Goal: Task Accomplishment & Management: Complete application form

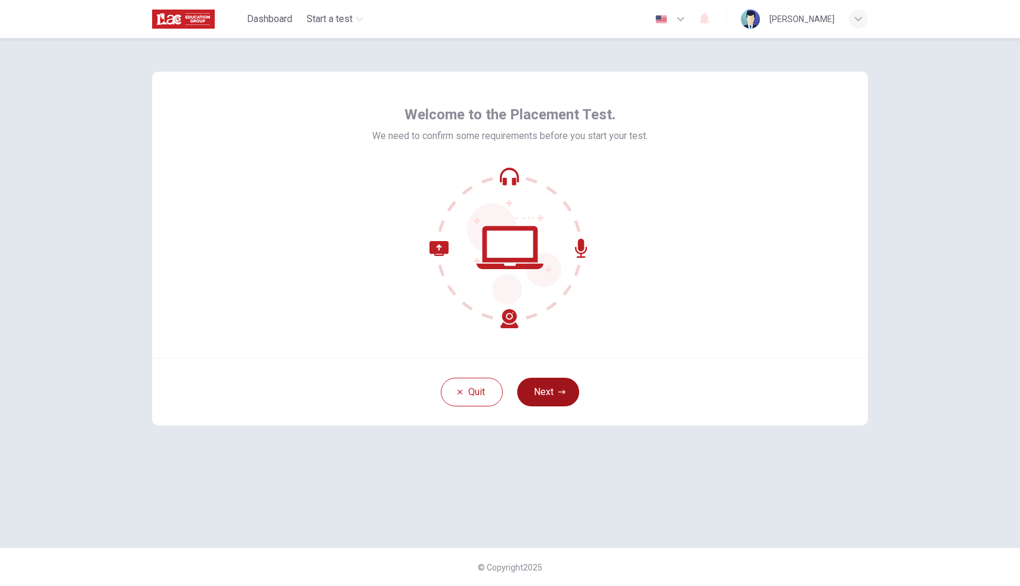
click at [540, 387] on button "Next" at bounding box center [548, 392] width 62 height 29
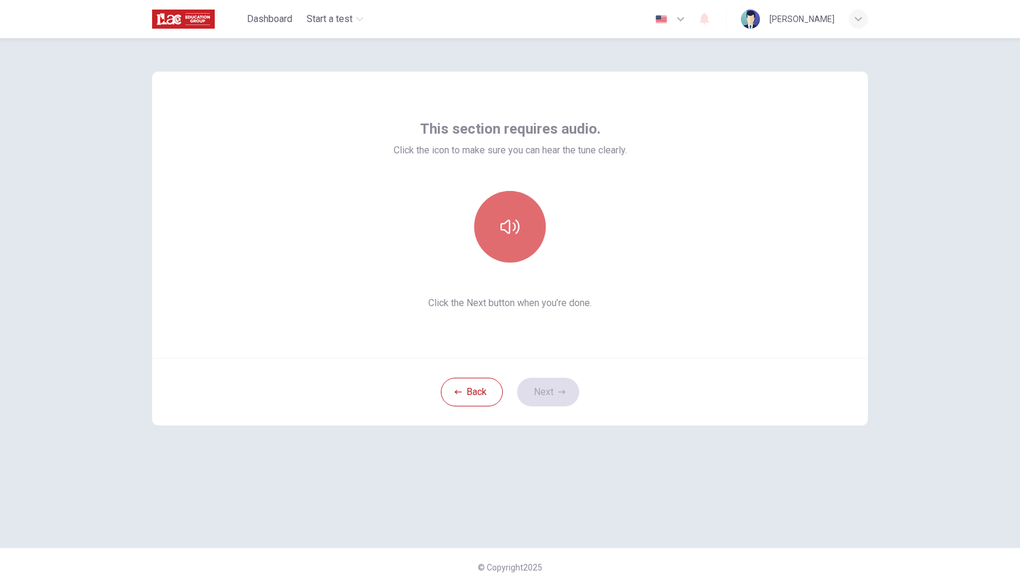
click at [518, 232] on icon "button" at bounding box center [509, 226] width 19 height 19
click at [667, 257] on div "This section requires audio. Click the icon to make sure you can hear the tune …" at bounding box center [510, 215] width 716 height 286
click at [556, 386] on button "Next" at bounding box center [548, 392] width 62 height 29
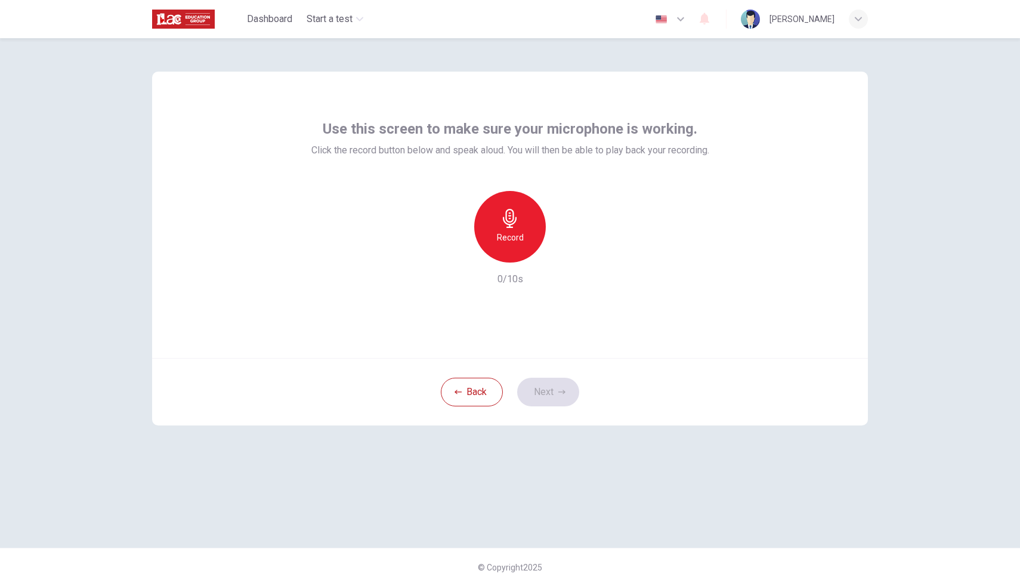
click at [499, 231] on h6 "Record" at bounding box center [510, 237] width 27 height 14
click at [514, 243] on h6 "Stop" at bounding box center [510, 237] width 18 height 14
click at [565, 251] on icon "button" at bounding box center [565, 253] width 12 height 12
click at [553, 387] on button "Next" at bounding box center [548, 392] width 62 height 29
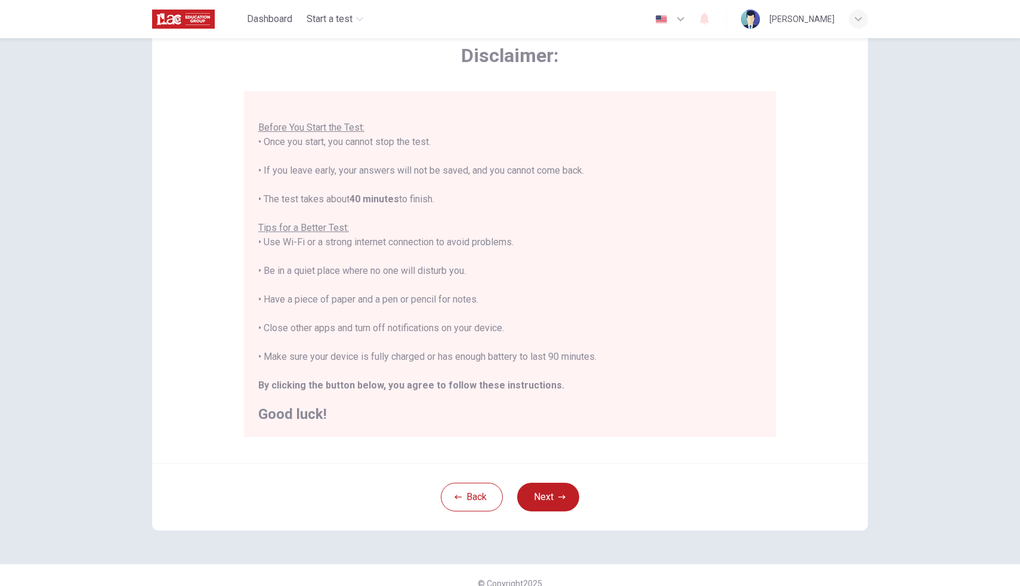
scroll to position [54, 0]
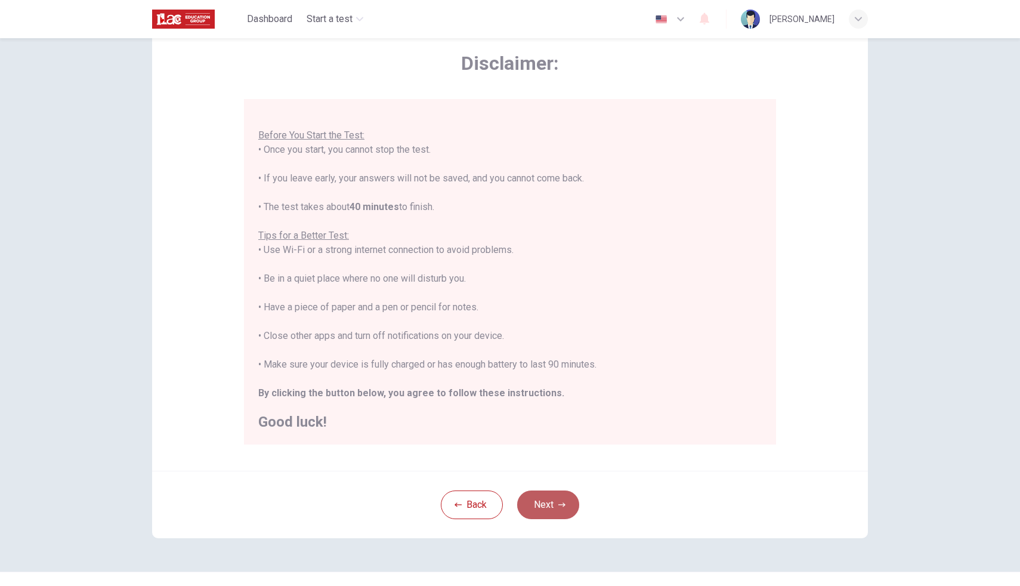
click at [542, 498] on button "Next" at bounding box center [548, 504] width 62 height 29
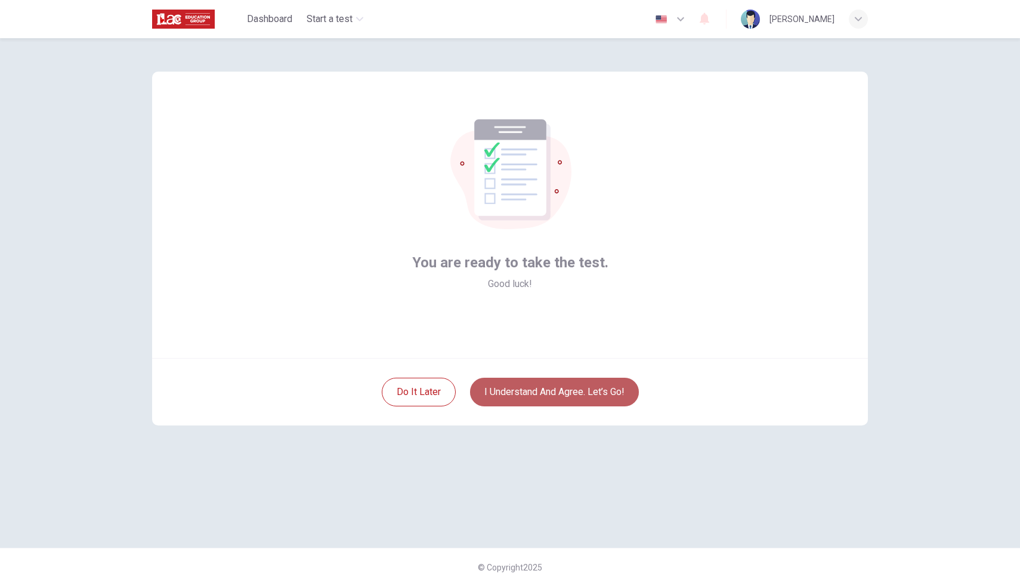
click at [556, 388] on button "I understand and agree. Let’s go!" at bounding box center [554, 392] width 169 height 29
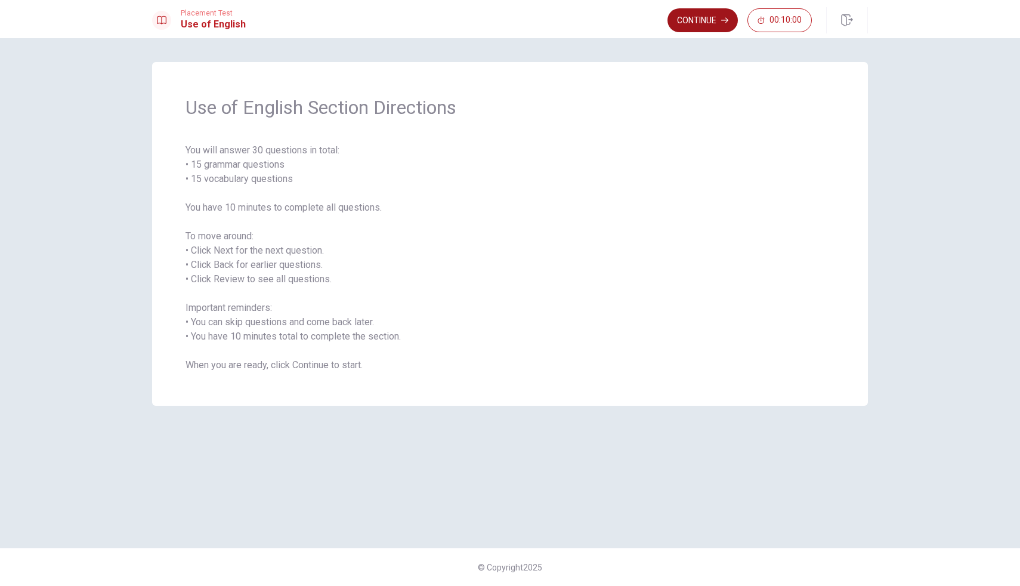
click at [685, 18] on button "Continue" at bounding box center [702, 20] width 70 height 24
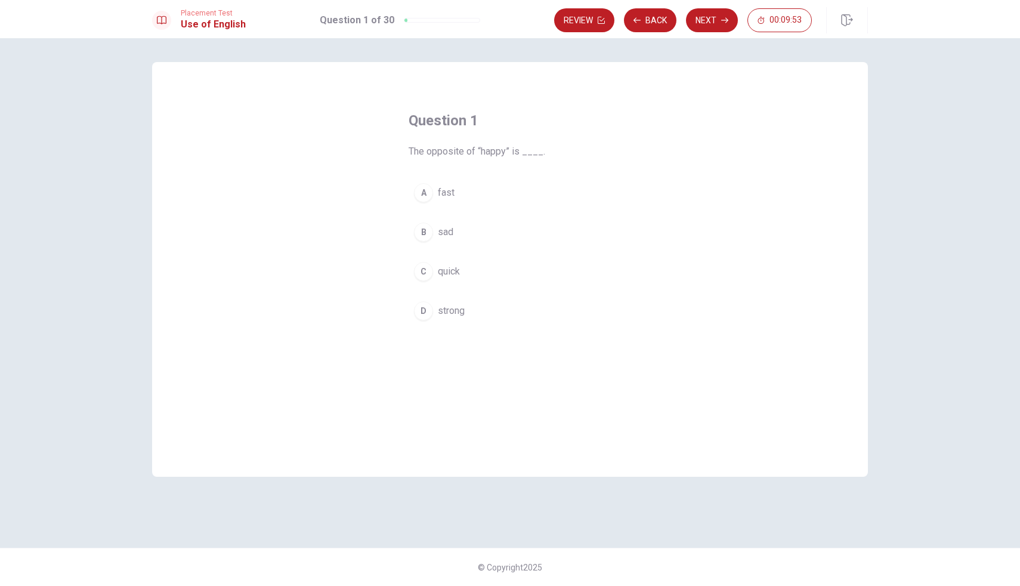
click at [443, 232] on span "sad" at bounding box center [446, 232] width 16 height 14
click at [426, 240] on div "B" at bounding box center [423, 231] width 19 height 19
click at [703, 17] on button "Next" at bounding box center [712, 20] width 52 height 24
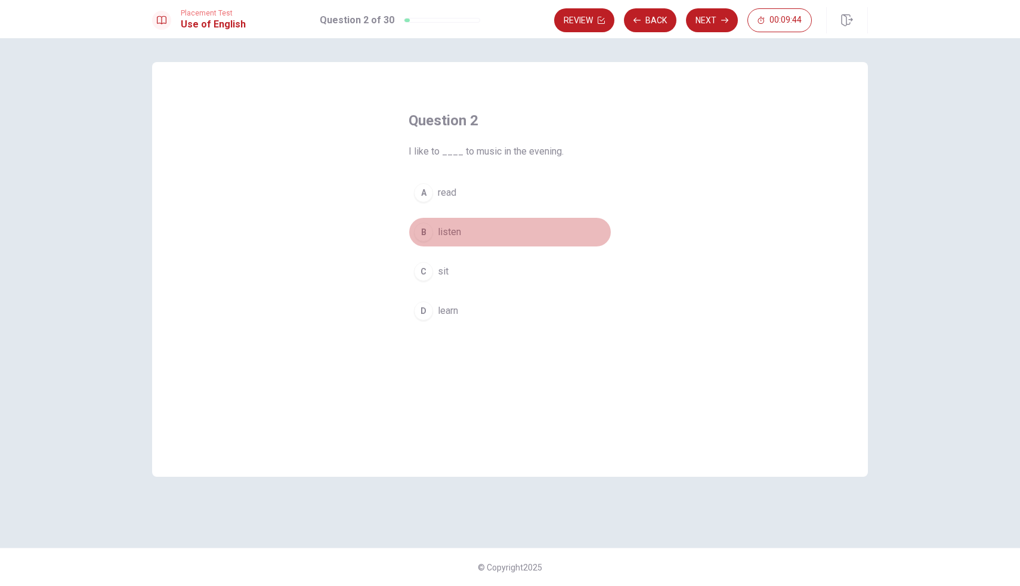
click at [443, 234] on span "listen" at bounding box center [449, 232] width 23 height 14
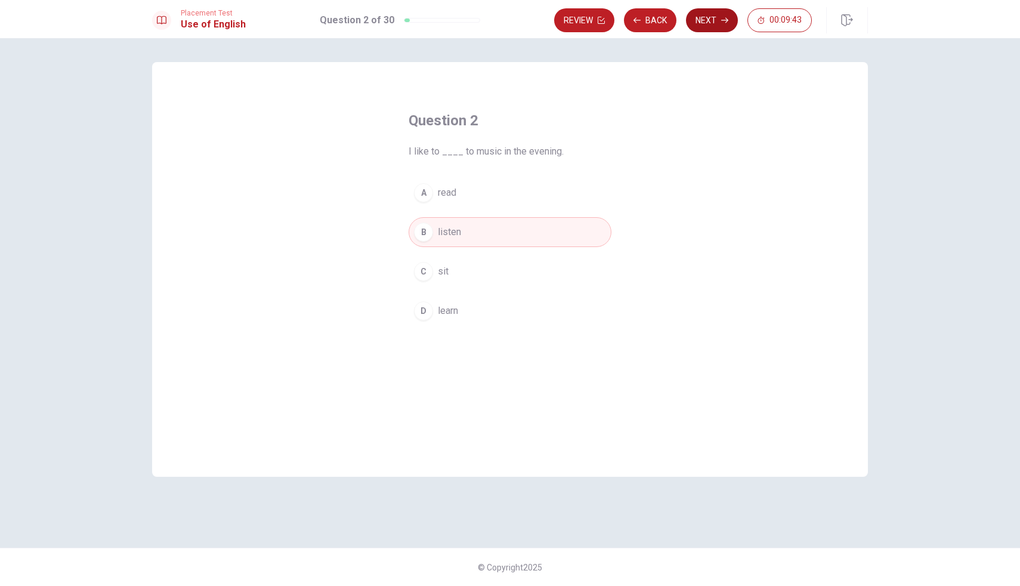
click at [712, 19] on button "Next" at bounding box center [712, 20] width 52 height 24
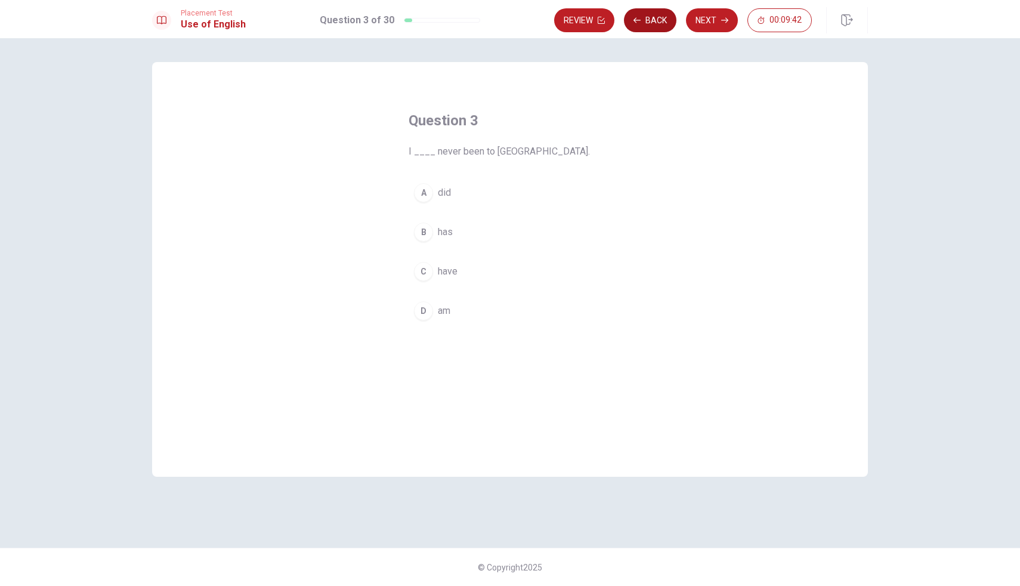
click at [663, 19] on button "Back" at bounding box center [650, 20] width 52 height 24
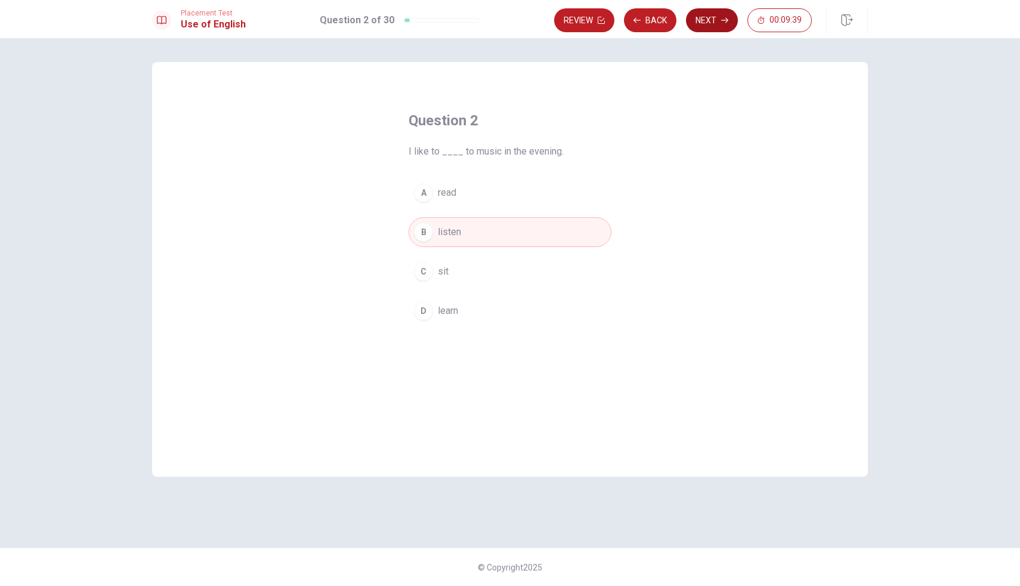
click at [704, 19] on button "Next" at bounding box center [712, 20] width 52 height 24
click at [443, 270] on span "have" at bounding box center [448, 271] width 20 height 14
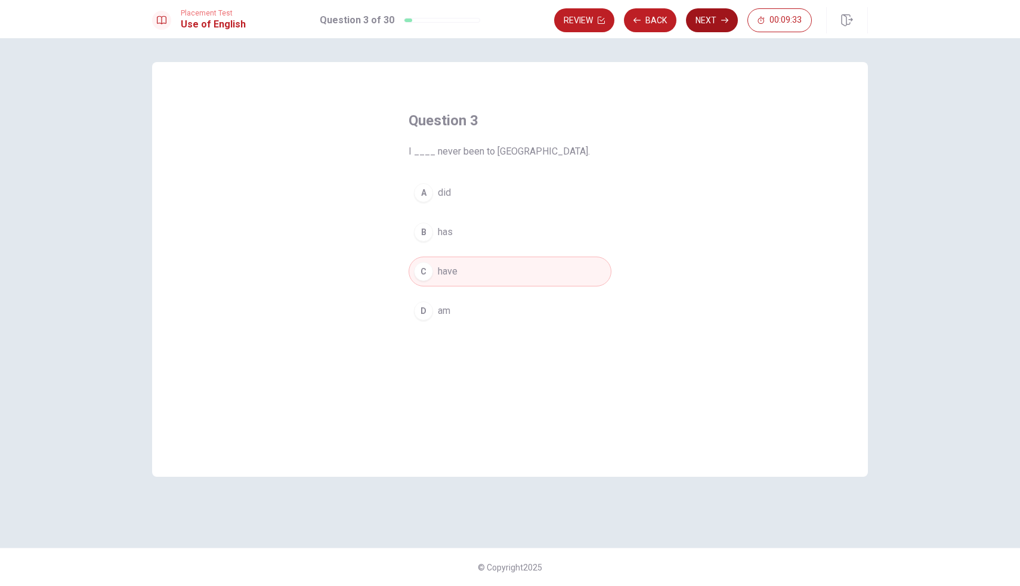
click at [709, 23] on button "Next" at bounding box center [712, 20] width 52 height 24
click at [440, 234] on span "is" at bounding box center [442, 232] width 8 height 14
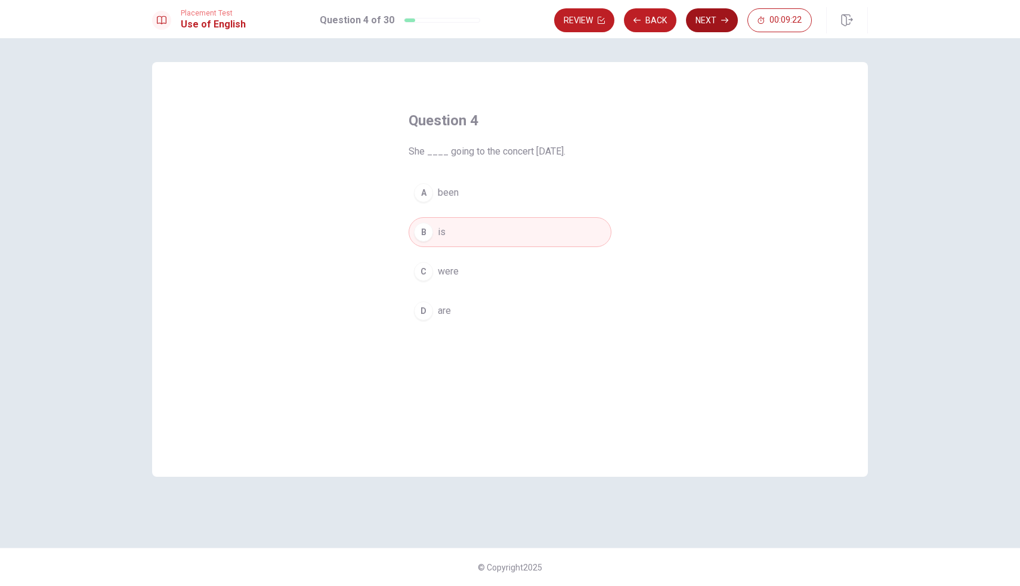
click at [710, 19] on button "Next" at bounding box center [712, 20] width 52 height 24
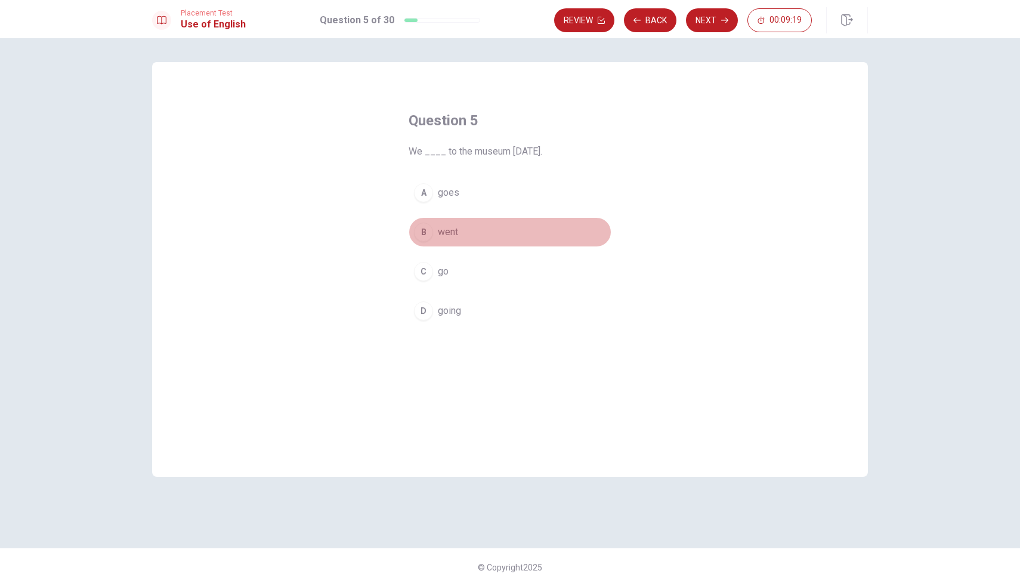
click at [445, 234] on span "went" at bounding box center [448, 232] width 20 height 14
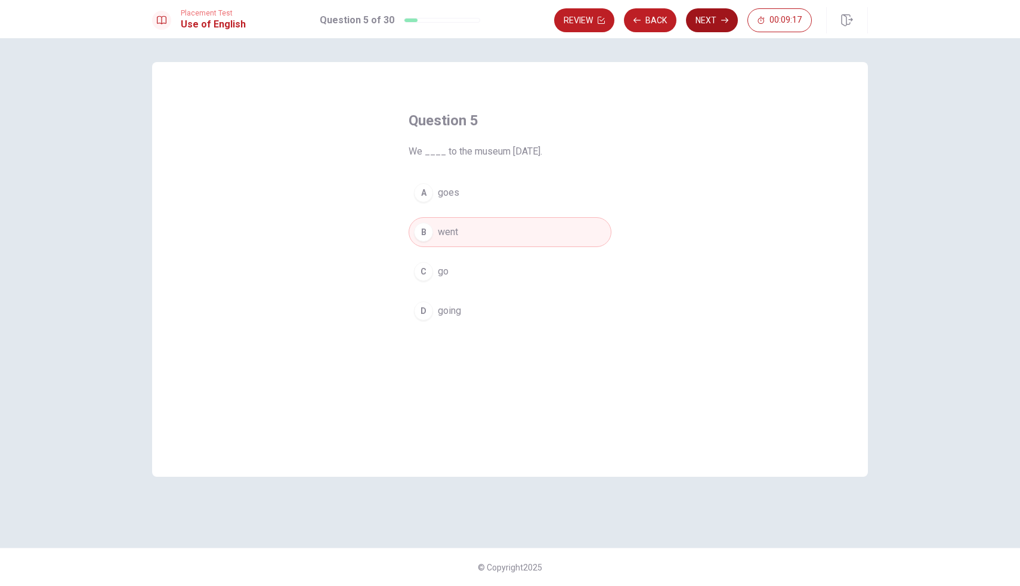
click at [711, 26] on button "Next" at bounding box center [712, 20] width 52 height 24
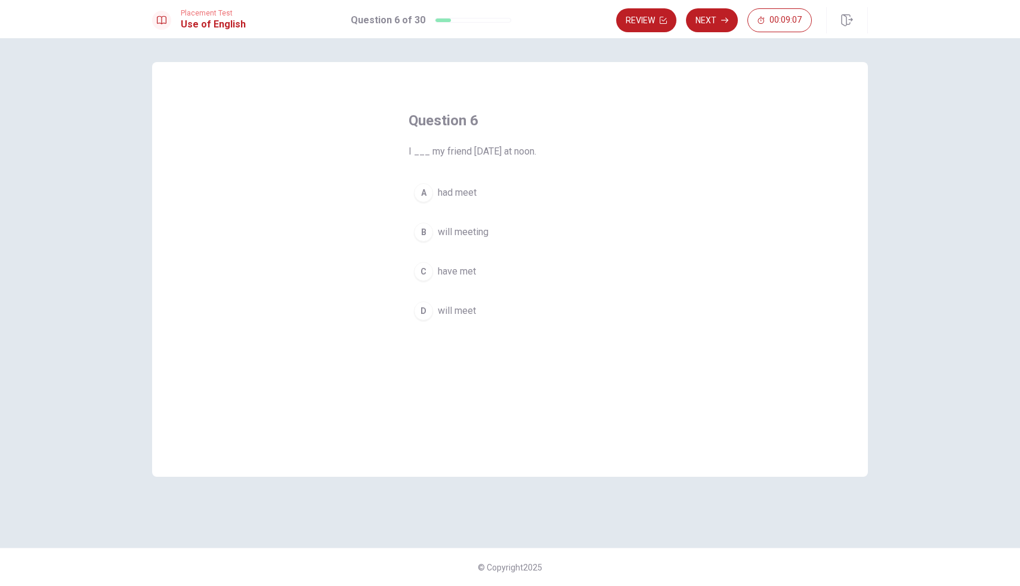
click at [457, 311] on span "will meet" at bounding box center [457, 311] width 38 height 14
click at [717, 29] on button "Next" at bounding box center [712, 20] width 52 height 24
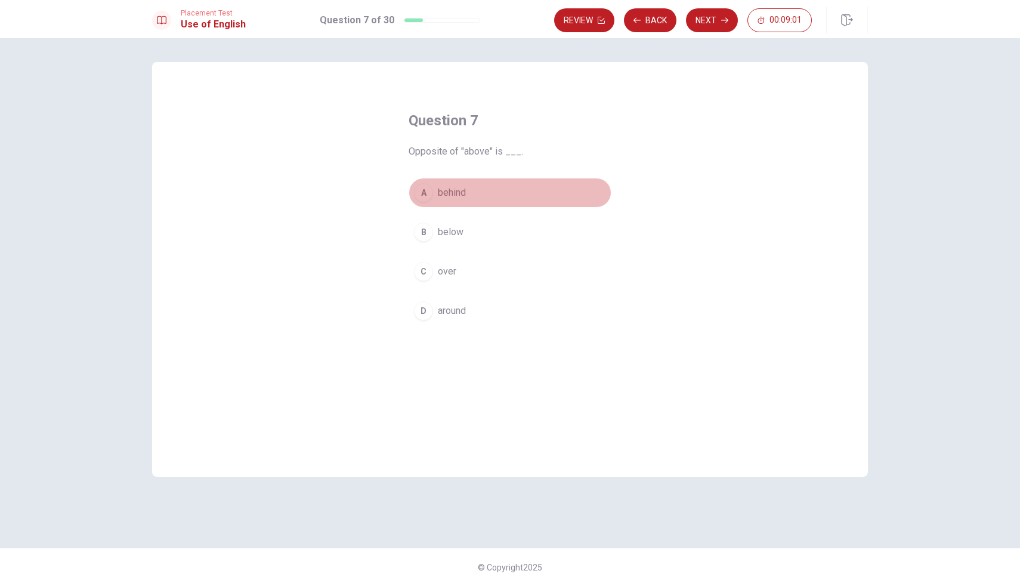
click at [436, 183] on button "A behind" at bounding box center [510, 193] width 203 height 30
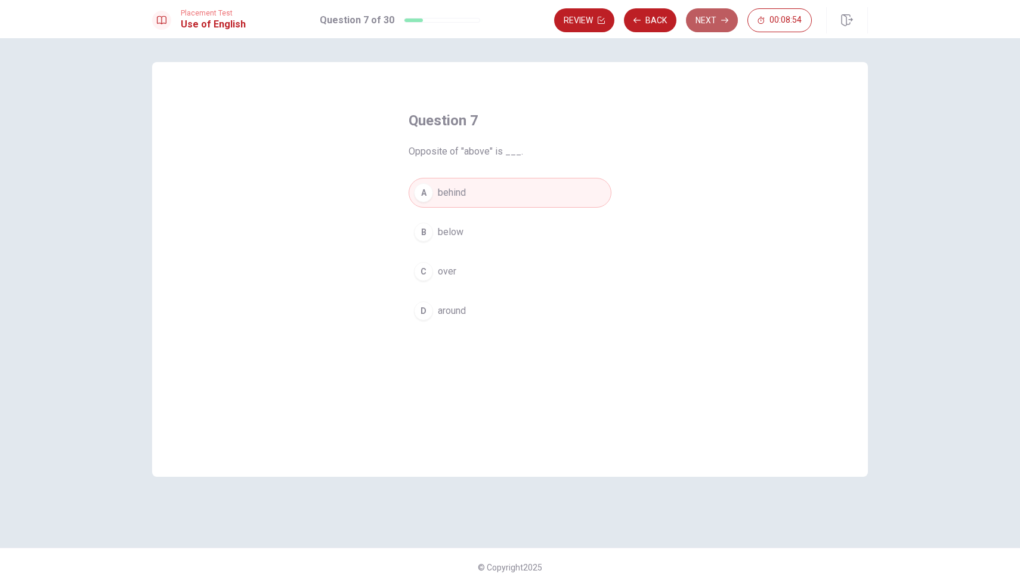
click at [701, 25] on button "Next" at bounding box center [712, 20] width 52 height 24
click at [447, 270] on span "read" at bounding box center [447, 271] width 18 height 14
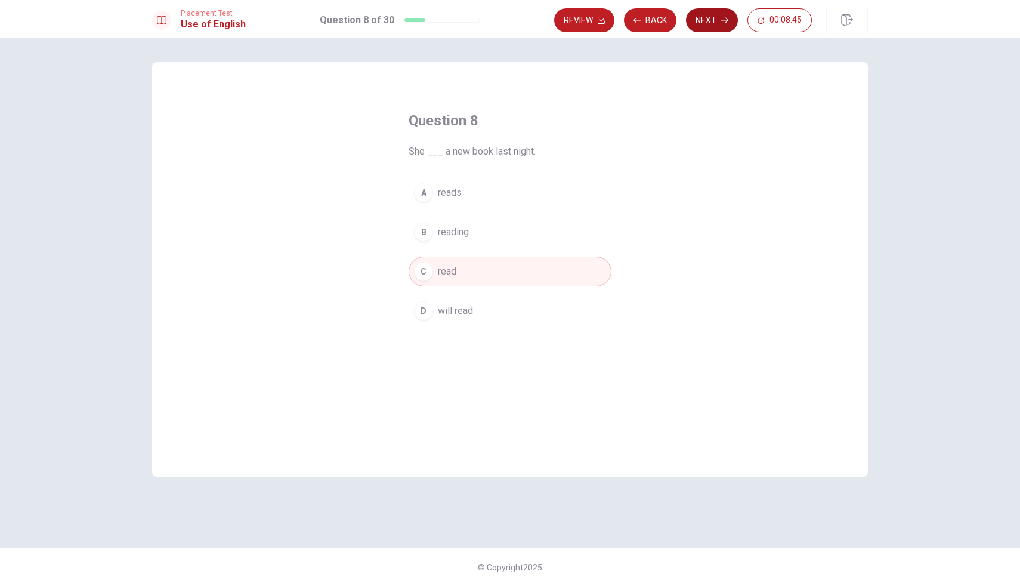
click at [720, 22] on button "Next" at bounding box center [712, 20] width 52 height 24
click at [436, 192] on button "A Did" at bounding box center [510, 193] width 203 height 30
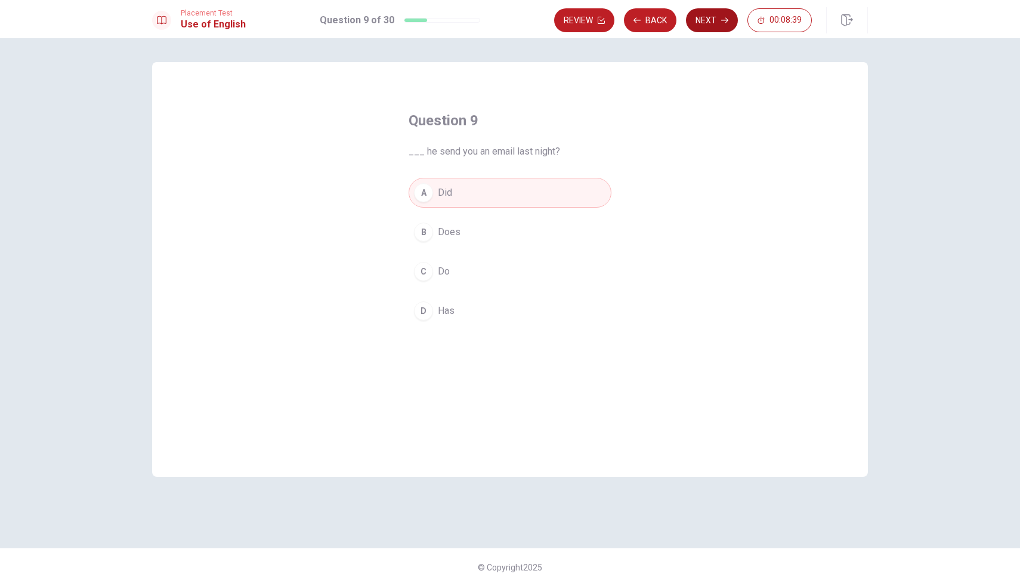
click at [713, 30] on button "Next" at bounding box center [712, 20] width 52 height 24
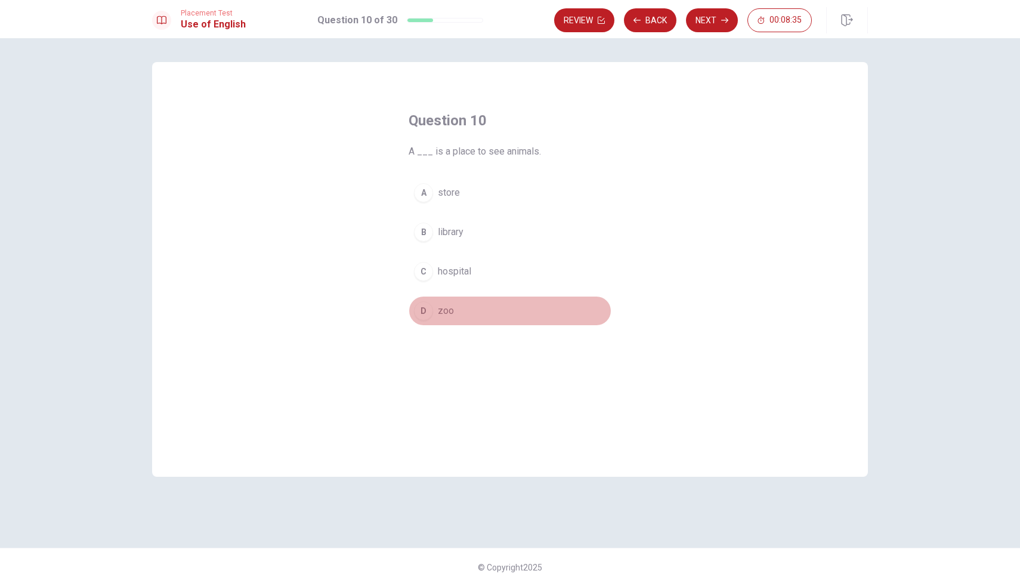
click at [438, 308] on span "zoo" at bounding box center [446, 311] width 16 height 14
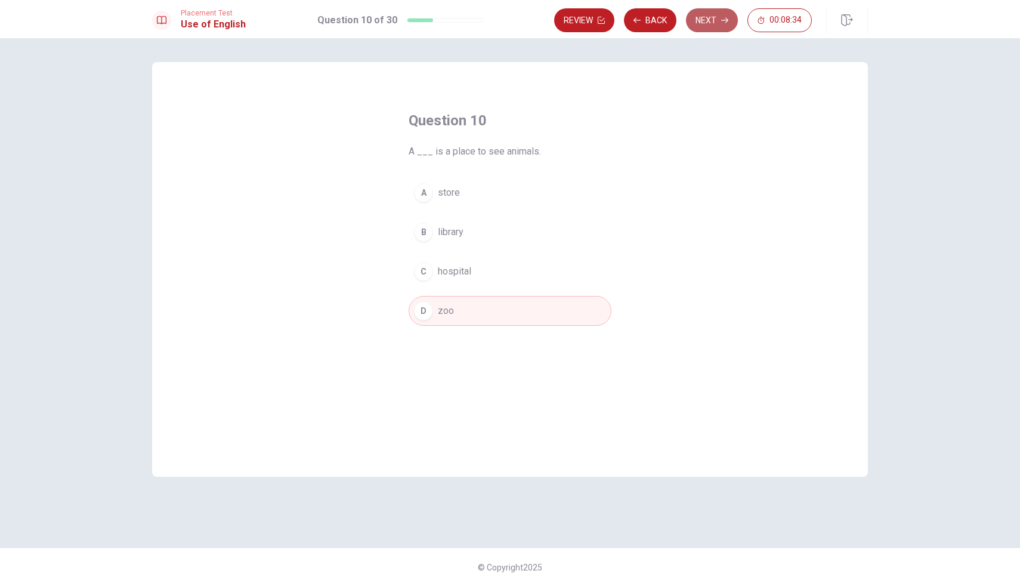
click at [728, 20] on button "Next" at bounding box center [712, 20] width 52 height 24
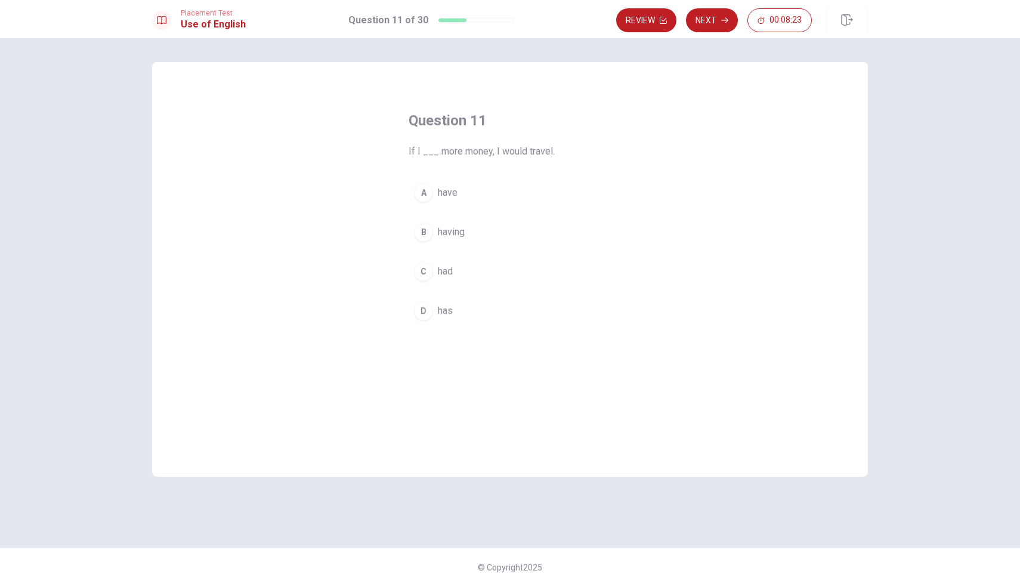
click at [445, 268] on span "had" at bounding box center [445, 271] width 15 height 14
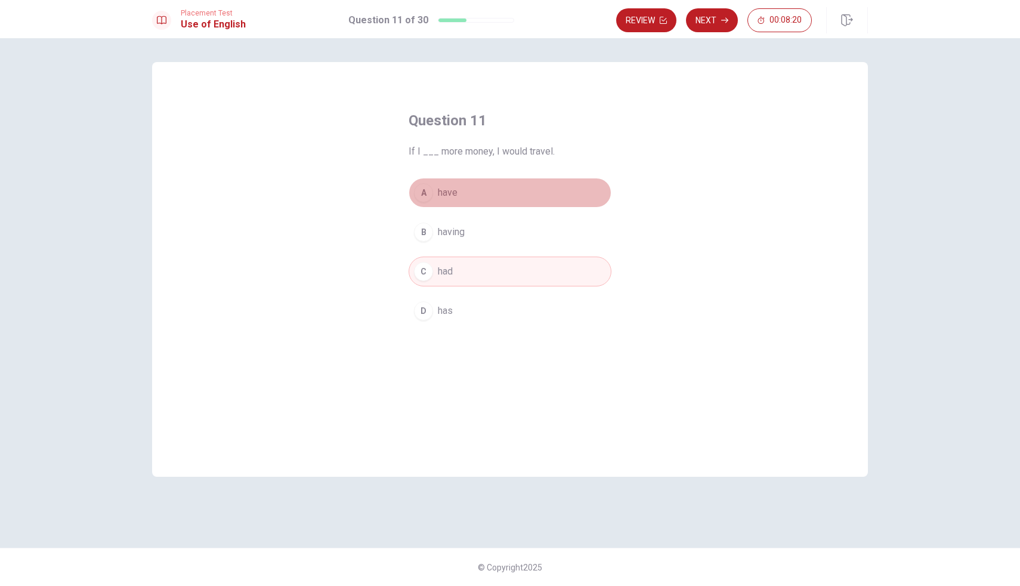
click at [447, 193] on span "have" at bounding box center [448, 192] width 20 height 14
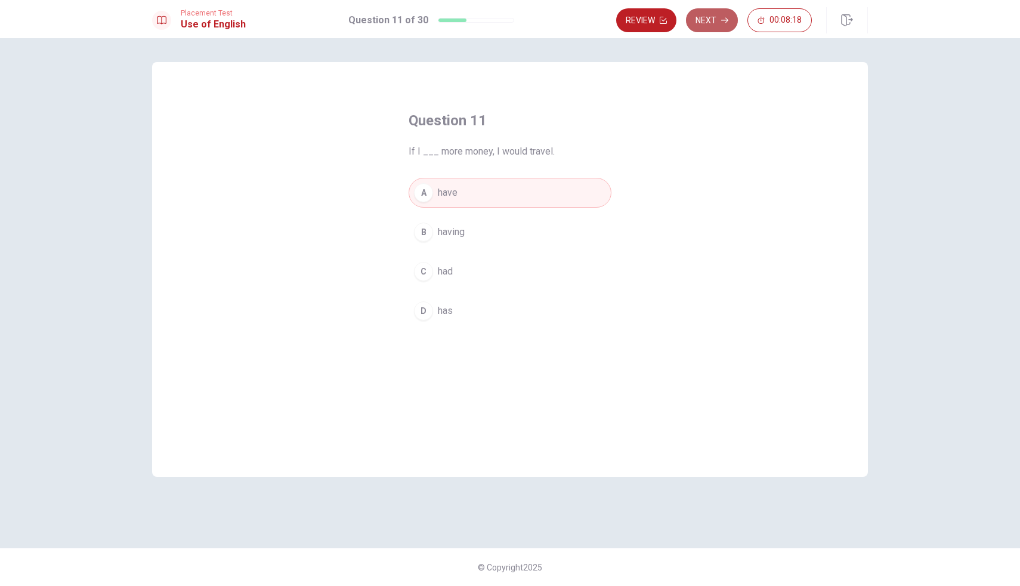
click at [722, 24] on button "Next" at bounding box center [712, 20] width 52 height 24
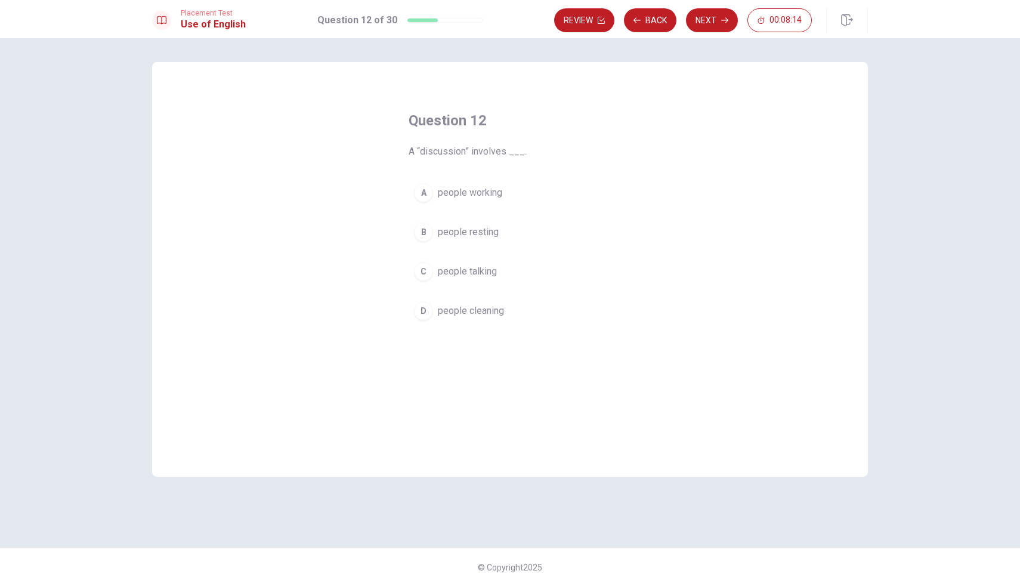
click at [463, 267] on span "people talking" at bounding box center [467, 271] width 59 height 14
click at [713, 22] on button "Next" at bounding box center [712, 20] width 52 height 24
click at [474, 277] on span "handed down over time" at bounding box center [486, 271] width 97 height 14
click at [716, 28] on button "Next" at bounding box center [712, 20] width 52 height 24
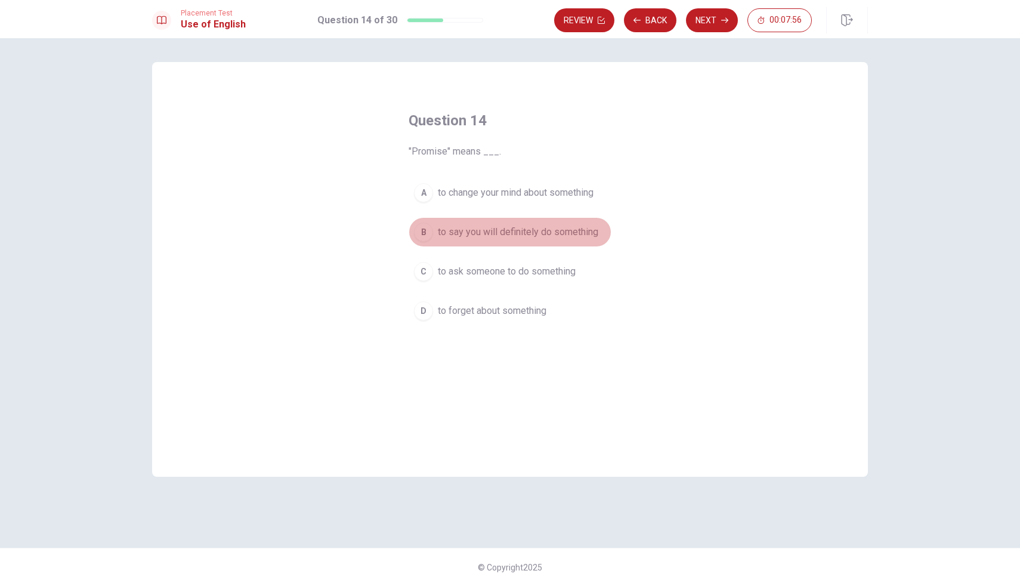
click at [463, 234] on span "to say you will definitely do something" at bounding box center [518, 232] width 160 height 14
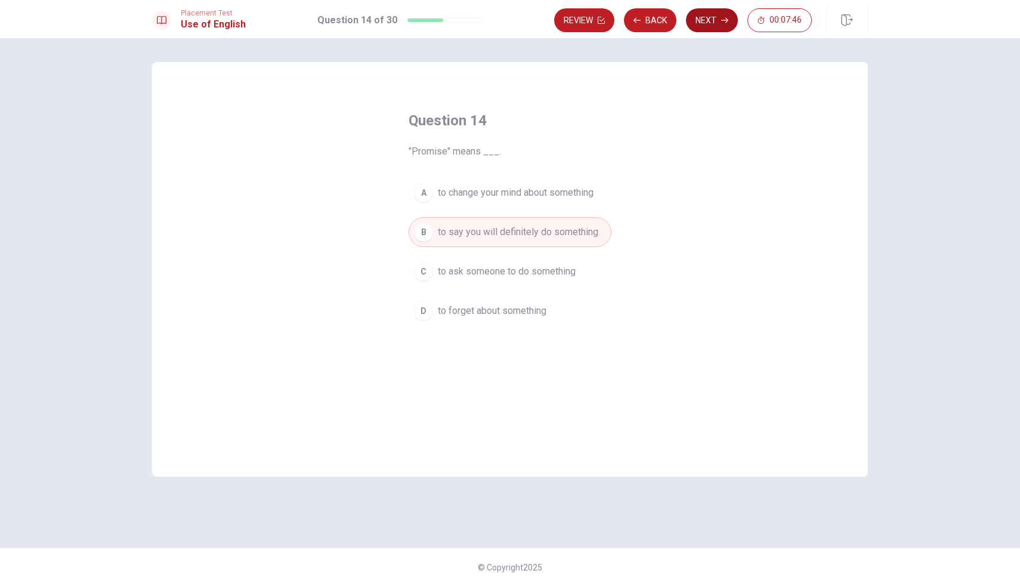
click at [729, 23] on button "Next" at bounding box center [712, 20] width 52 height 24
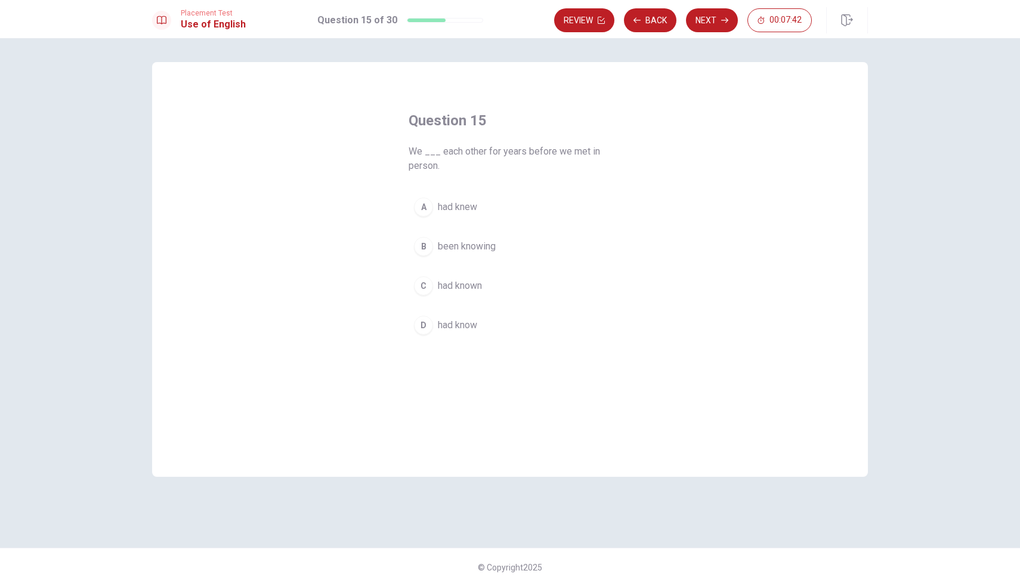
drag, startPoint x: 451, startPoint y: 153, endPoint x: 512, endPoint y: 159, distance: 61.7
click at [512, 159] on span "We ___ each other for years before we met in person." at bounding box center [510, 158] width 203 height 29
click at [447, 289] on span "had known" at bounding box center [460, 286] width 44 height 14
click at [725, 26] on button "Next" at bounding box center [712, 20] width 52 height 24
click at [449, 248] on span "visited" at bounding box center [452, 246] width 29 height 14
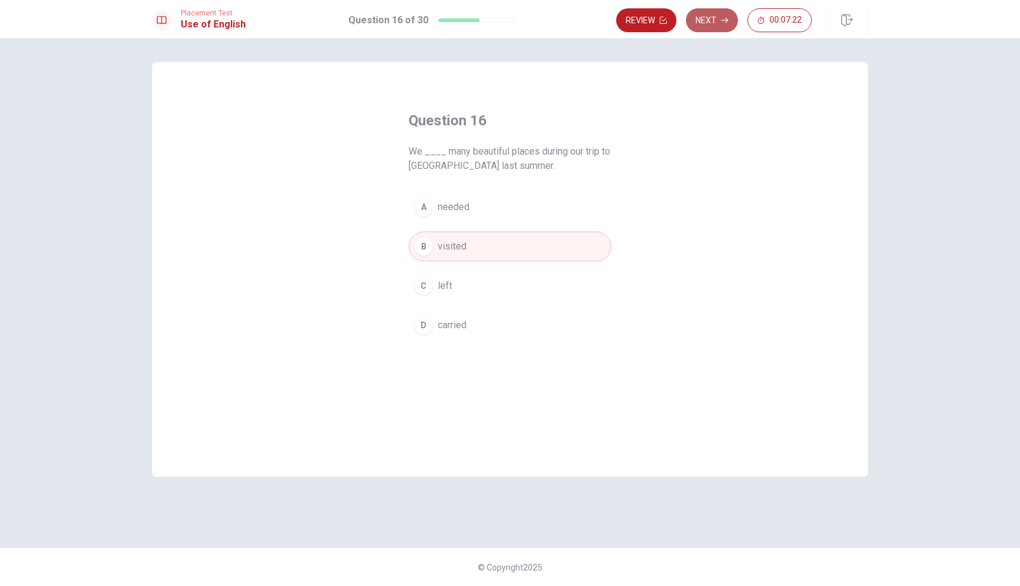
click at [722, 27] on button "Next" at bounding box center [712, 20] width 52 height 24
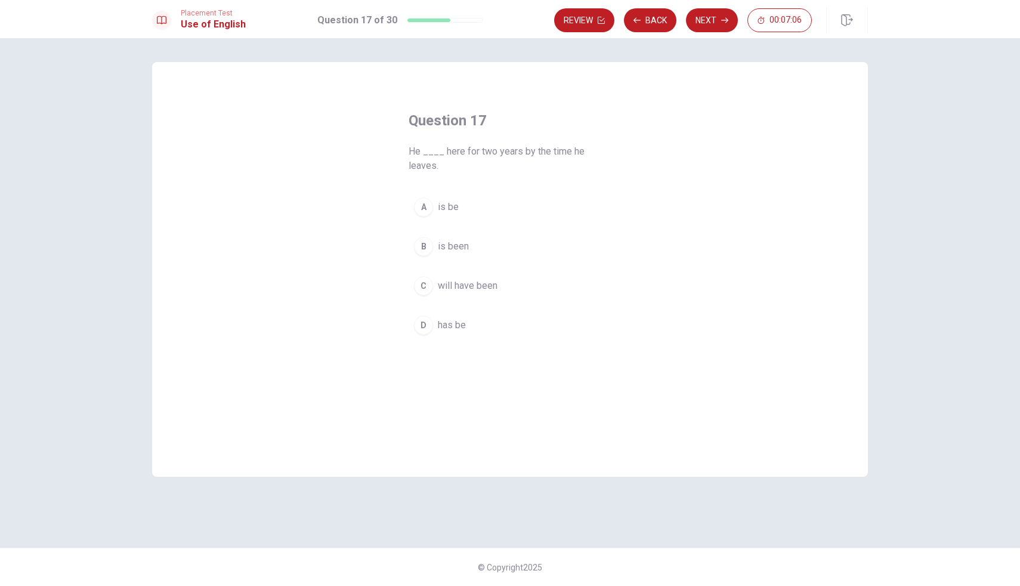
drag, startPoint x: 520, startPoint y: 154, endPoint x: 569, endPoint y: 152, distance: 49.6
click at [569, 152] on span "He ____ here for two years by the time he leaves." at bounding box center [510, 158] width 203 height 29
click at [463, 251] on span "is been" at bounding box center [453, 246] width 31 height 14
click at [459, 293] on button "C will have been" at bounding box center [510, 286] width 203 height 30
click at [711, 29] on button "Next" at bounding box center [712, 20] width 52 height 24
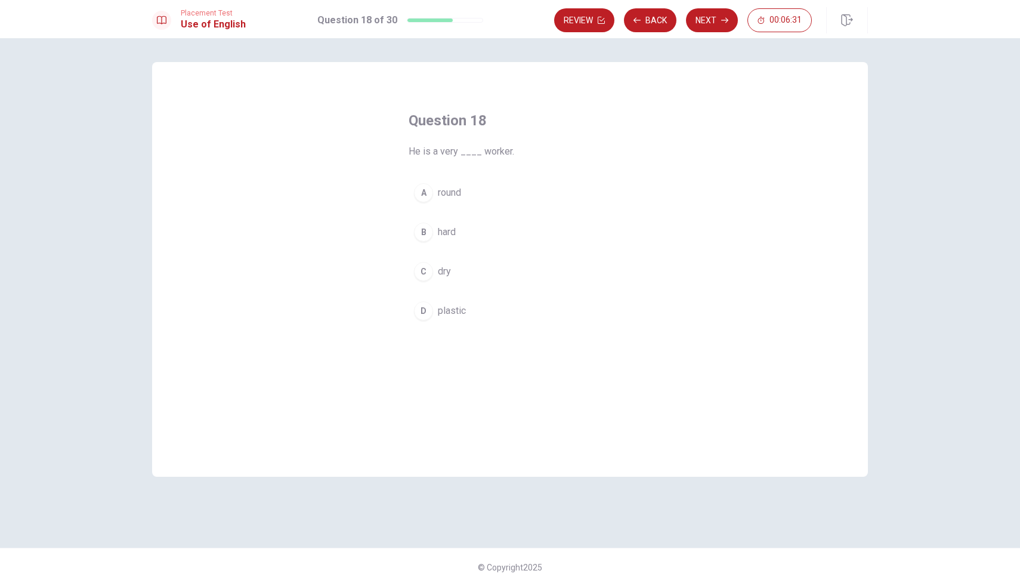
click at [448, 239] on span "hard" at bounding box center [447, 232] width 18 height 14
click at [710, 27] on button "Next" at bounding box center [712, 20] width 52 height 24
click at [431, 227] on button "B on" at bounding box center [510, 232] width 203 height 30
click at [725, 30] on button "Next" at bounding box center [712, 20] width 52 height 24
click at [458, 197] on span "violent" at bounding box center [452, 192] width 28 height 14
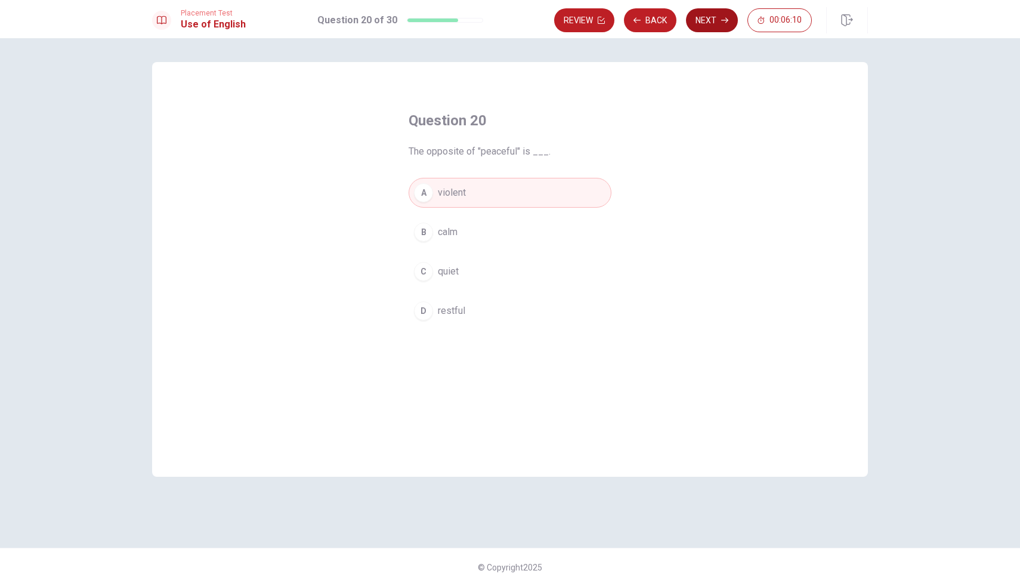
click at [712, 31] on button "Next" at bounding box center [712, 20] width 52 height 24
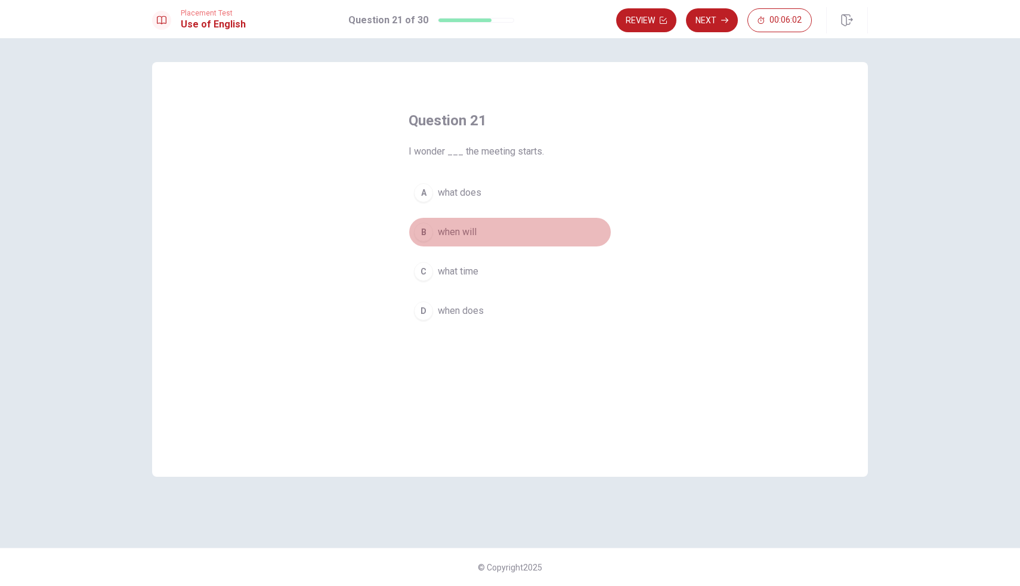
click at [449, 234] on span "when will" at bounding box center [457, 232] width 39 height 14
click at [465, 274] on span "what time" at bounding box center [458, 271] width 41 height 14
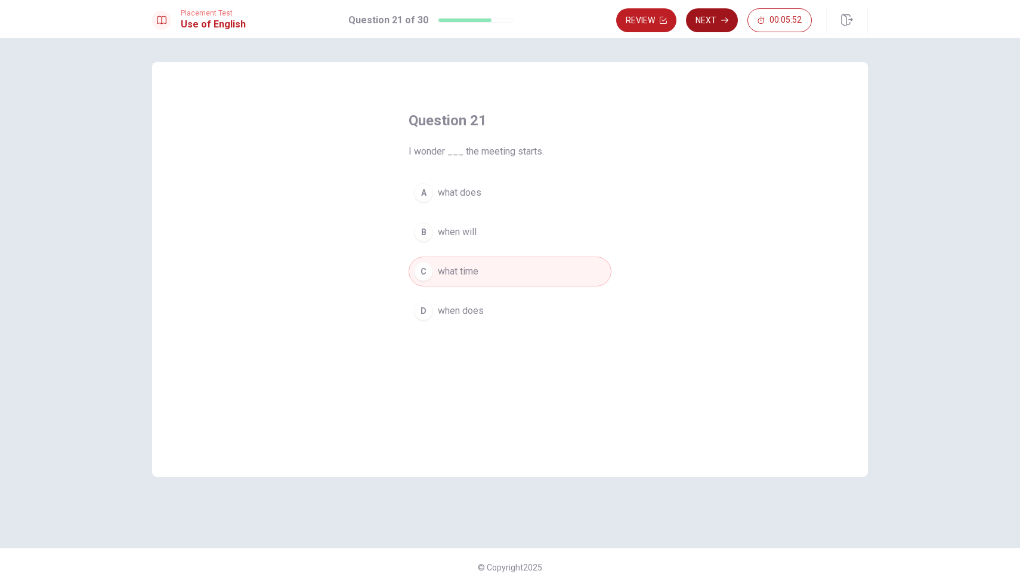
click at [719, 20] on button "Next" at bounding box center [712, 20] width 52 height 24
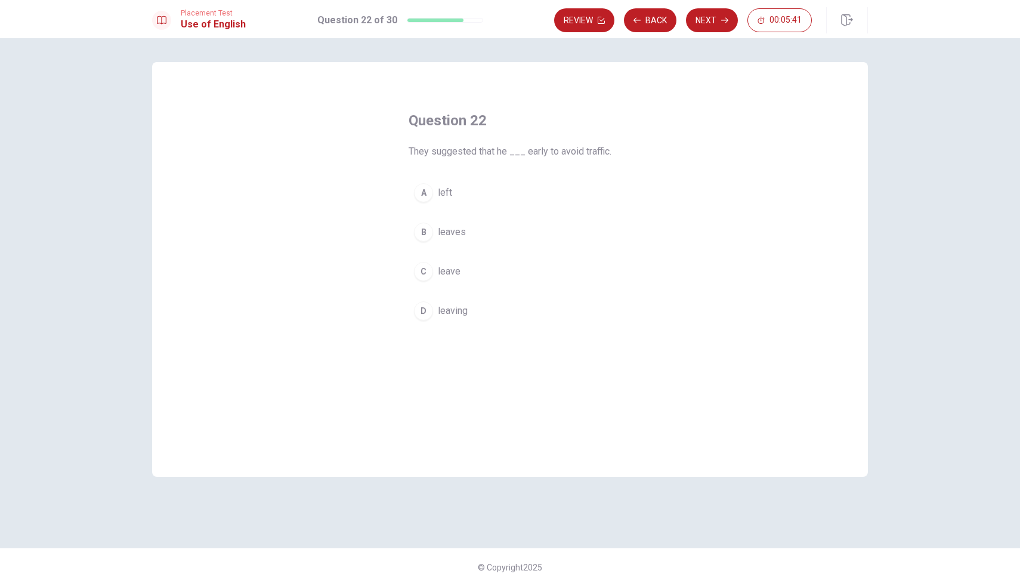
drag, startPoint x: 421, startPoint y: 153, endPoint x: 481, endPoint y: 156, distance: 60.3
click at [481, 156] on span "They suggested that he ___ early to avoid traffic." at bounding box center [510, 151] width 203 height 14
click at [442, 191] on span "left" at bounding box center [445, 192] width 14 height 14
click at [724, 18] on icon "button" at bounding box center [724, 20] width 7 height 7
click at [656, 20] on button "Back" at bounding box center [650, 20] width 52 height 24
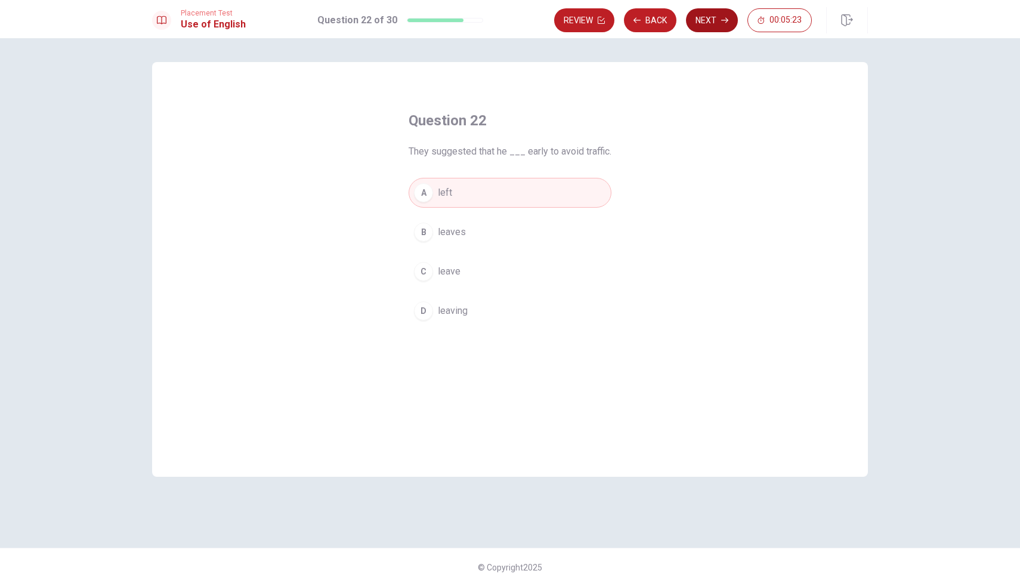
click at [707, 21] on button "Next" at bounding box center [712, 20] width 52 height 24
click at [452, 274] on span "acceptable" at bounding box center [461, 271] width 46 height 14
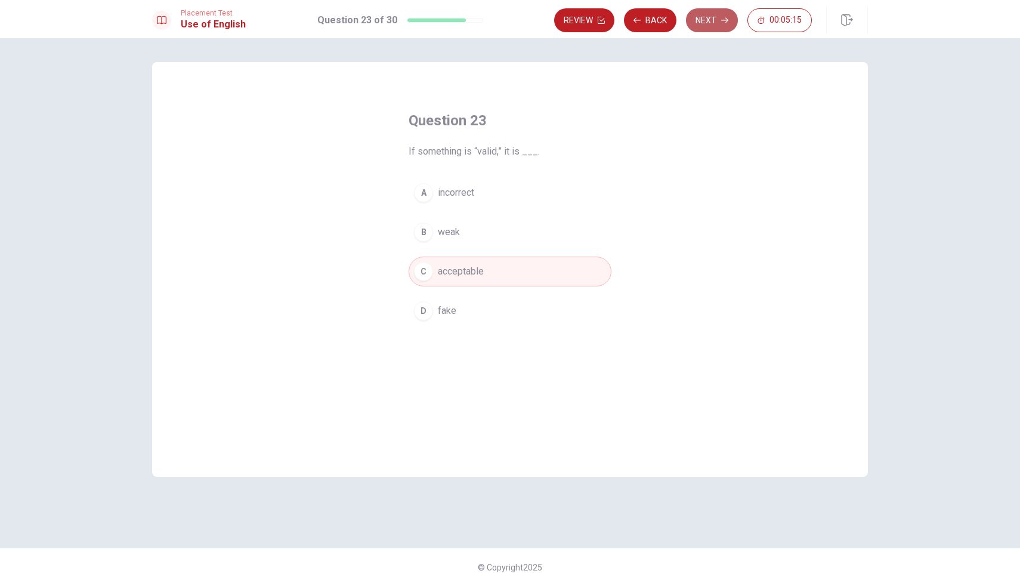
click at [718, 18] on button "Next" at bounding box center [712, 20] width 52 height 24
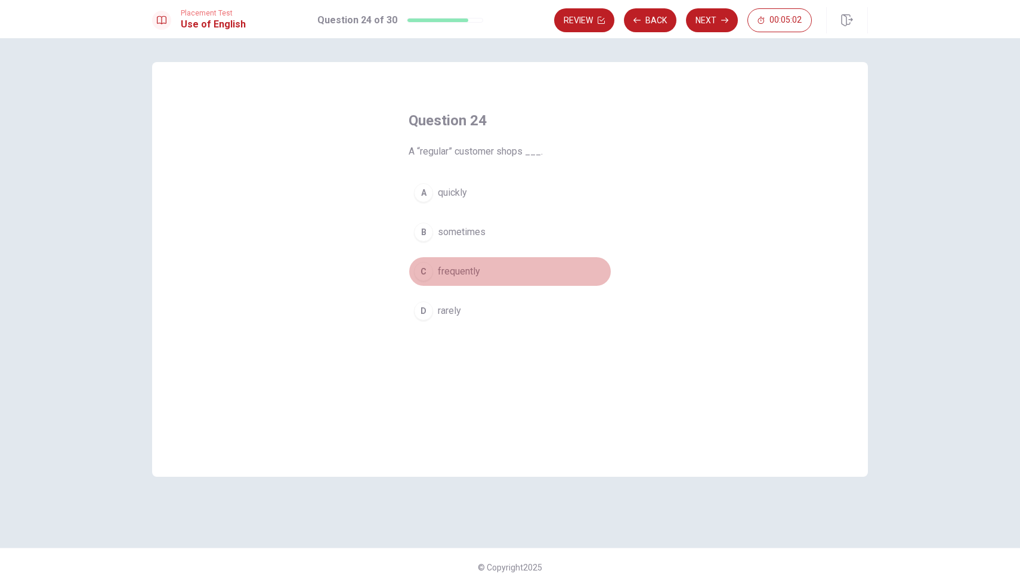
click at [454, 271] on span "frequently" at bounding box center [459, 271] width 42 height 14
click at [713, 20] on button "Next" at bounding box center [712, 20] width 52 height 24
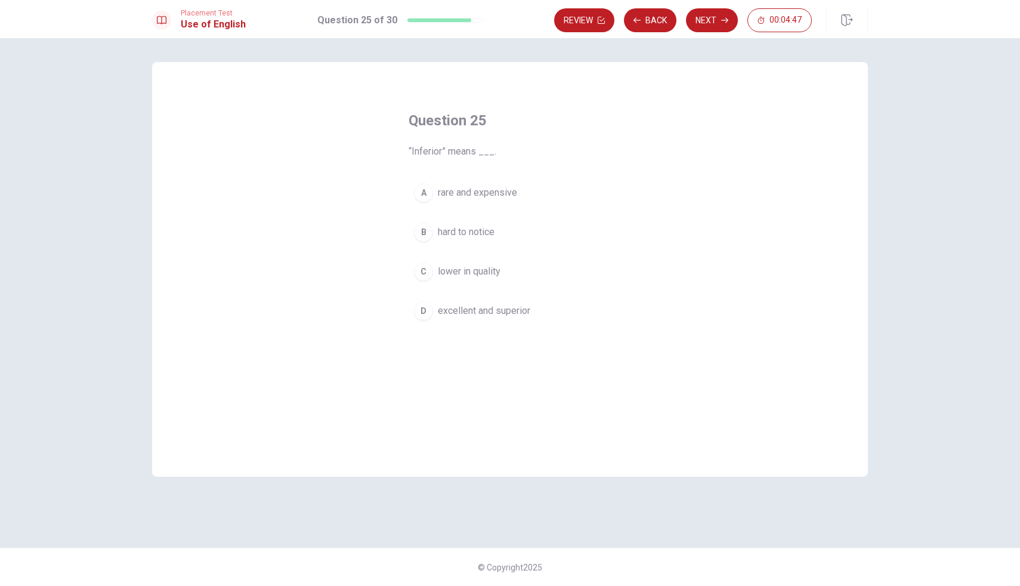
click at [481, 311] on span "excellent and superior" at bounding box center [484, 311] width 92 height 14
click at [728, 21] on icon "button" at bounding box center [724, 20] width 7 height 7
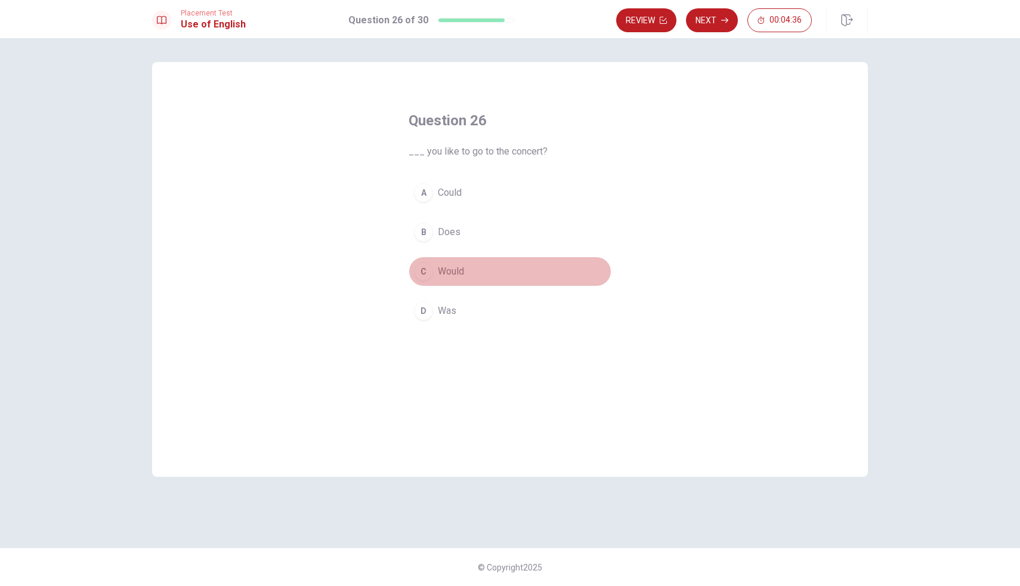
click at [449, 270] on span "Would" at bounding box center [451, 271] width 26 height 14
click at [726, 26] on button "Next" at bounding box center [712, 20] width 52 height 24
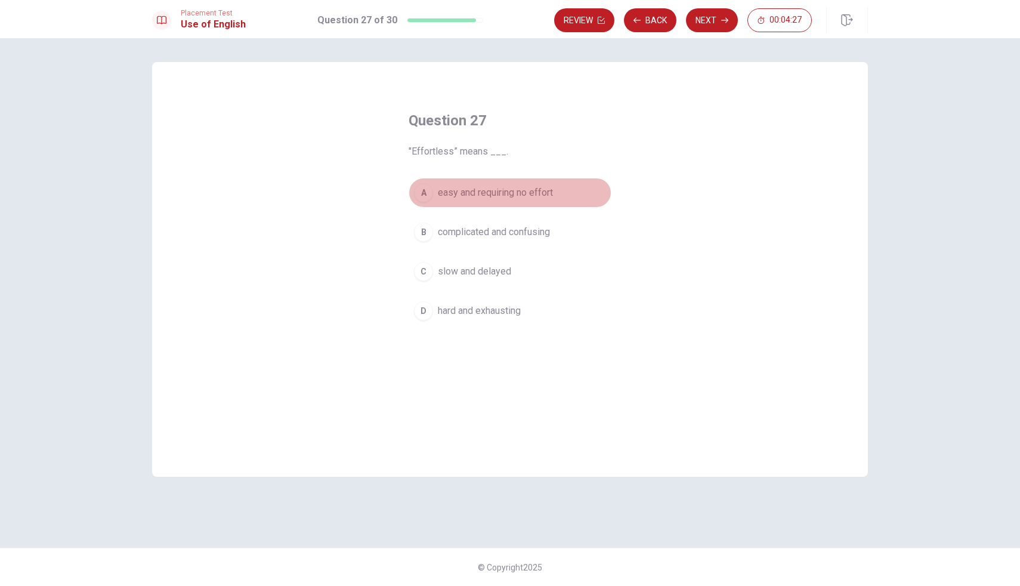
click at [476, 196] on span "easy and requiring no effort" at bounding box center [495, 192] width 115 height 14
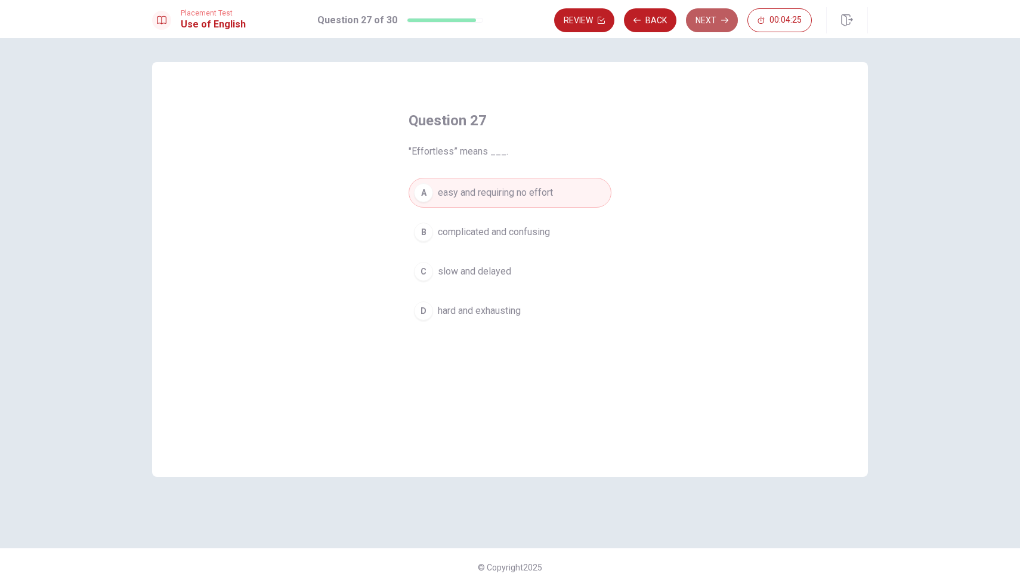
click at [722, 23] on icon "button" at bounding box center [724, 20] width 7 height 7
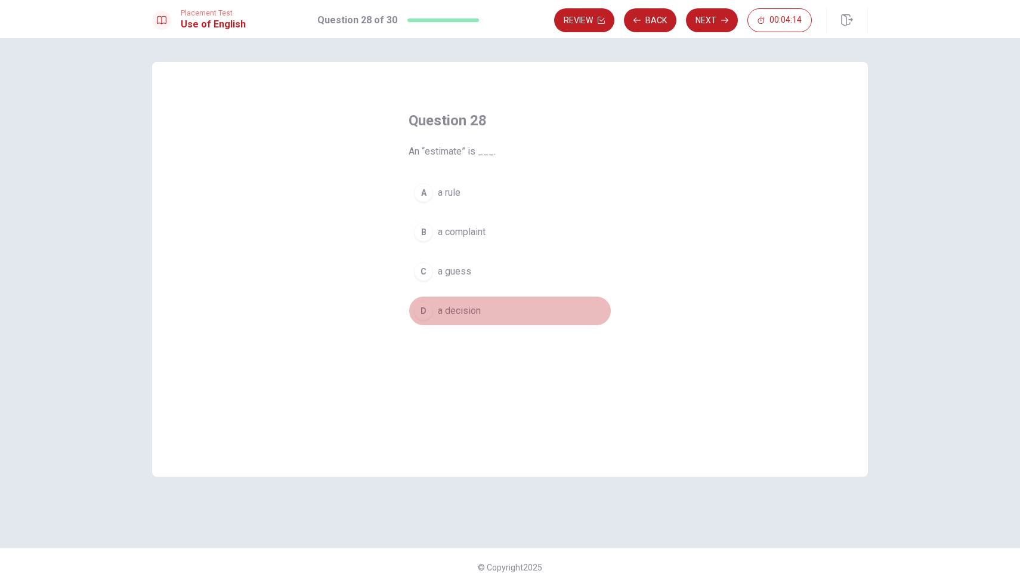
click at [454, 309] on span "a decision" at bounding box center [459, 311] width 43 height 14
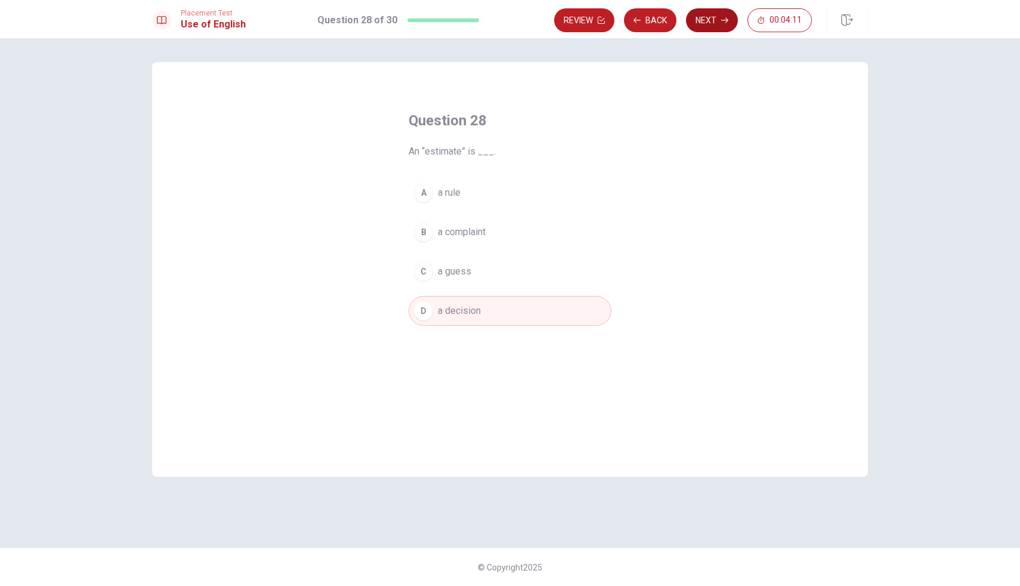
click at [710, 26] on button "Next" at bounding box center [712, 20] width 52 height 24
click at [706, 20] on button "Next" at bounding box center [712, 20] width 52 height 24
click at [431, 272] on div "C" at bounding box center [423, 271] width 19 height 19
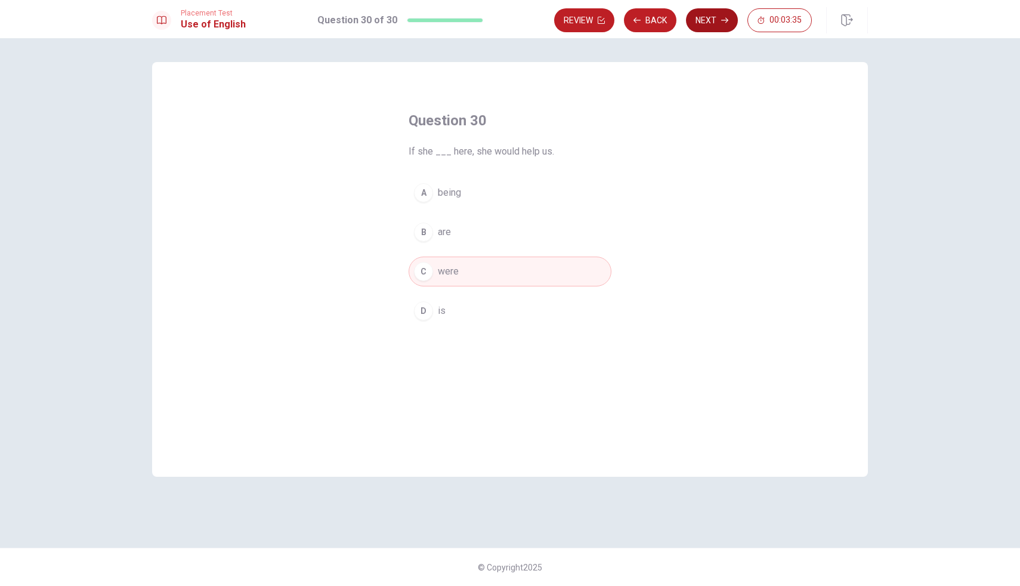
click at [729, 24] on button "Next" at bounding box center [712, 20] width 52 height 24
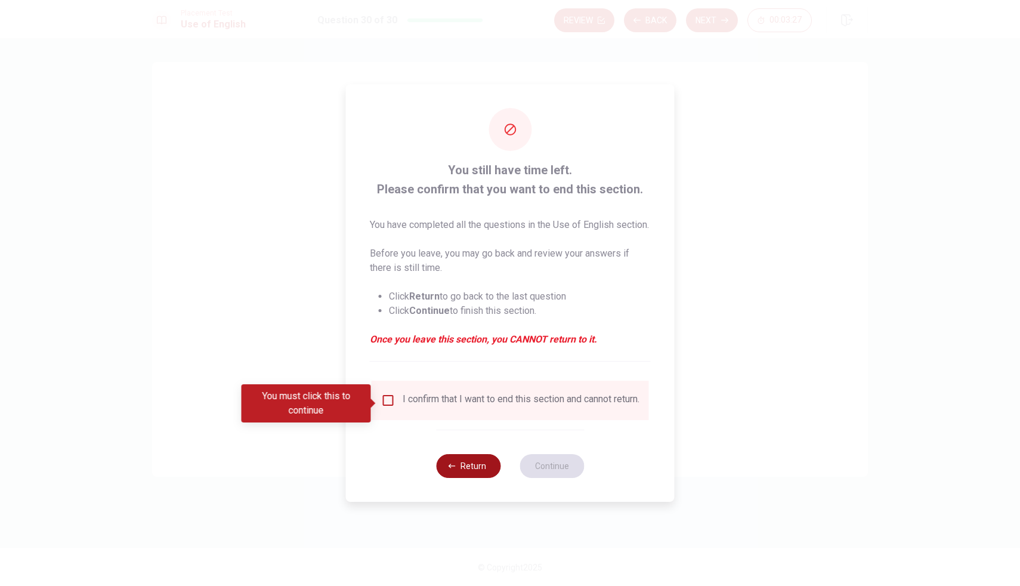
click at [474, 474] on button "Return" at bounding box center [468, 466] width 64 height 24
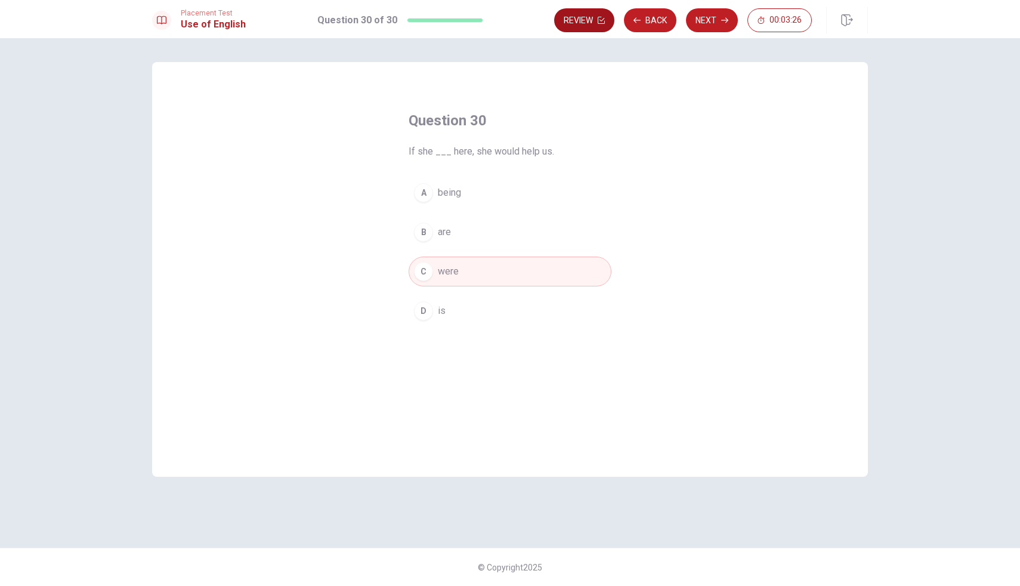
click at [585, 30] on button "Review" at bounding box center [584, 20] width 60 height 24
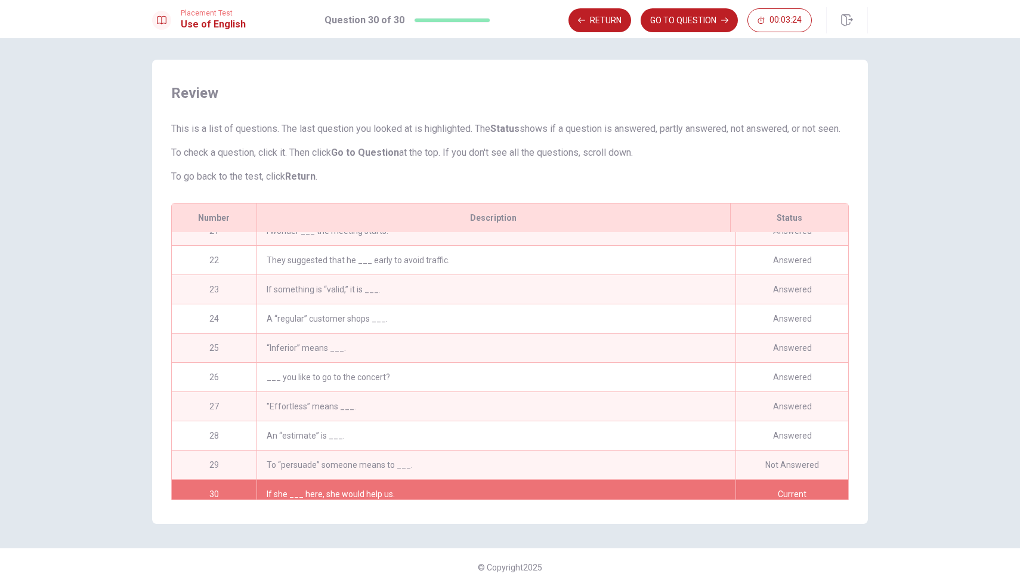
scroll to position [609, 0]
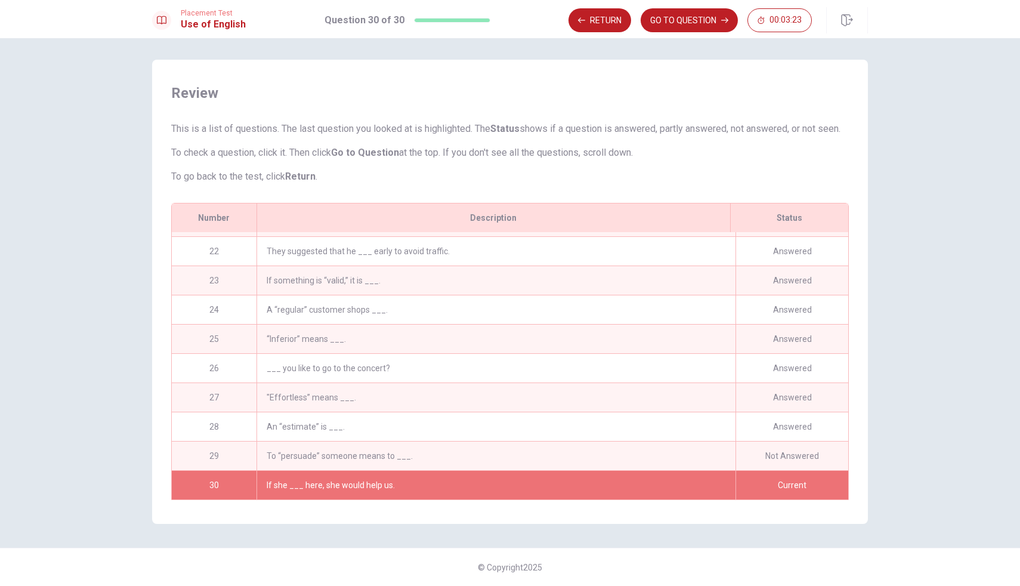
click at [351, 460] on div "To “persuade” someone means to ___." at bounding box center [495, 455] width 479 height 29
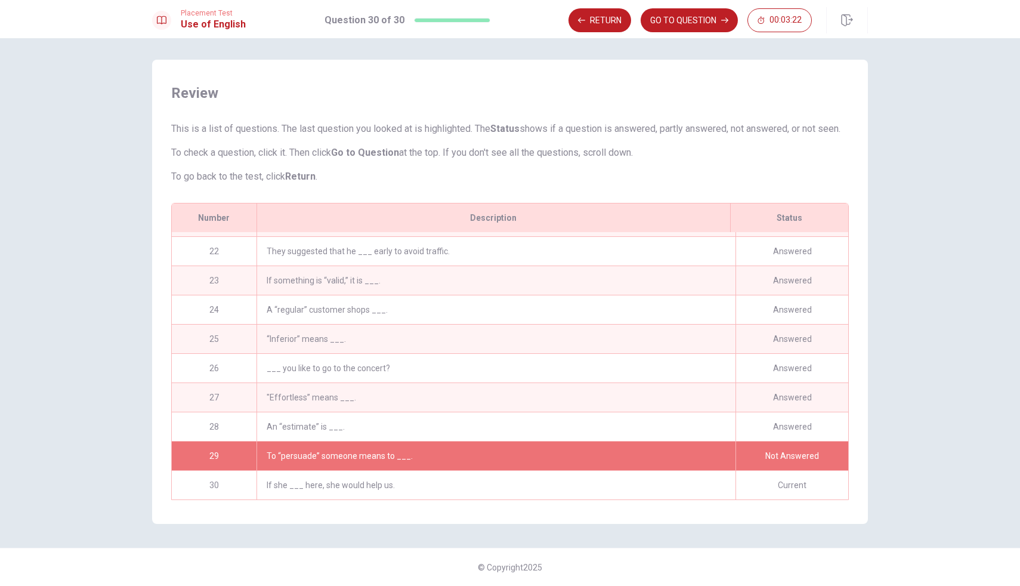
click at [351, 460] on div "To “persuade” someone means to ___." at bounding box center [495, 455] width 479 height 29
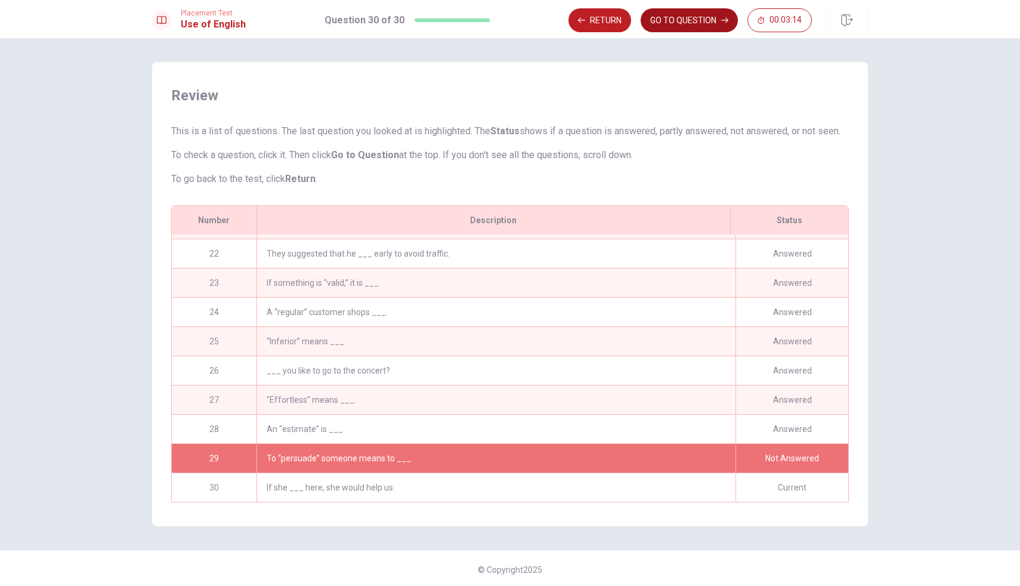
click at [710, 14] on button "GO TO QUESTION" at bounding box center [689, 20] width 97 height 24
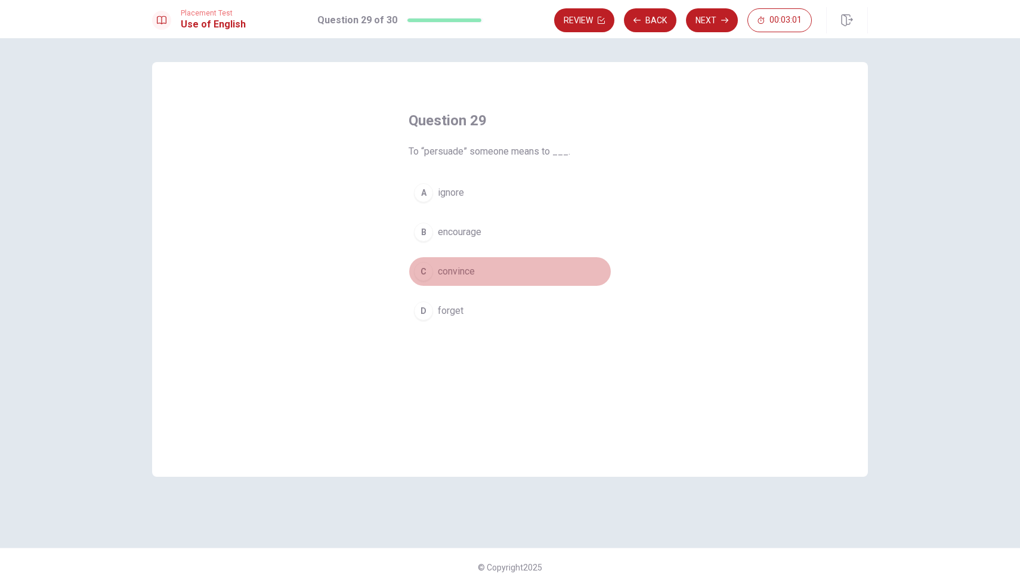
click at [435, 274] on button "C convince" at bounding box center [510, 271] width 203 height 30
click at [711, 23] on button "Next" at bounding box center [712, 20] width 52 height 24
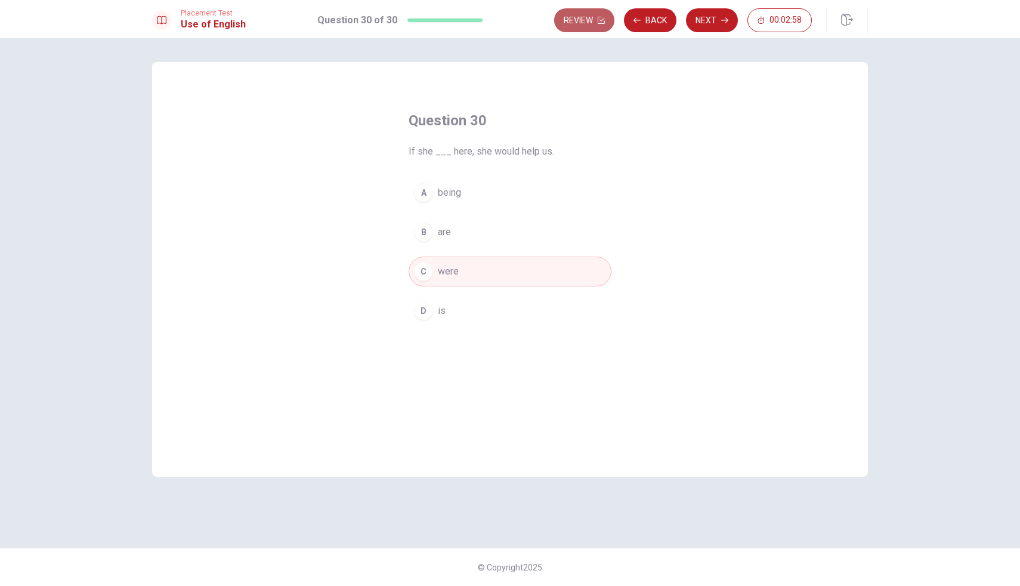
click at [577, 14] on button "Review" at bounding box center [584, 20] width 60 height 24
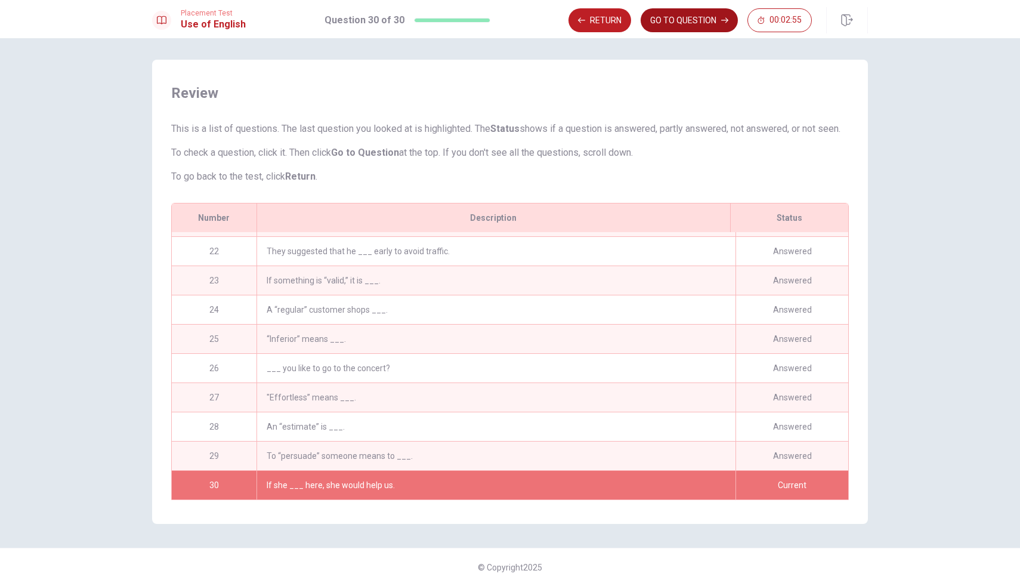
click at [690, 17] on button "GO TO QUESTION" at bounding box center [689, 20] width 97 height 24
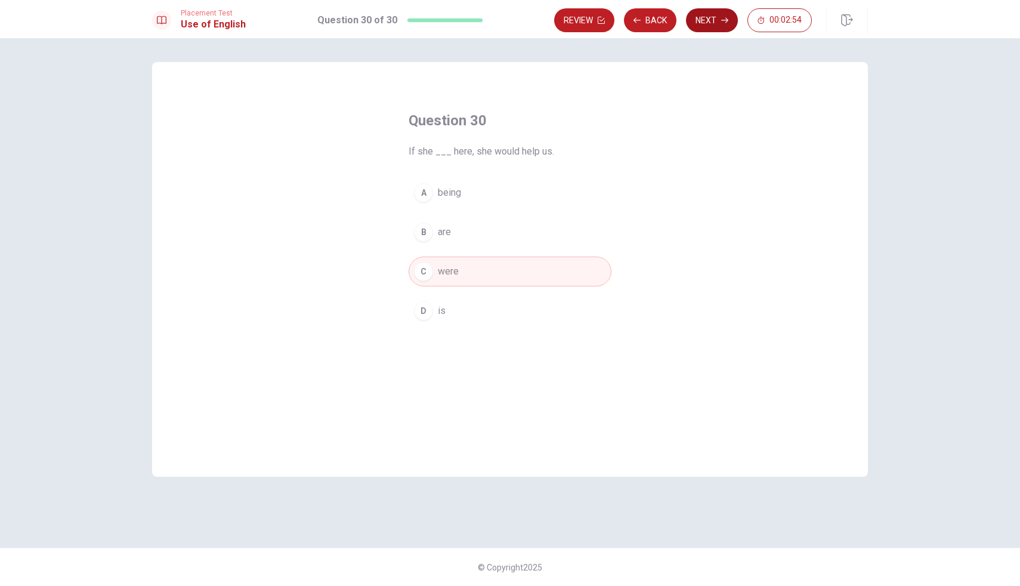
click at [727, 19] on icon "button" at bounding box center [724, 20] width 7 height 5
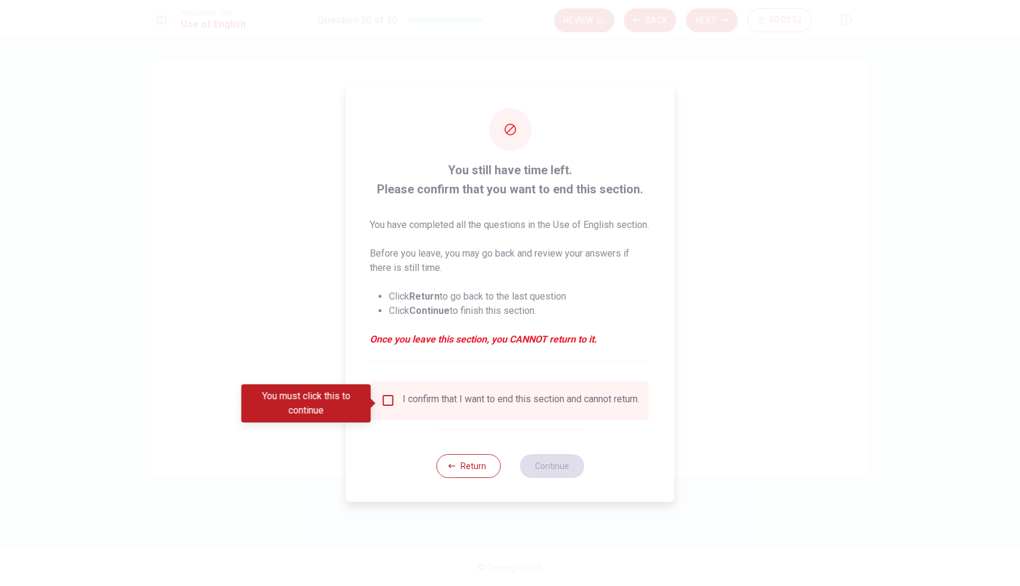
click at [446, 407] on div "I confirm that I want to end this section and cannot return." at bounding box center [521, 400] width 237 height 14
click at [418, 401] on div "I confirm that I want to end this section and cannot return." at bounding box center [521, 400] width 237 height 14
click at [387, 401] on input "You must click this to continue" at bounding box center [388, 400] width 14 height 14
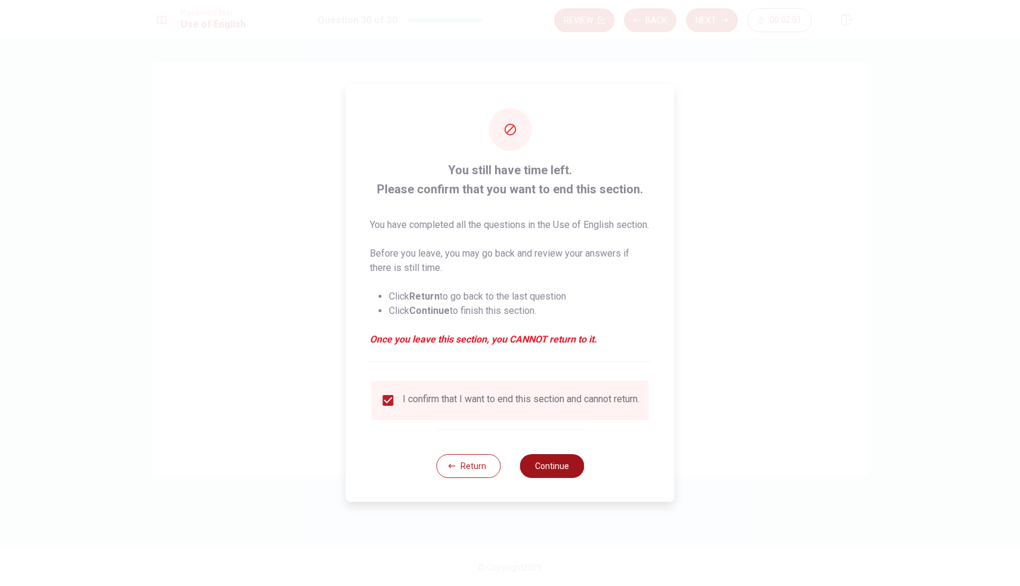
click at [562, 476] on button "Continue" at bounding box center [552, 466] width 64 height 24
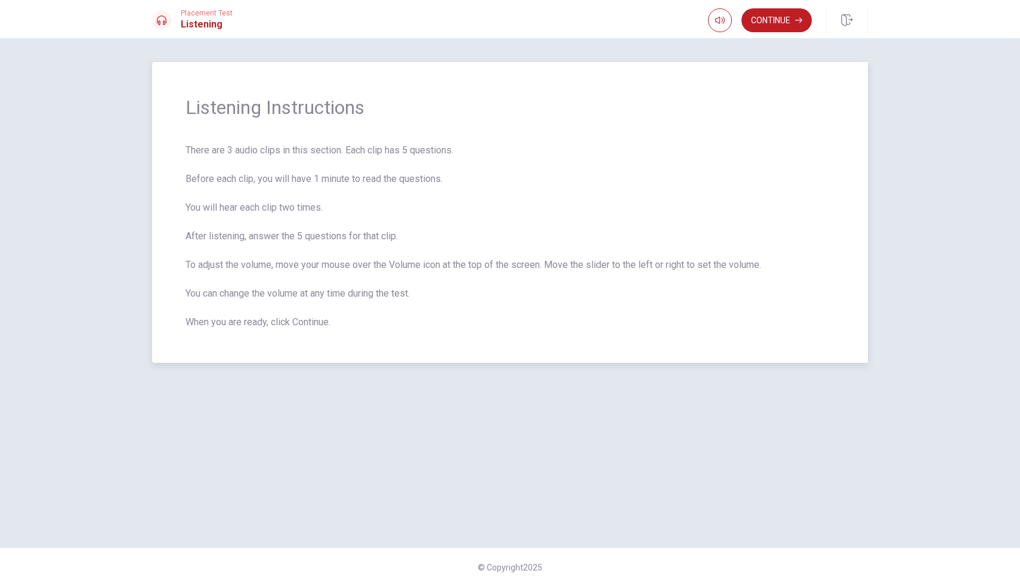
drag, startPoint x: 452, startPoint y: 186, endPoint x: 452, endPoint y: 178, distance: 8.4
click at [452, 178] on span "There are 3 audio clips in this section. Each clip has 5 questions. Before each…" at bounding box center [509, 236] width 649 height 186
click at [797, 26] on button "Continue" at bounding box center [776, 20] width 70 height 24
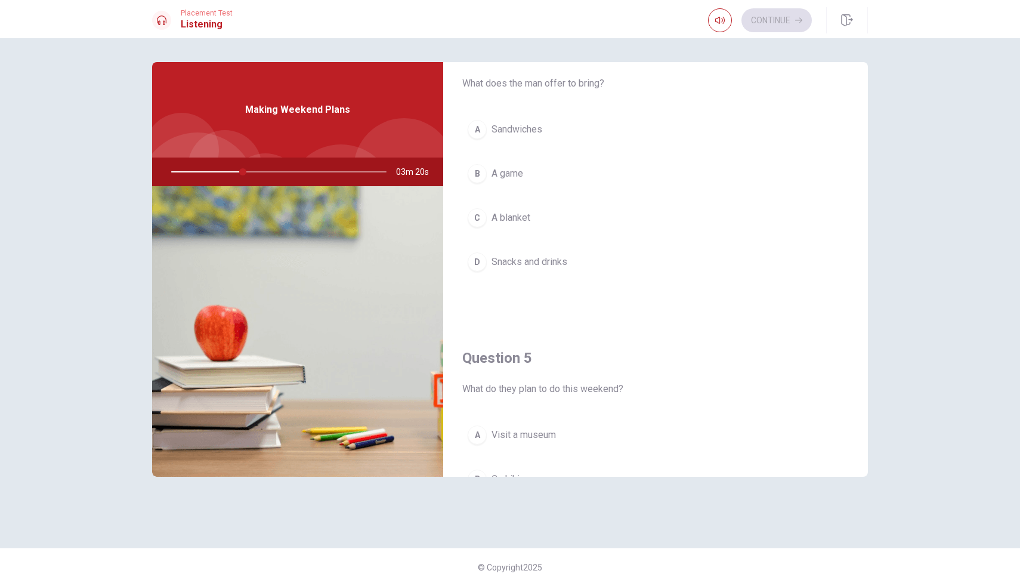
scroll to position [935, 0]
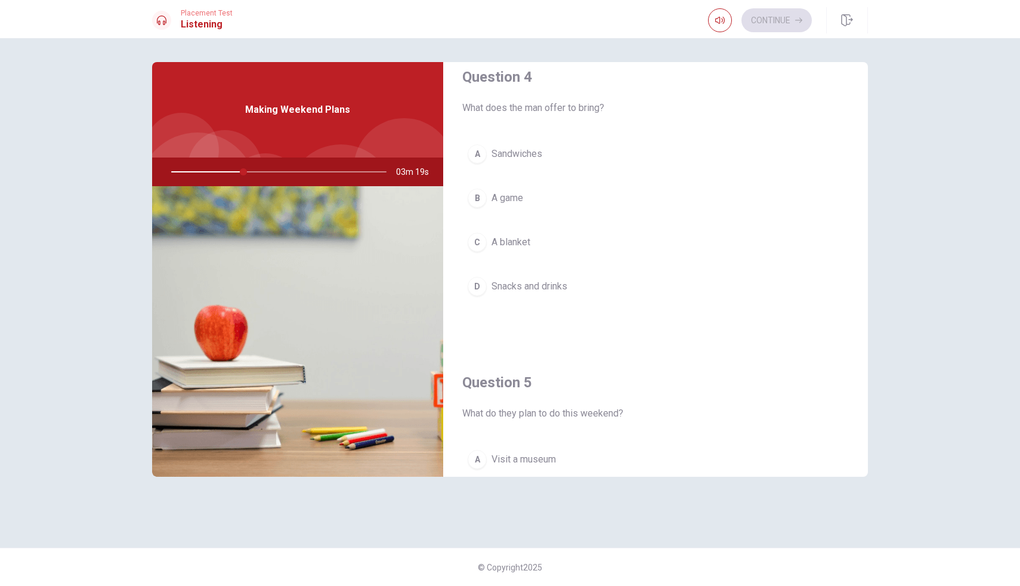
click at [527, 285] on span "Snacks and drinks" at bounding box center [529, 286] width 76 height 14
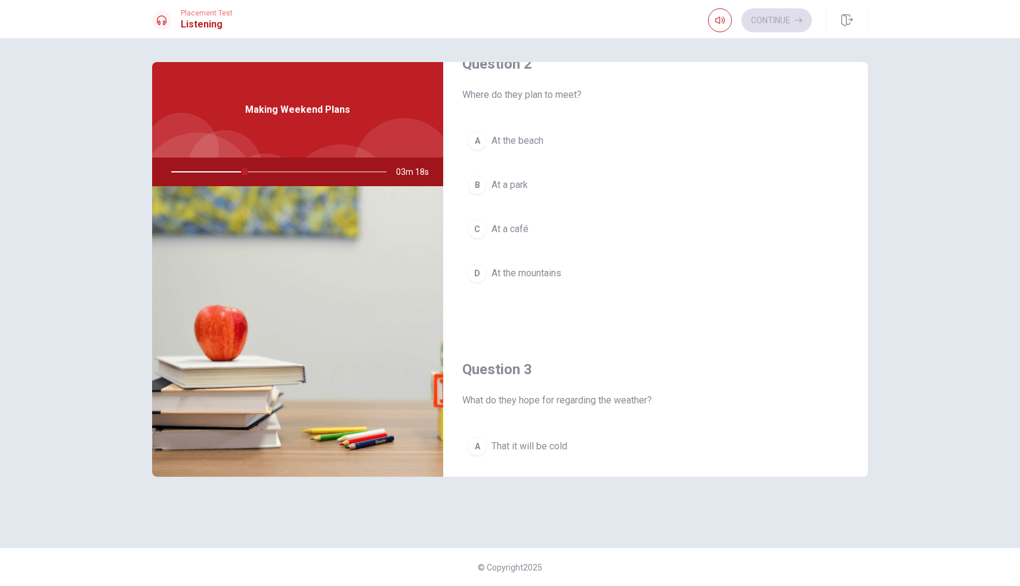
scroll to position [300, 0]
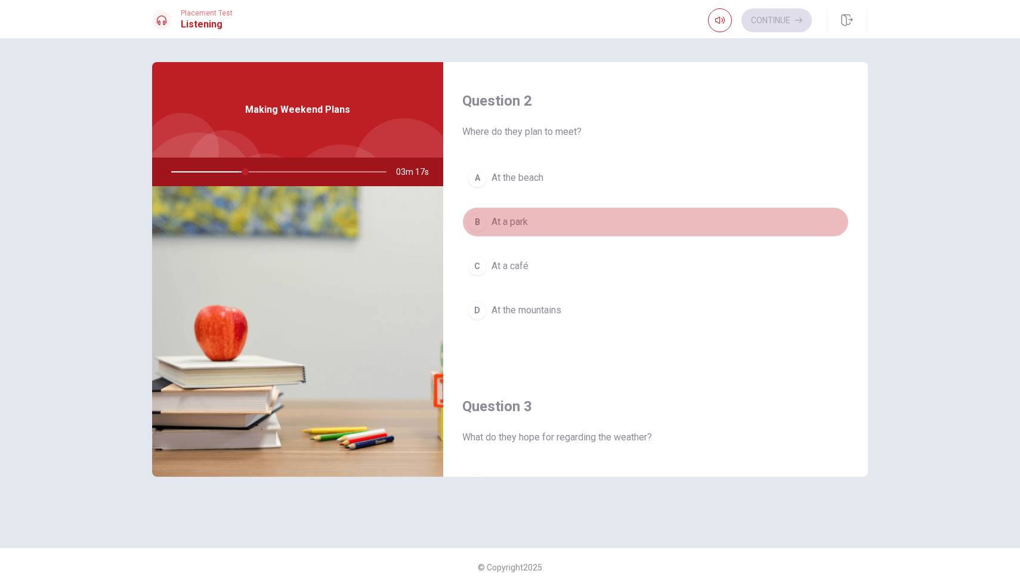
click at [509, 222] on span "At a park" at bounding box center [509, 222] width 36 height 14
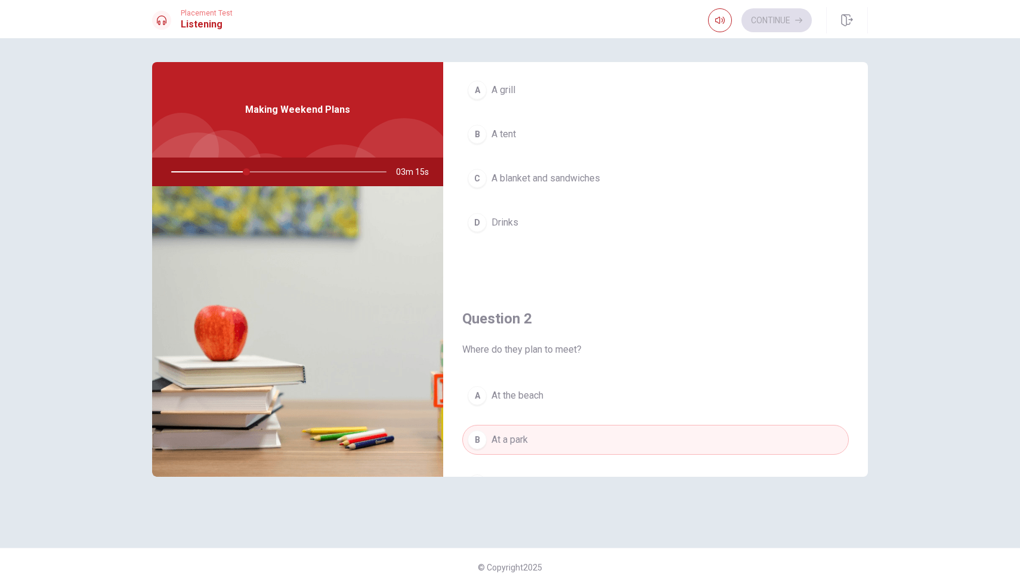
scroll to position [11, 0]
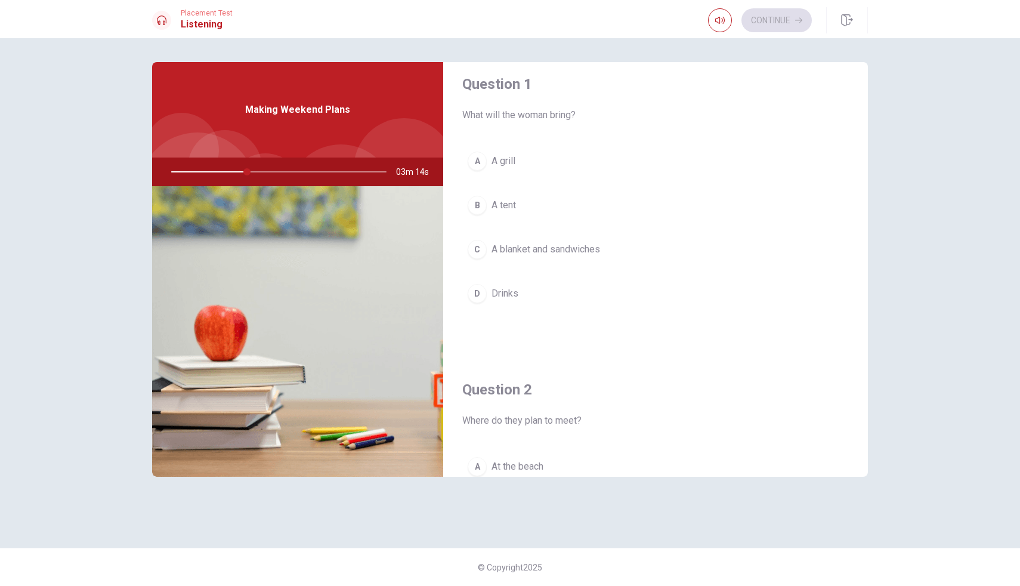
click at [548, 251] on span "A blanket and sandwiches" at bounding box center [545, 249] width 109 height 14
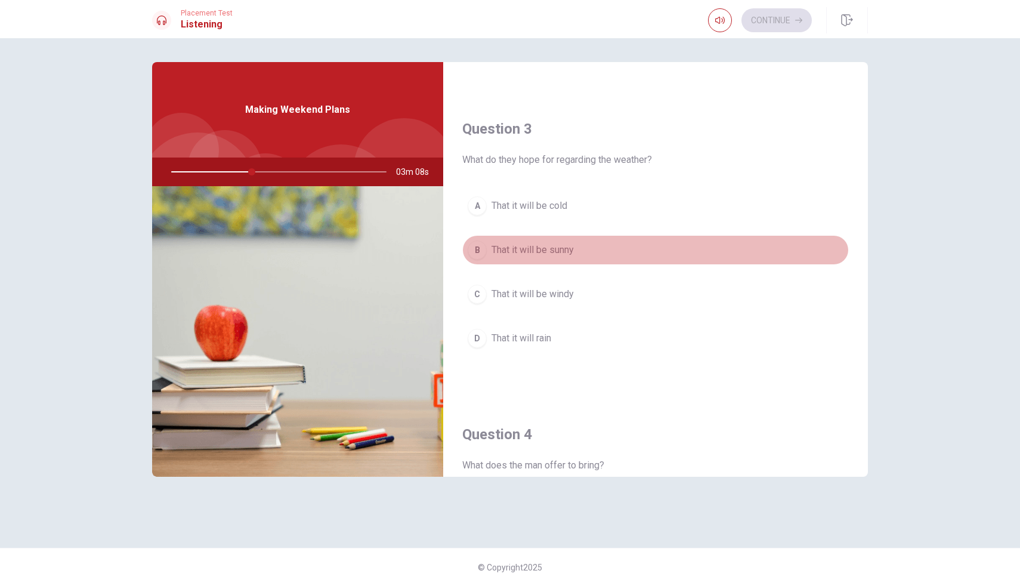
click at [532, 252] on span "That it will be sunny" at bounding box center [532, 250] width 82 height 14
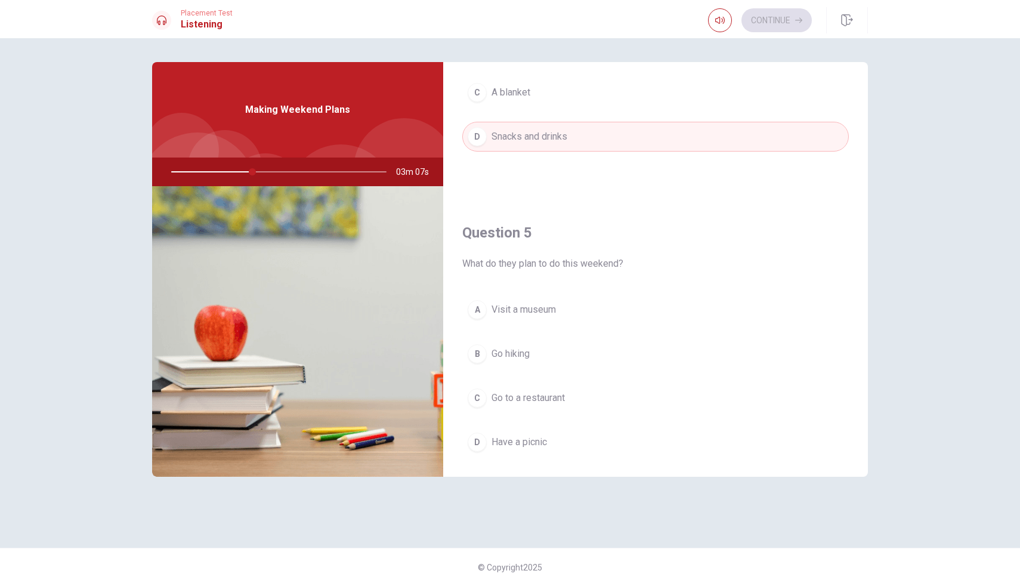
scroll to position [1112, 0]
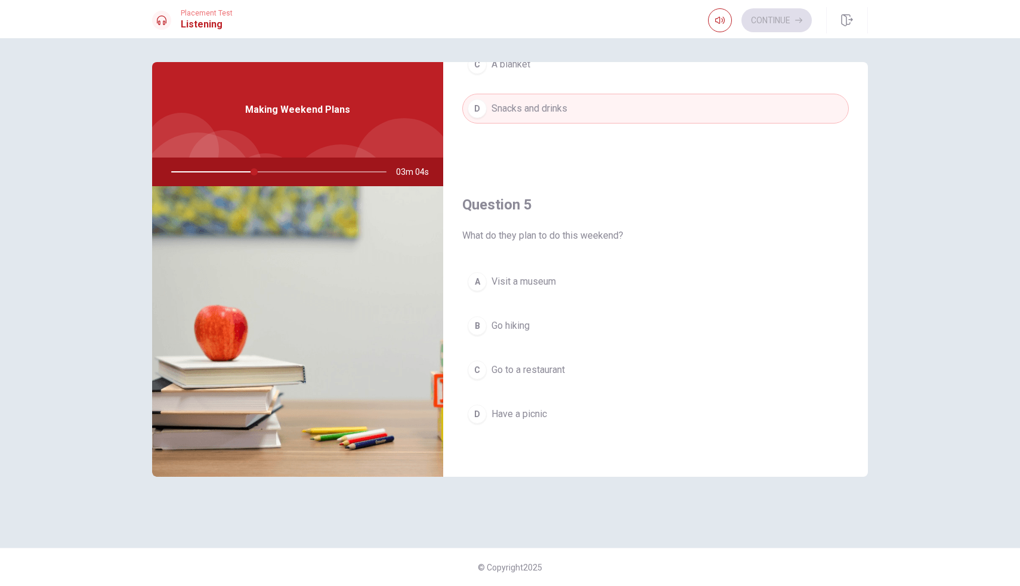
click at [520, 416] on span "Have a picnic" at bounding box center [518, 414] width 55 height 14
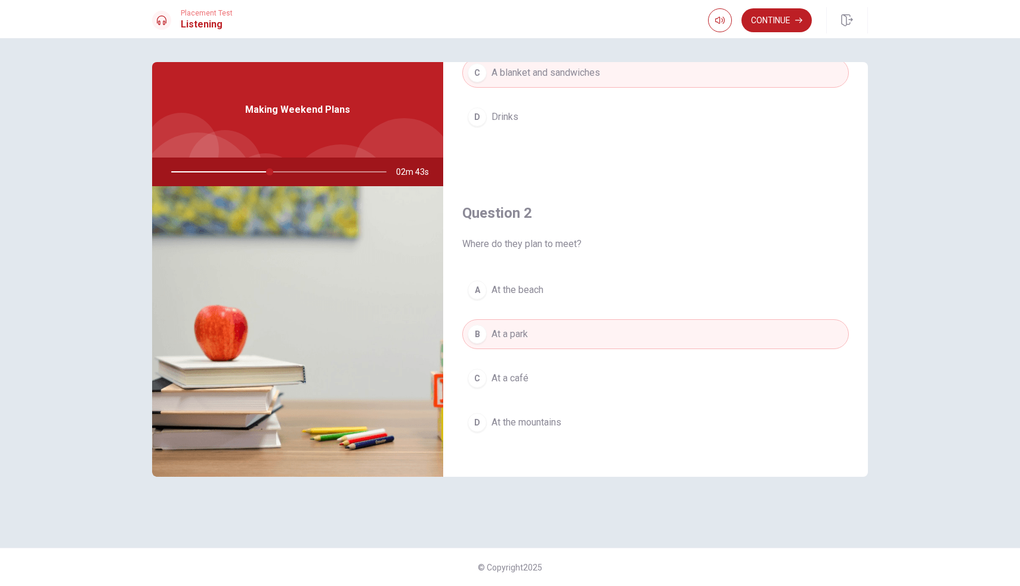
scroll to position [0, 0]
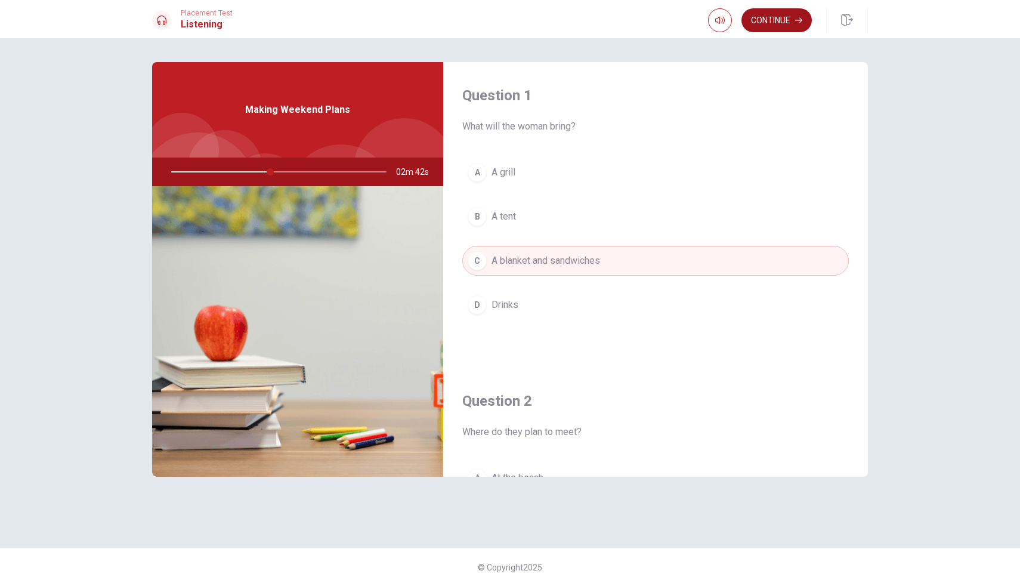
click at [763, 17] on button "Continue" at bounding box center [776, 20] width 70 height 24
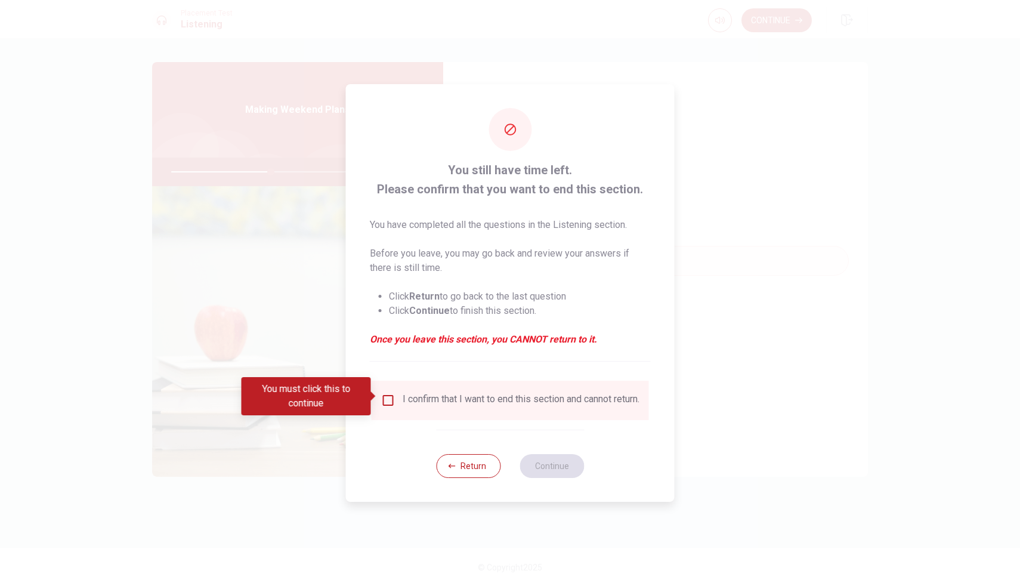
click at [453, 393] on div "I confirm that I want to end this section and cannot return." at bounding box center [521, 400] width 237 height 14
click at [420, 394] on div "I confirm that I want to end this section and cannot return." at bounding box center [521, 400] width 237 height 14
click at [390, 394] on input "You must click this to continue" at bounding box center [388, 400] width 14 height 14
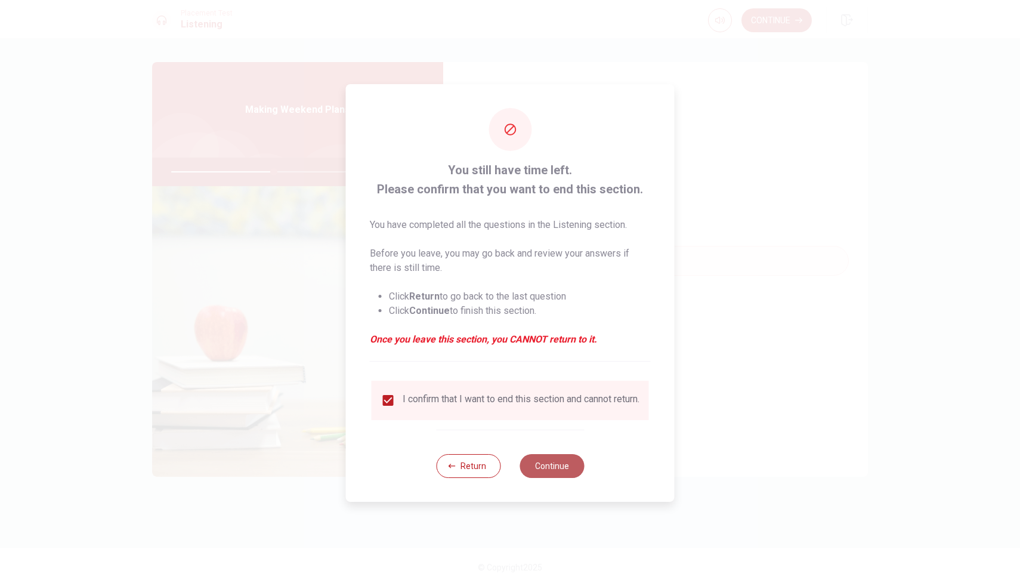
click at [543, 468] on button "Continue" at bounding box center [552, 466] width 64 height 24
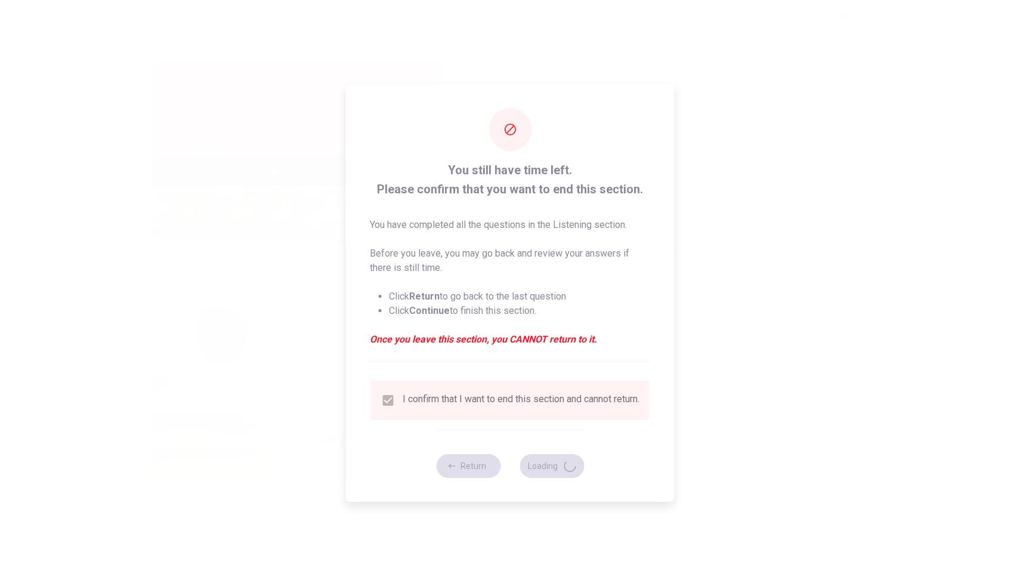
type input "48"
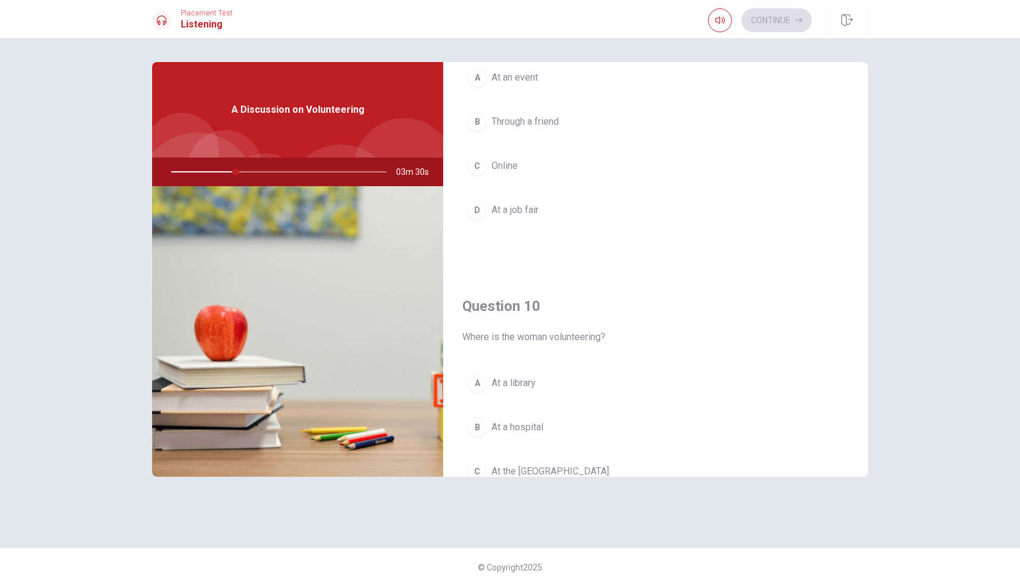
scroll to position [1112, 0]
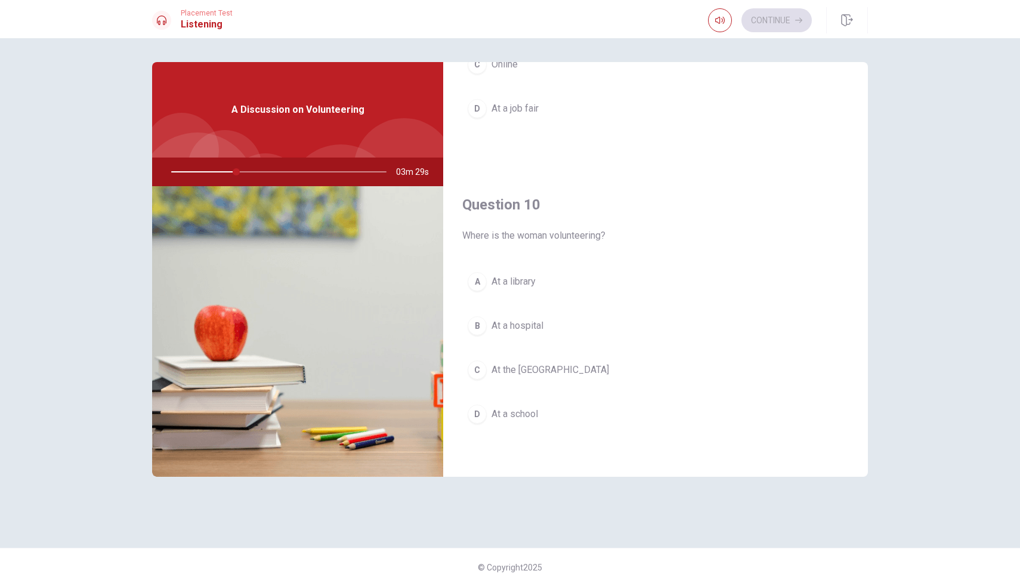
click at [513, 373] on span "At the [GEOGRAPHIC_DATA]" at bounding box center [550, 370] width 118 height 14
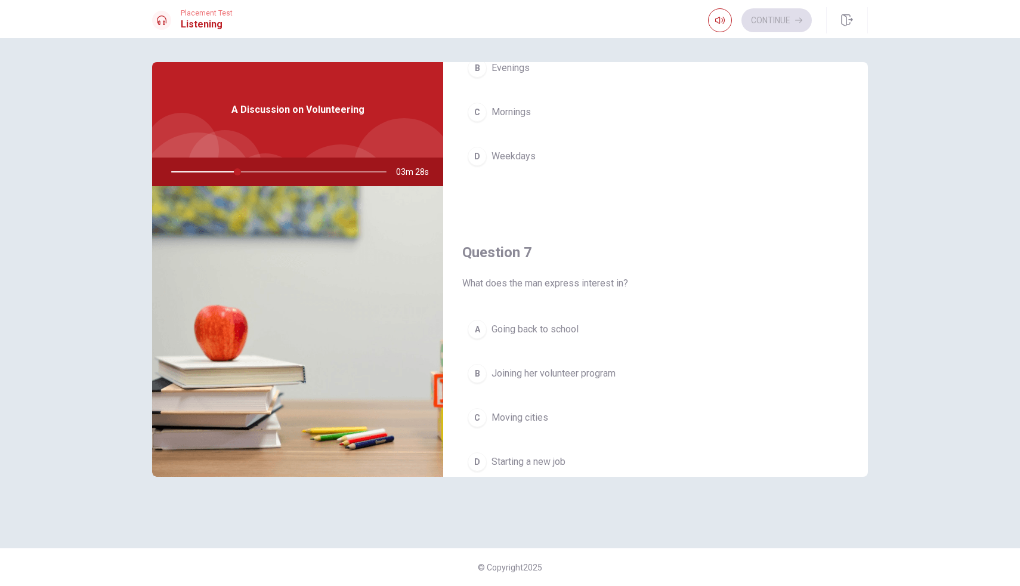
scroll to position [0, 0]
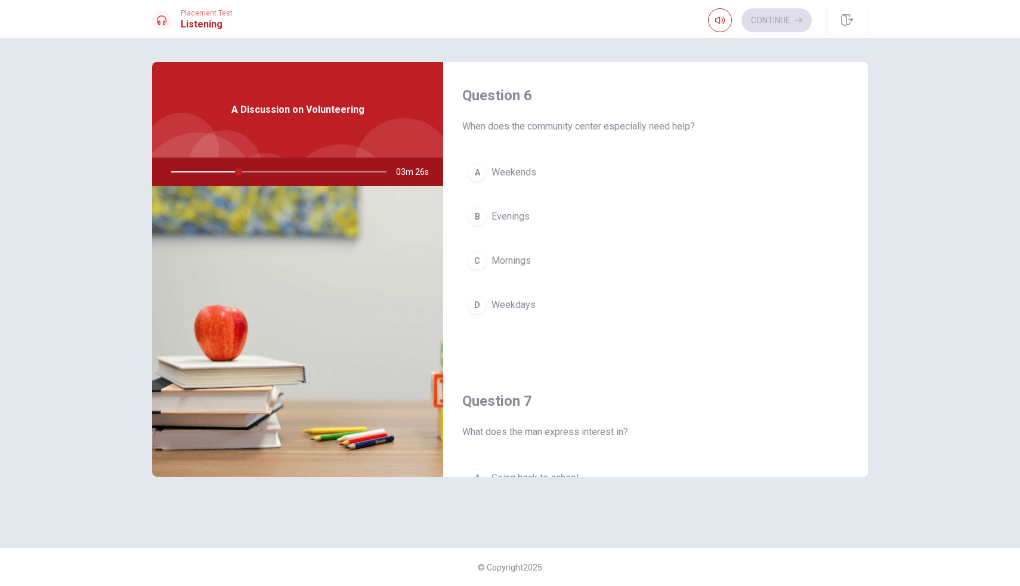
click at [503, 167] on span "Weekends" at bounding box center [513, 172] width 45 height 14
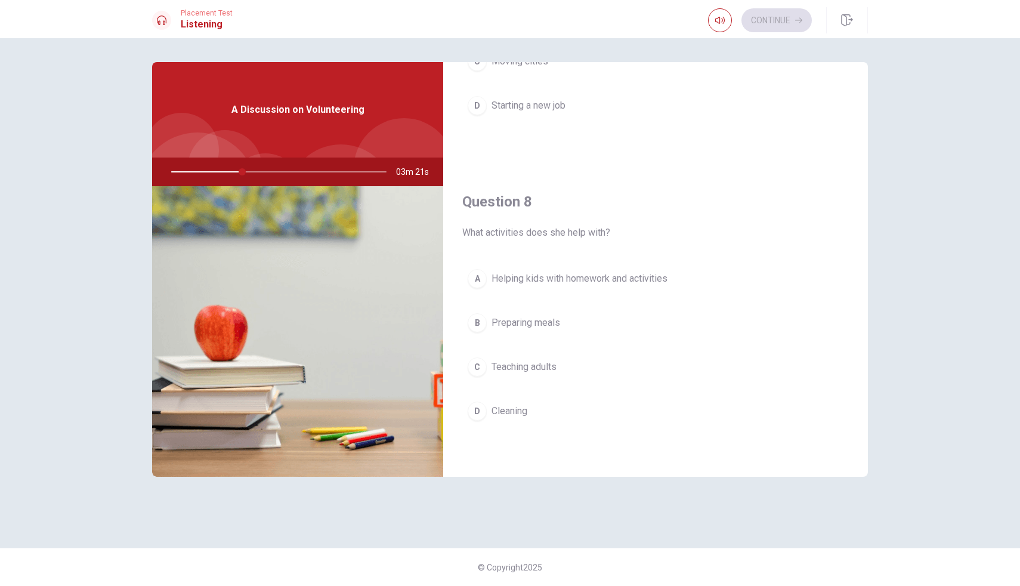
scroll to position [503, 0]
click at [536, 281] on span "Helping kids with homework and activities" at bounding box center [579, 280] width 176 height 14
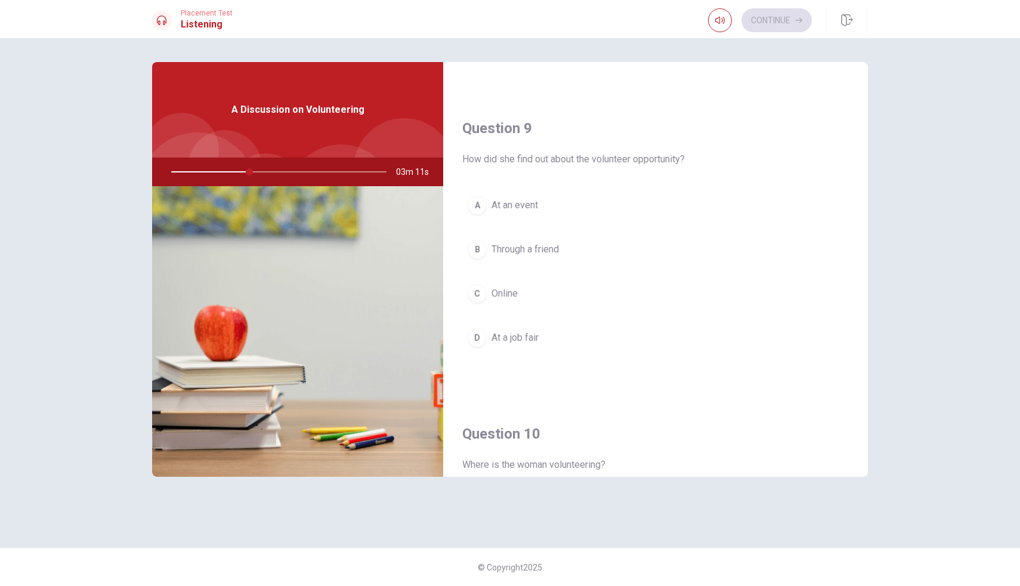
scroll to position [878, 0]
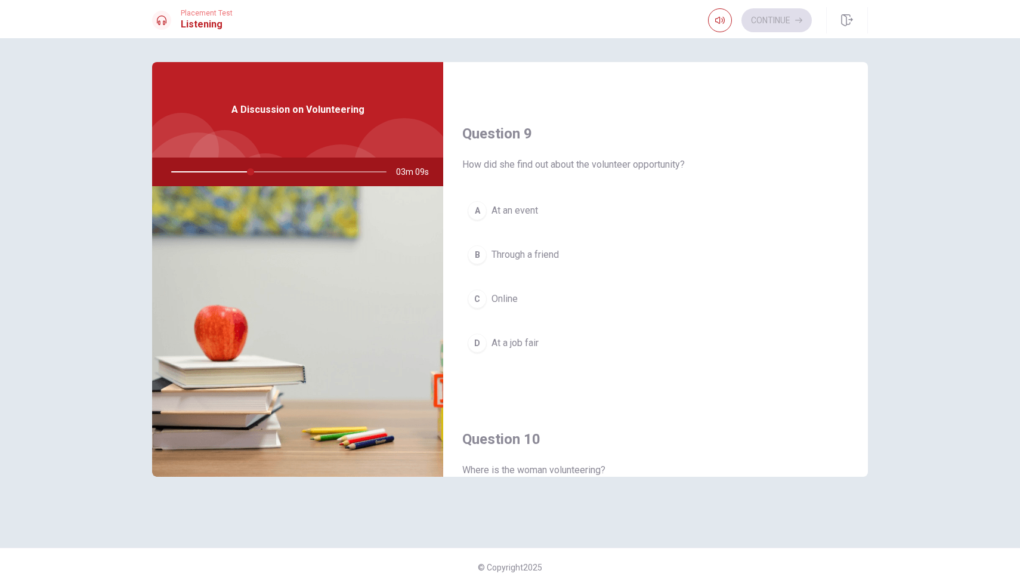
click at [502, 298] on span "Online" at bounding box center [504, 299] width 26 height 14
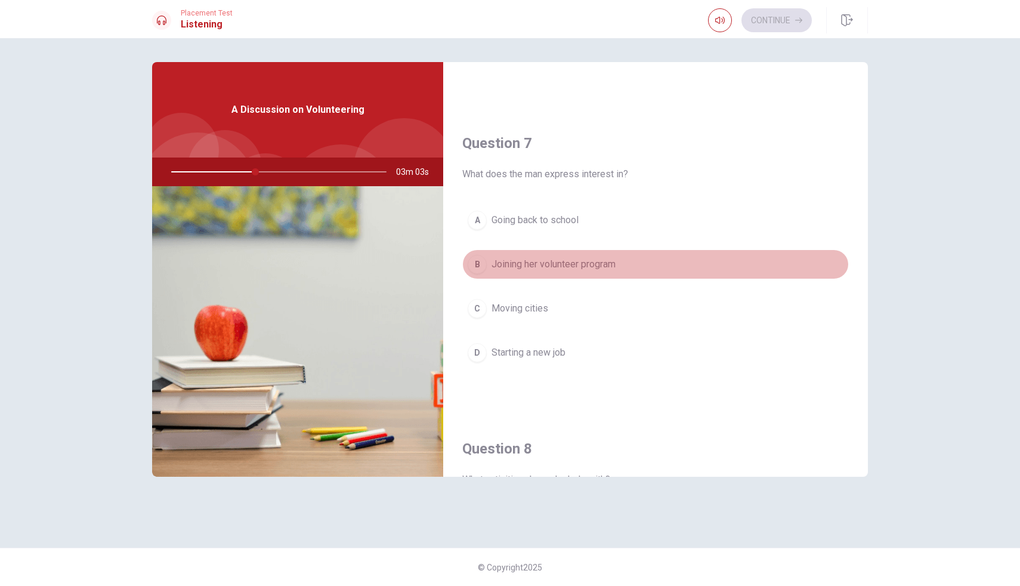
click at [556, 267] on span "Joining her volunteer program" at bounding box center [553, 264] width 124 height 14
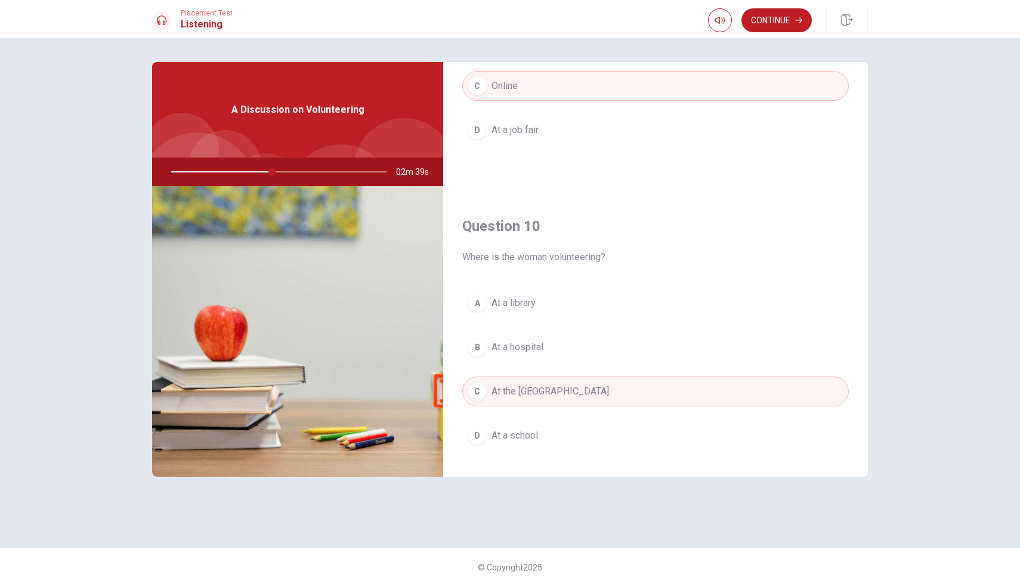
scroll to position [1112, 0]
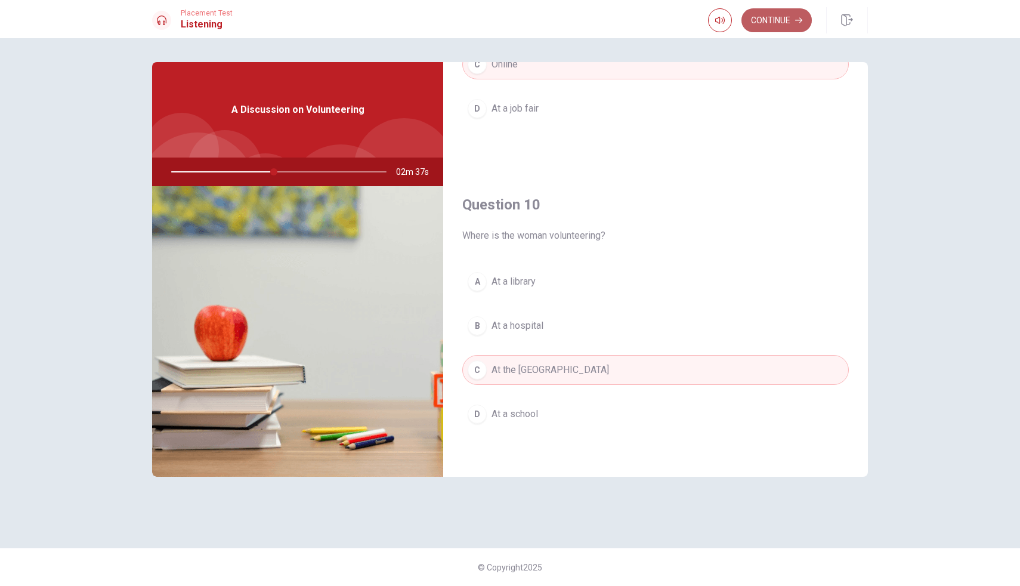
click at [769, 23] on button "Continue" at bounding box center [776, 20] width 70 height 24
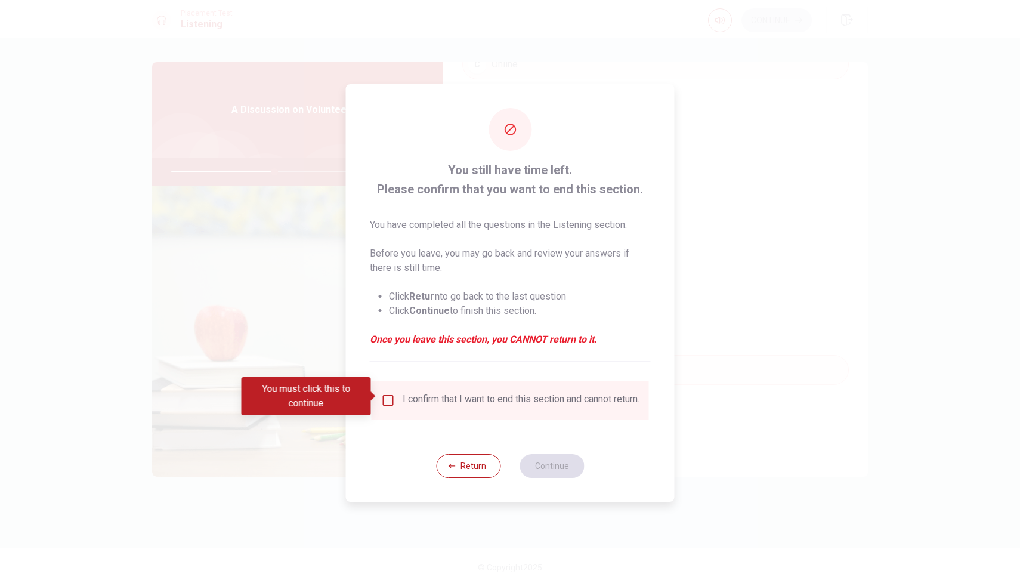
click at [459, 406] on div "I confirm that I want to end this section and cannot return." at bounding box center [521, 400] width 237 height 14
click at [431, 399] on div "I confirm that I want to end this section and cannot return." at bounding box center [521, 400] width 237 height 14
click at [388, 394] on input "You must click this to continue" at bounding box center [388, 400] width 14 height 14
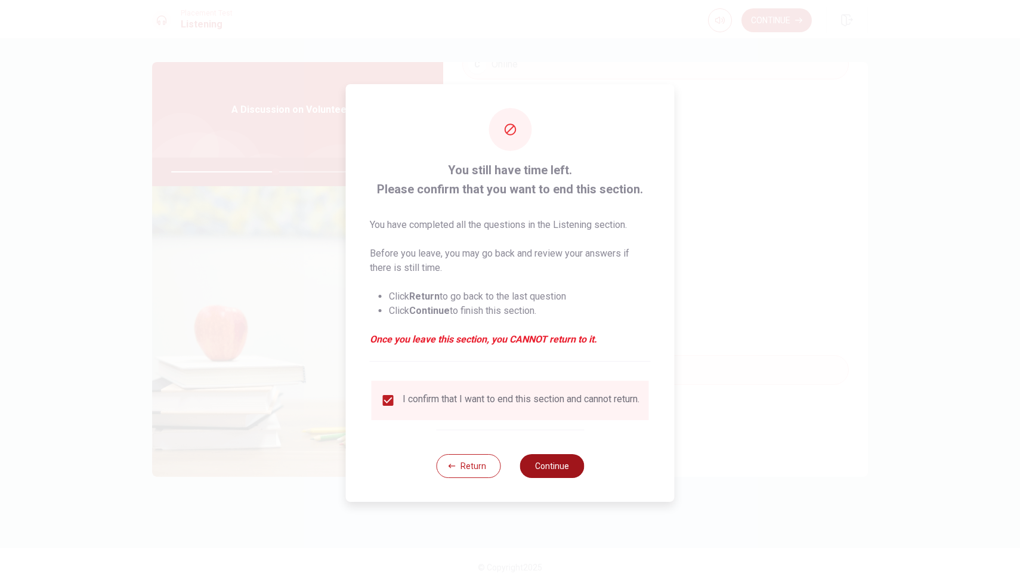
click at [561, 469] on button "Continue" at bounding box center [552, 466] width 64 height 24
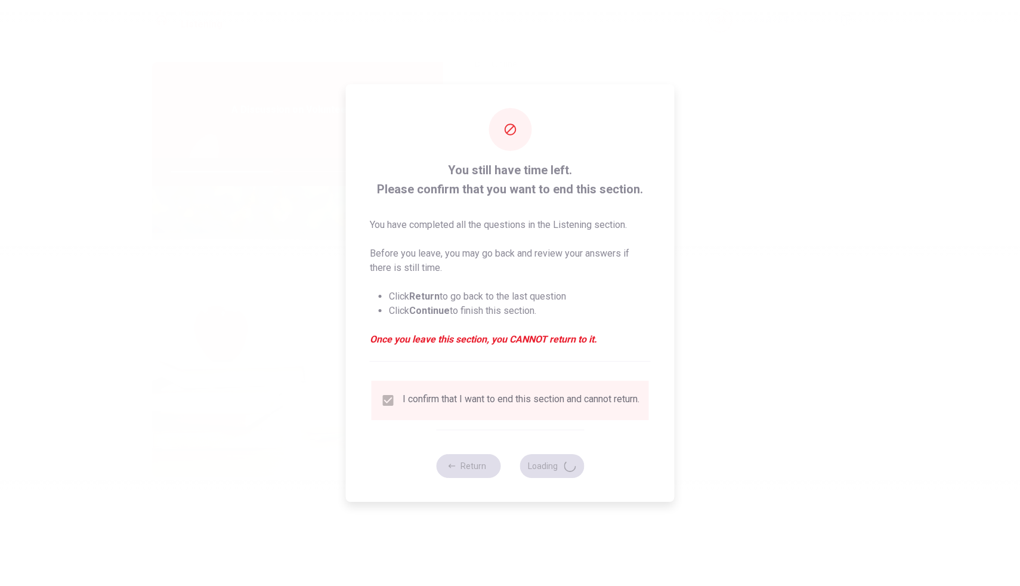
type input "49"
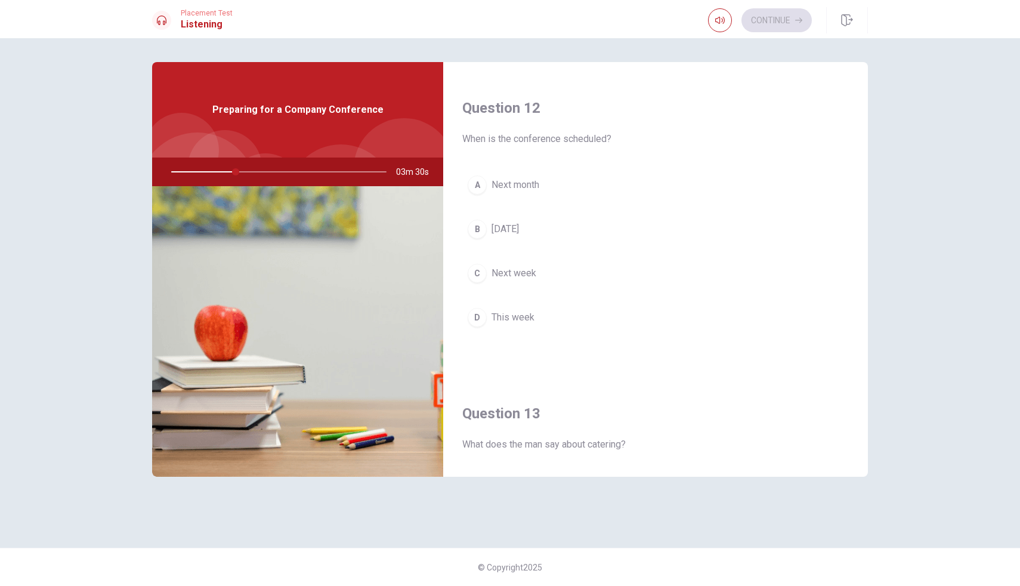
scroll to position [157, 0]
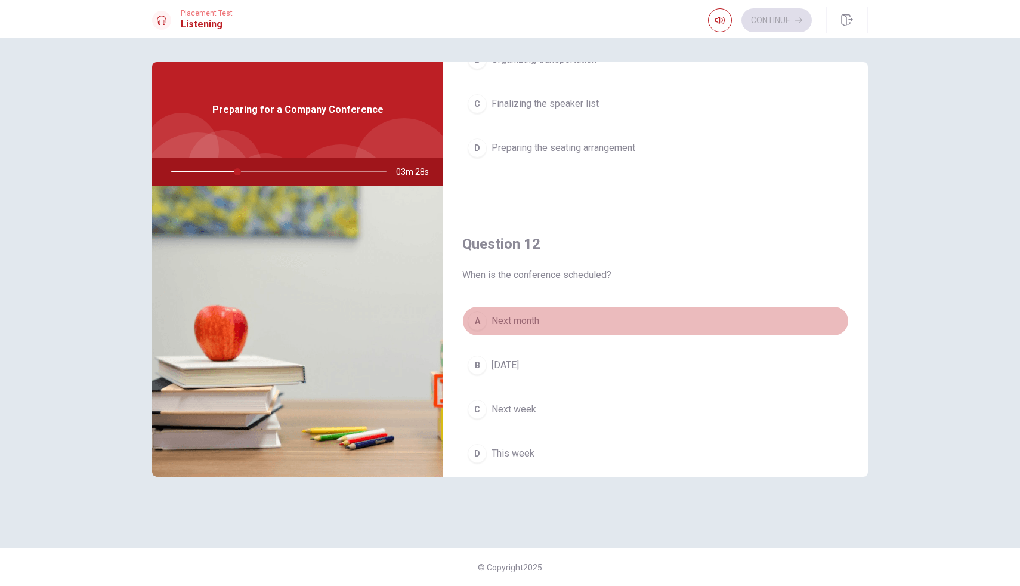
click at [520, 321] on span "Next month" at bounding box center [515, 321] width 48 height 14
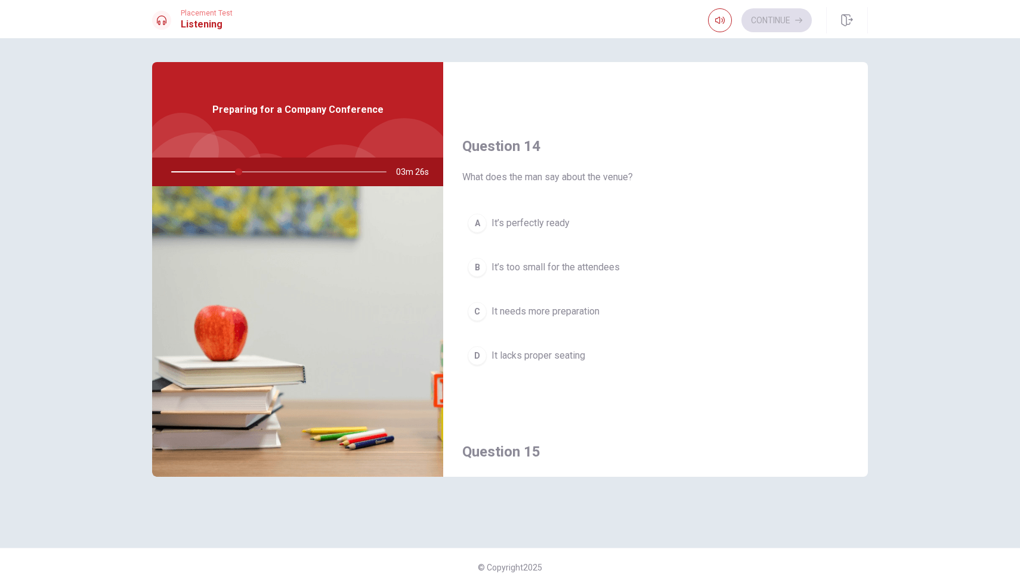
scroll to position [1112, 0]
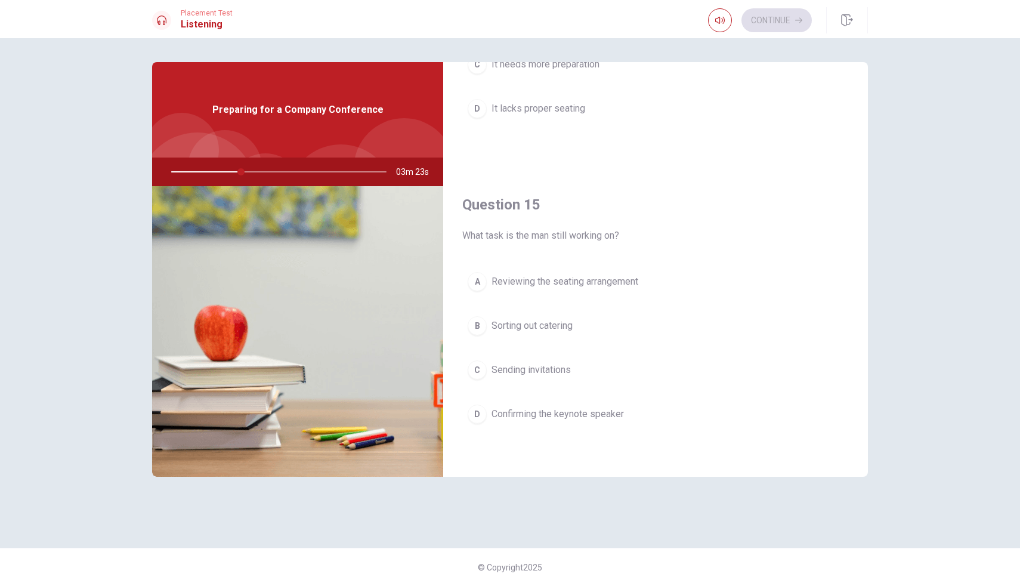
click at [572, 412] on span "Confirming the keynote speaker" at bounding box center [557, 414] width 132 height 14
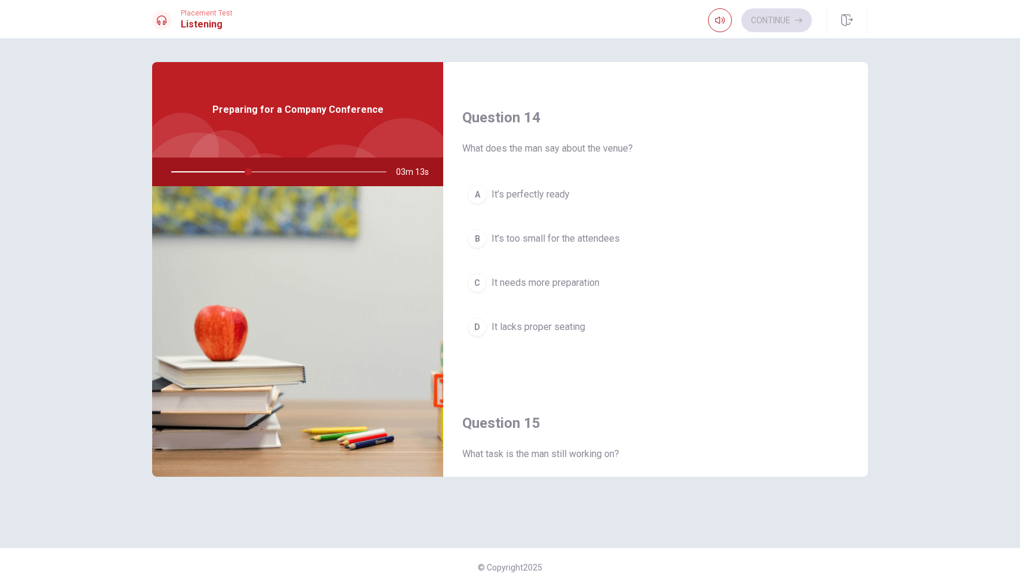
scroll to position [880, 0]
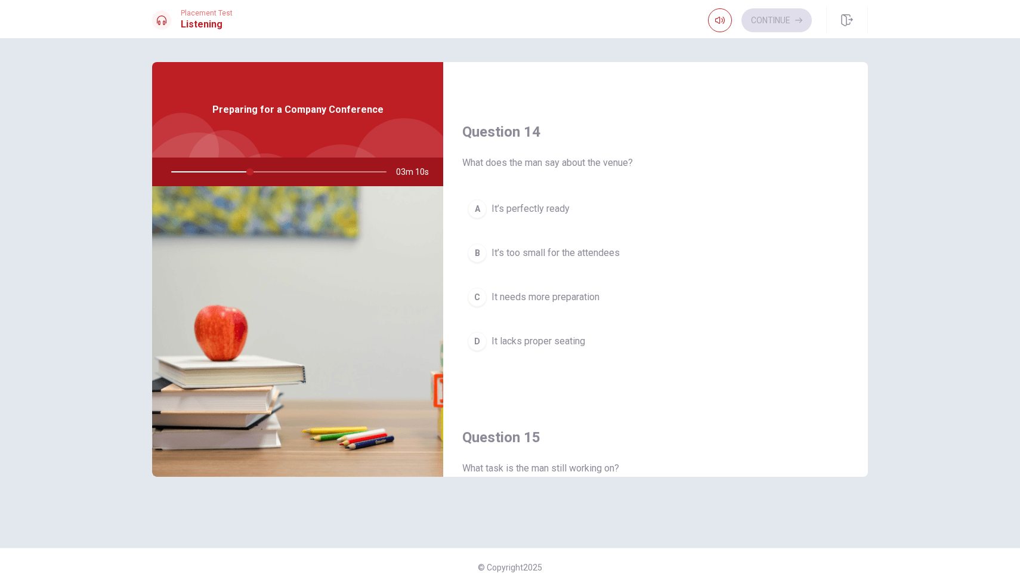
click at [543, 209] on span "It’s perfectly ready" at bounding box center [530, 209] width 78 height 14
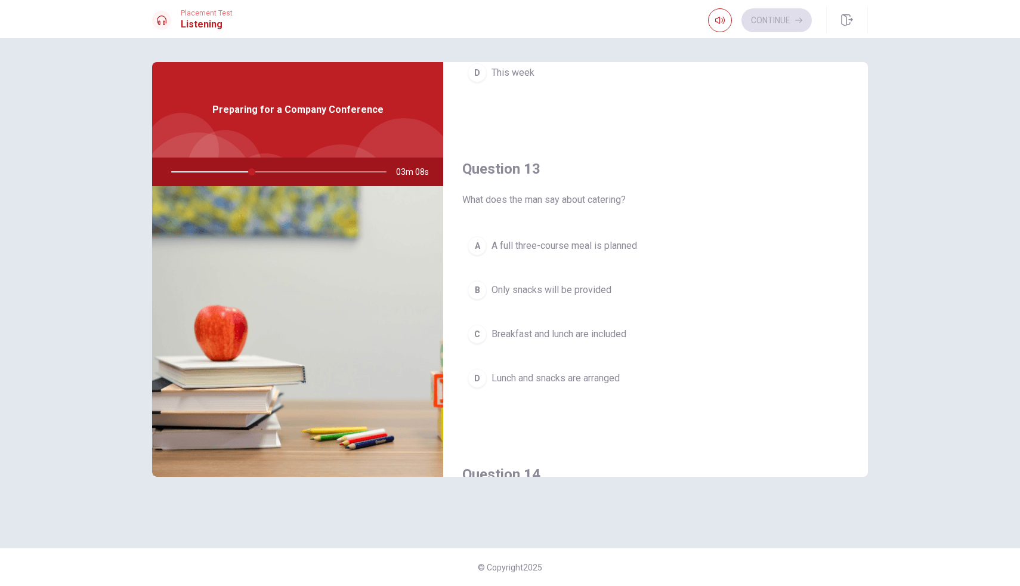
scroll to position [538, 0]
click at [548, 377] on span "Lunch and snacks are arranged" at bounding box center [555, 377] width 128 height 14
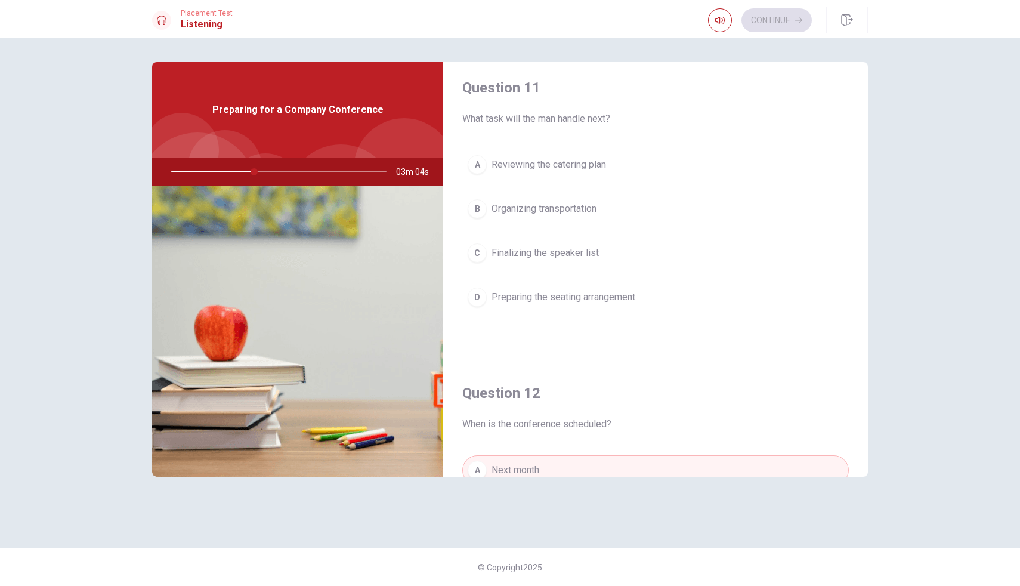
scroll to position [0, 0]
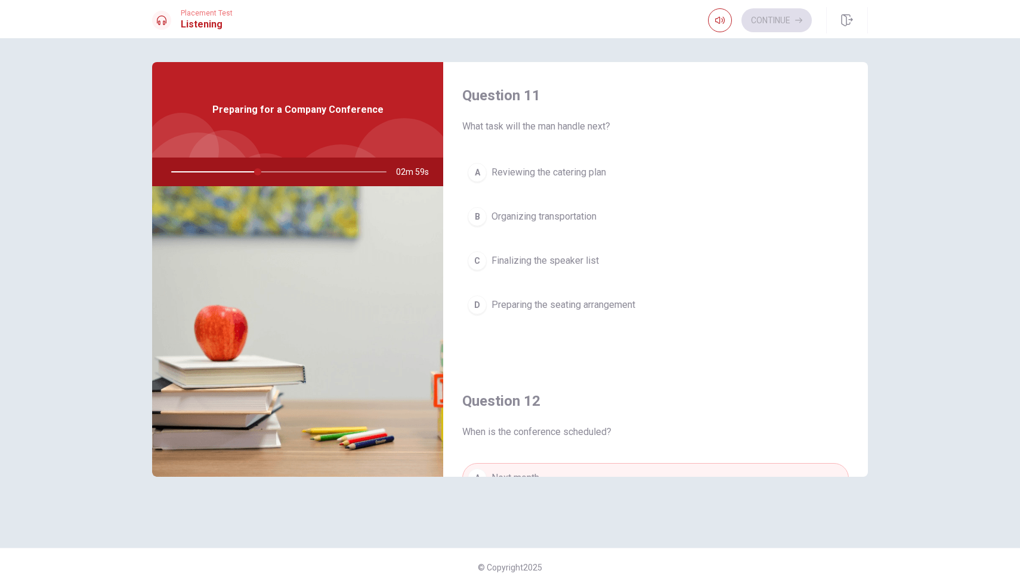
click at [548, 265] on span "Finalizing the speaker list" at bounding box center [544, 260] width 107 height 14
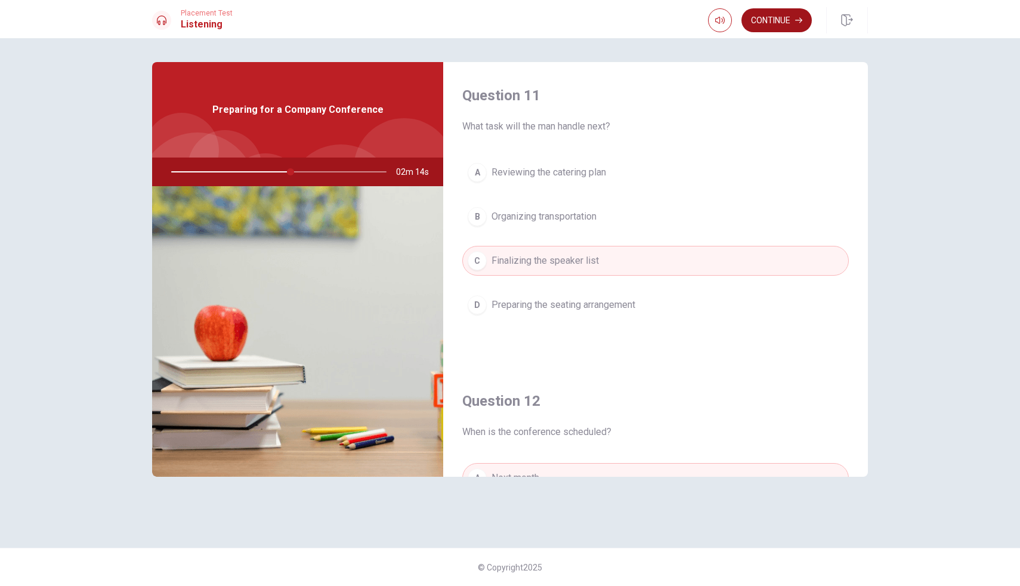
click at [777, 23] on button "Continue" at bounding box center [776, 20] width 70 height 24
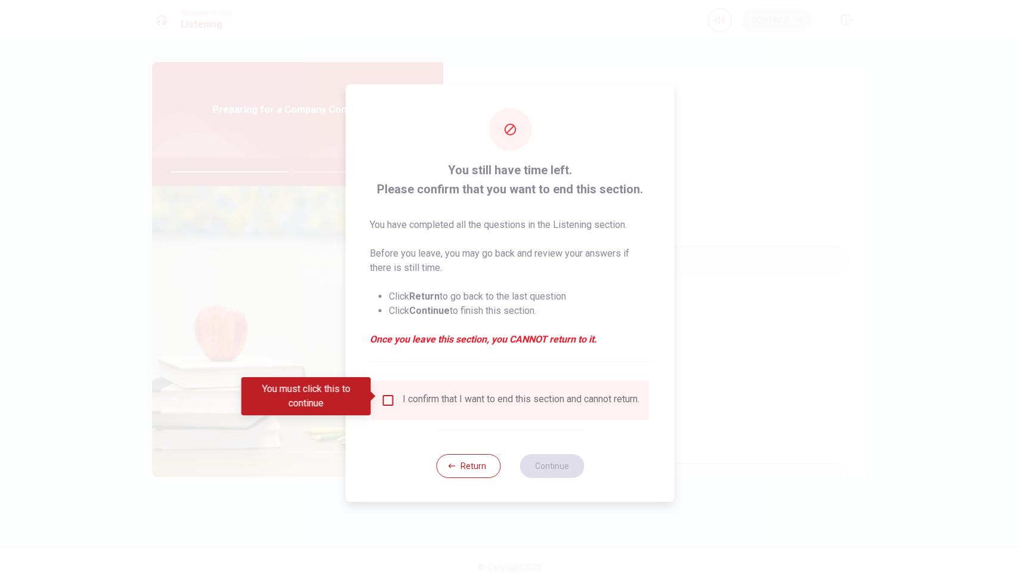
click at [445, 420] on div "I confirm that I want to end this section and cannot return." at bounding box center [510, 400] width 277 height 39
click at [449, 402] on div "I confirm that I want to end this section and cannot return." at bounding box center [521, 400] width 237 height 14
click at [389, 397] on input "You must click this to continue" at bounding box center [388, 400] width 14 height 14
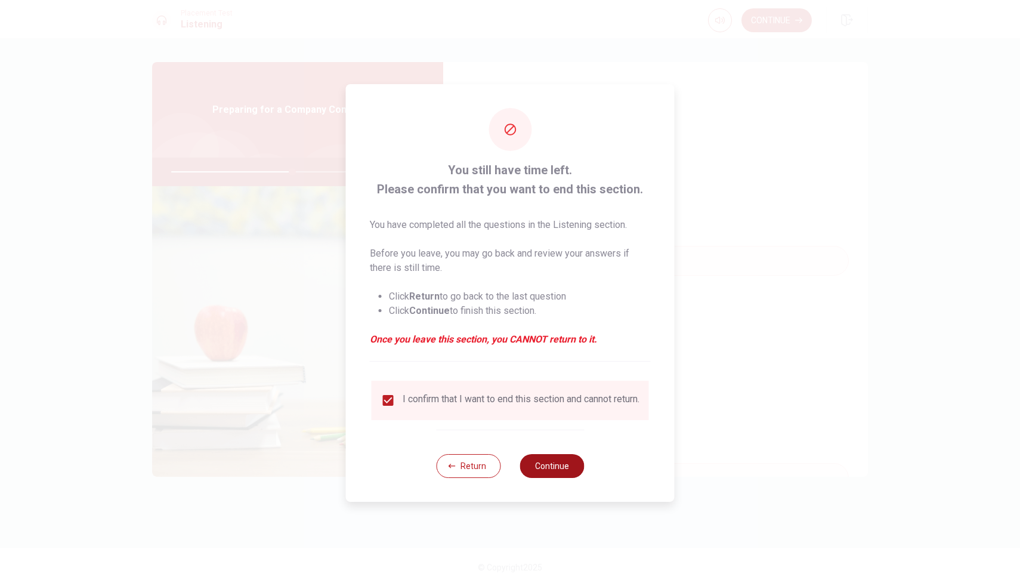
click at [538, 472] on button "Continue" at bounding box center [552, 466] width 64 height 24
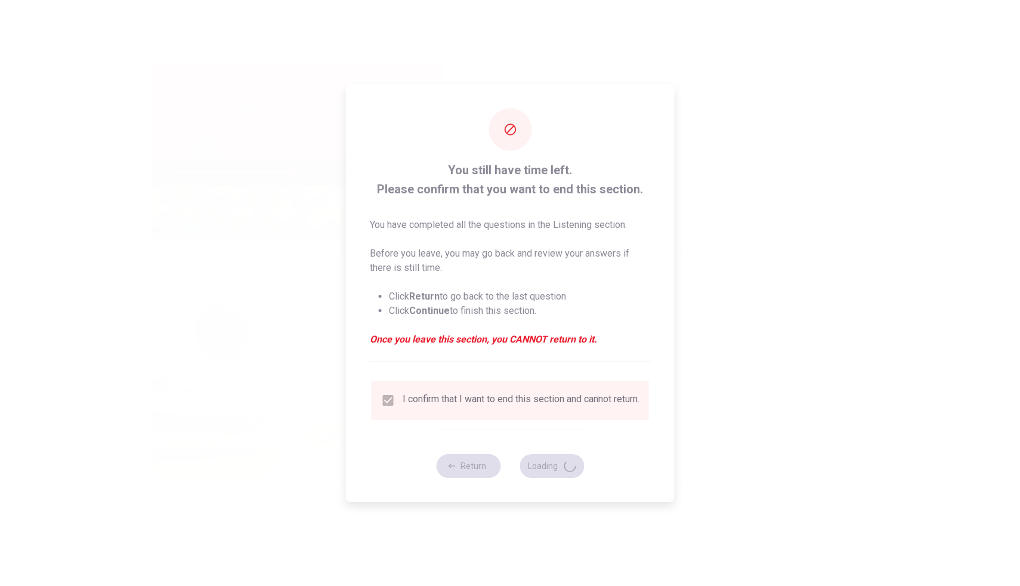
type input "57"
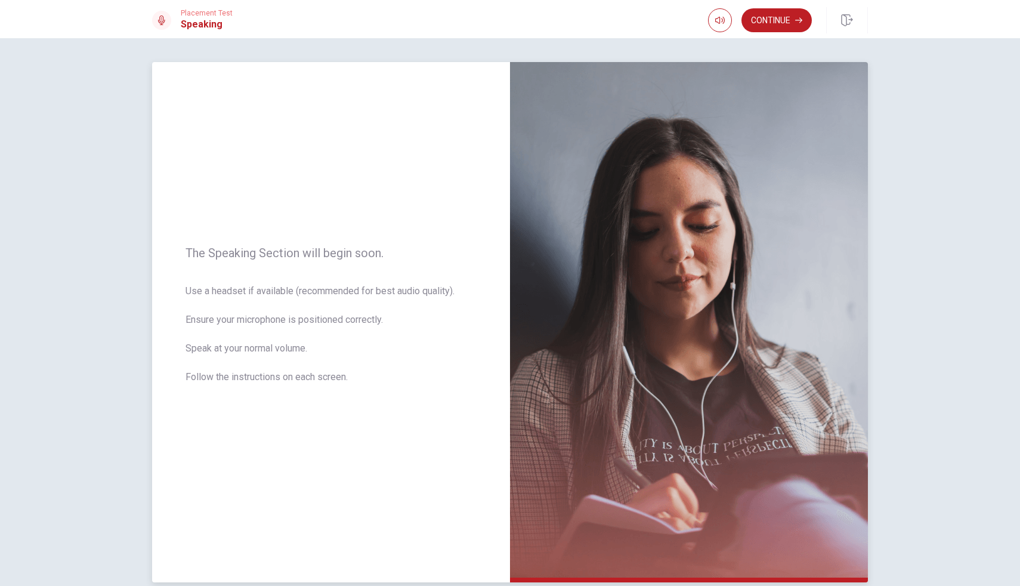
scroll to position [58, 0]
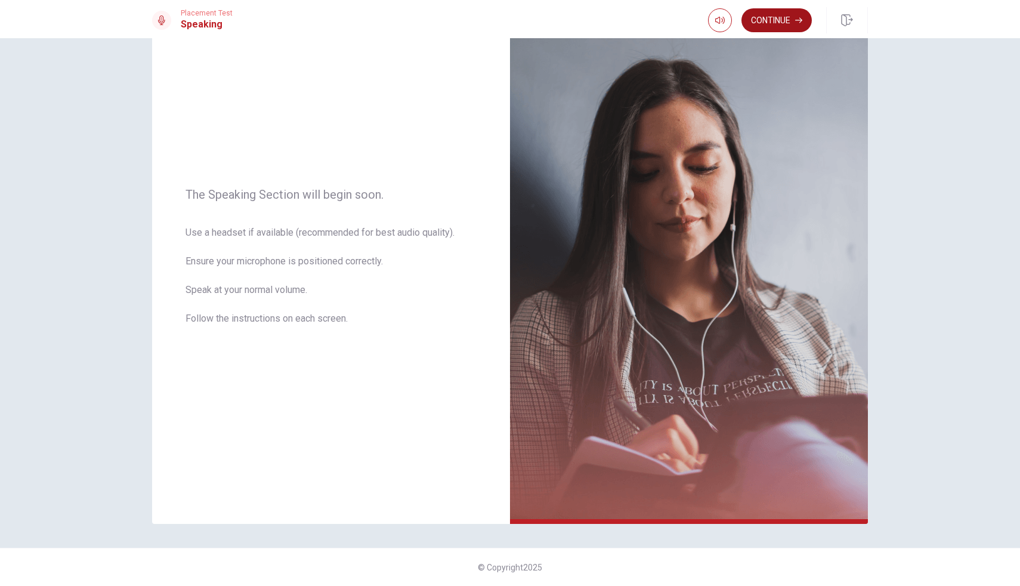
click at [791, 24] on button "Continue" at bounding box center [776, 20] width 70 height 24
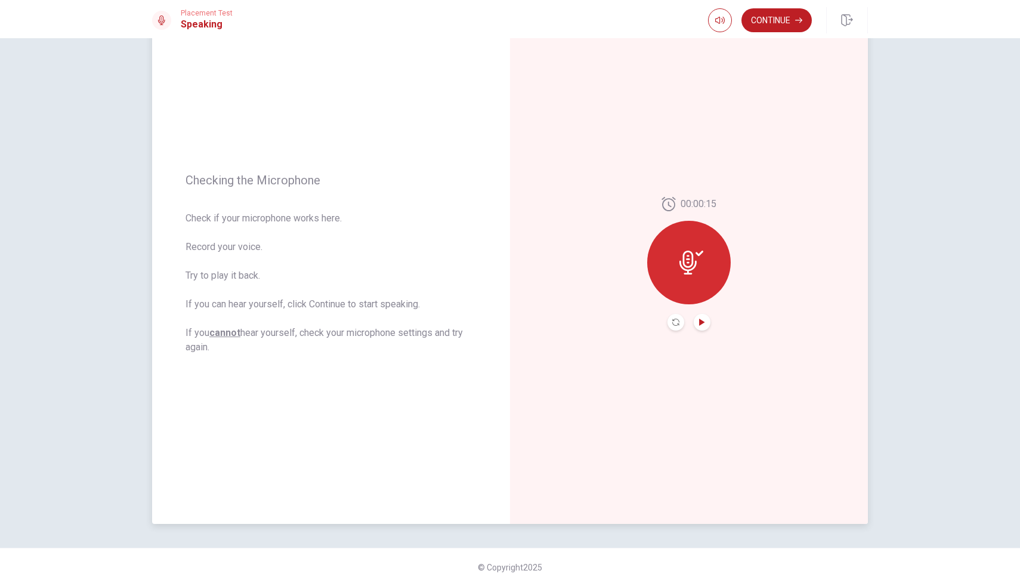
click at [701, 321] on icon "Play Audio" at bounding box center [701, 322] width 5 height 7
click at [783, 27] on button "Continue" at bounding box center [776, 20] width 70 height 24
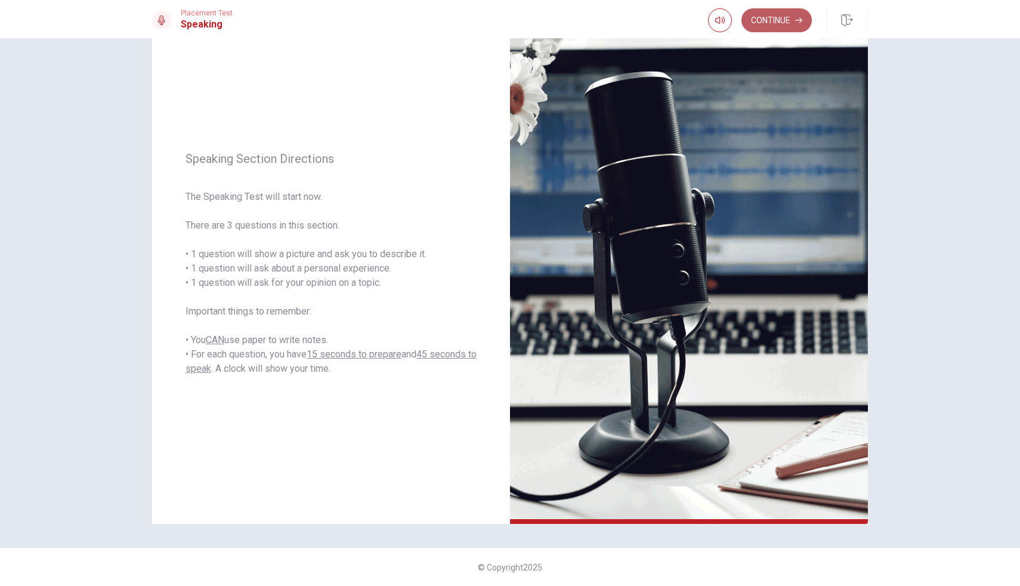
click at [790, 25] on button "Continue" at bounding box center [776, 20] width 70 height 24
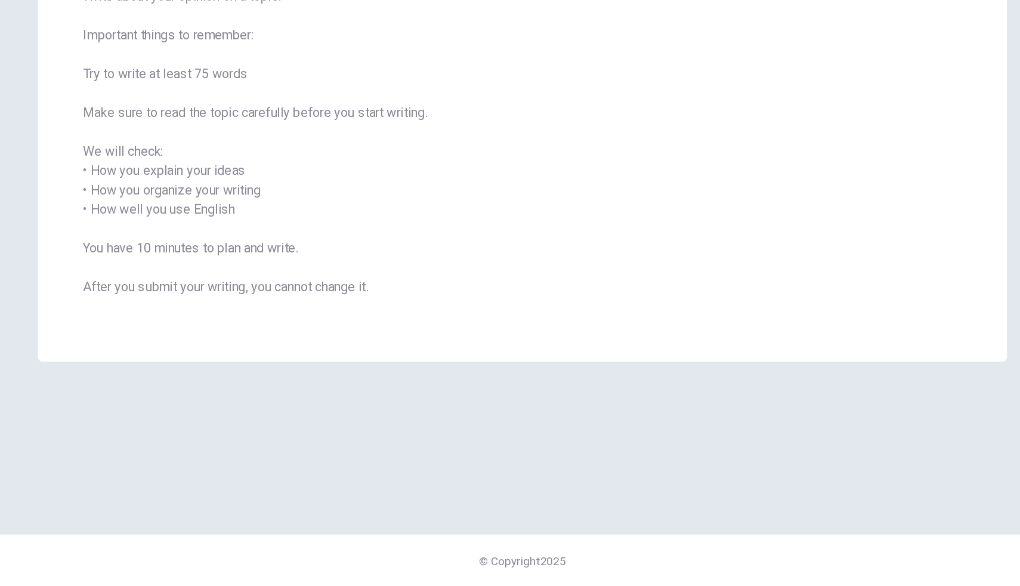
scroll to position [0, 0]
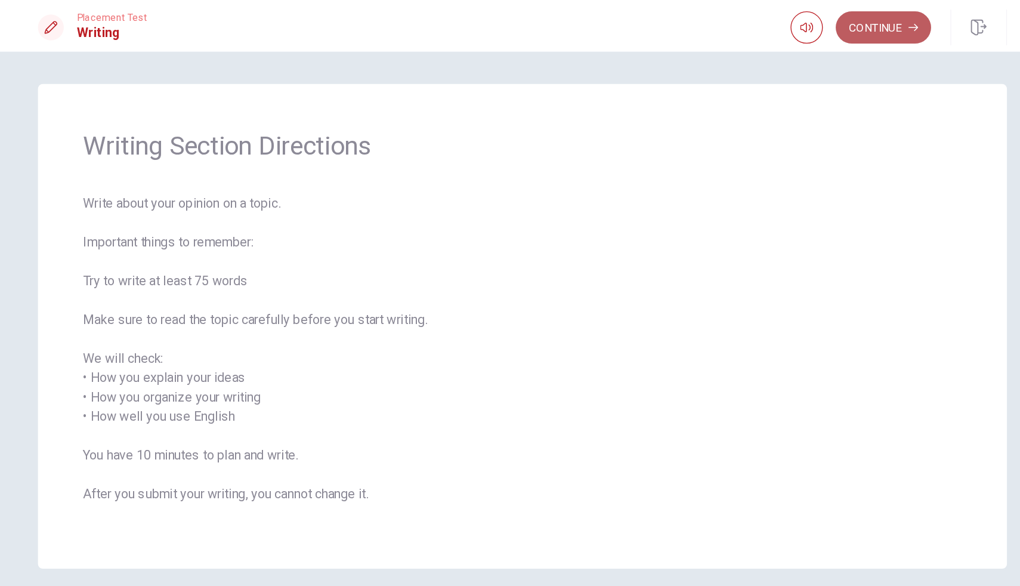
click at [773, 20] on button "Continue" at bounding box center [776, 20] width 70 height 24
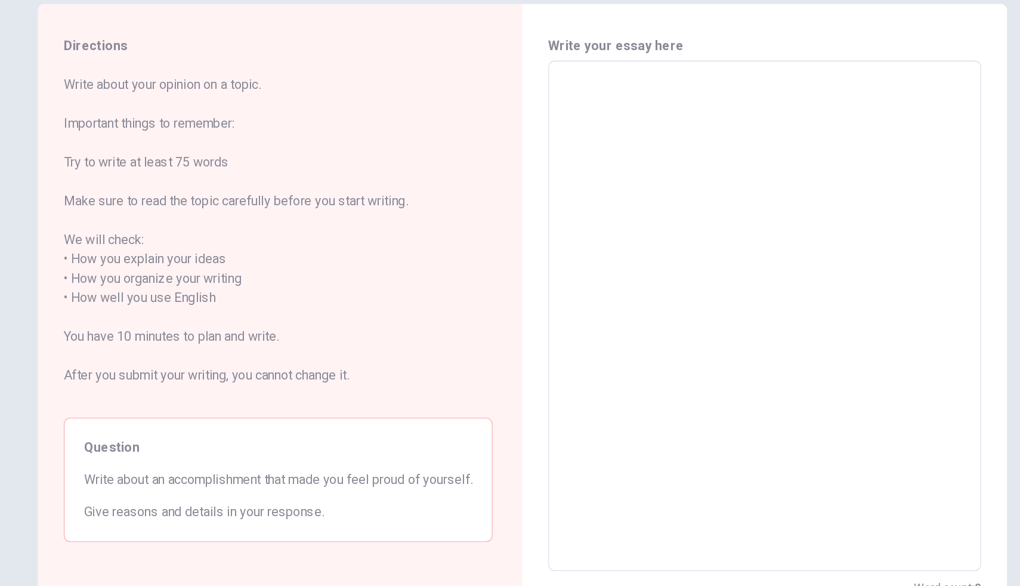
click at [559, 117] on textarea at bounding box center [688, 292] width 303 height 357
type textarea "I"
type textarea "x"
type textarea "Id"
type textarea "x"
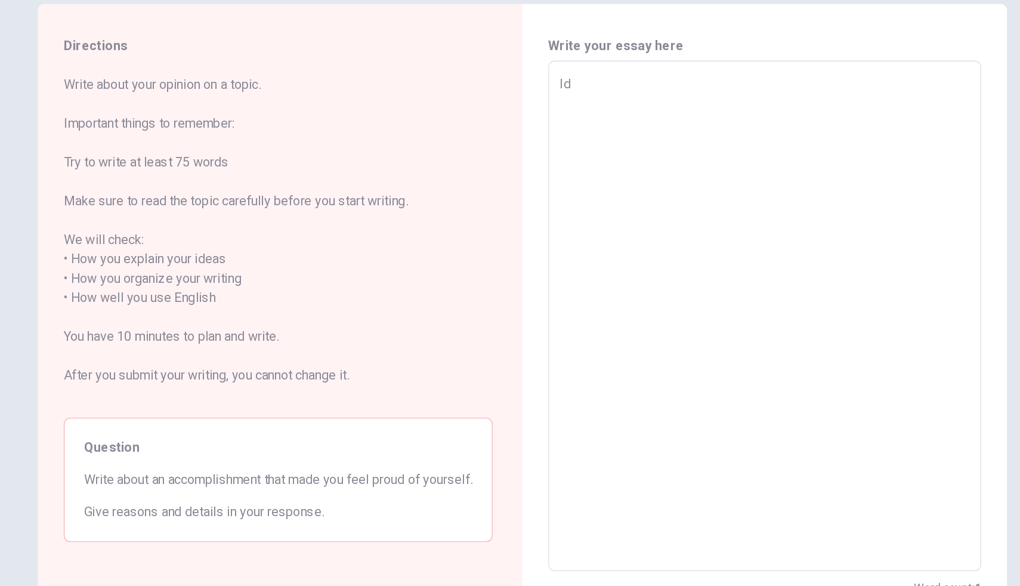
type textarea "Ido"
type textarea "x"
type textarea "Id"
type textarea "x"
type textarea "I"
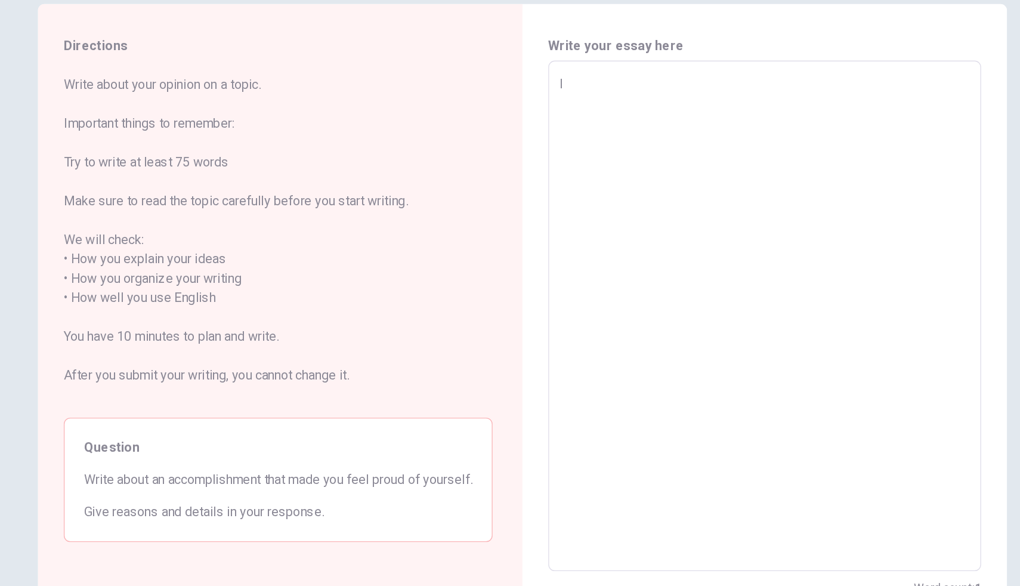
type textarea "x"
type textarea "I"
type textarea "x"
type textarea "I d"
type textarea "x"
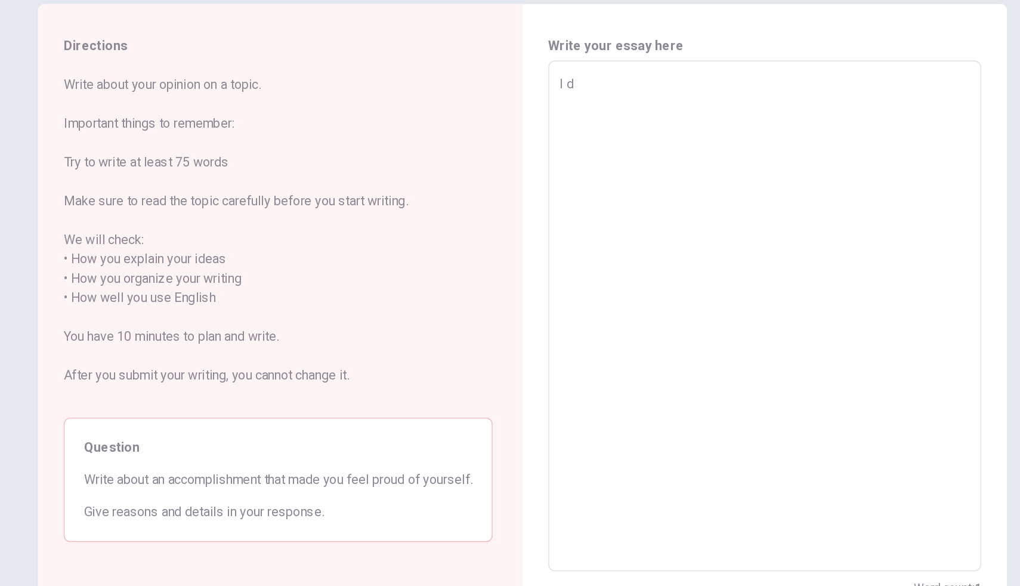
type textarea "I do"
type textarea "x"
type textarea "I do"
type textarea "x"
type textarea "I do"
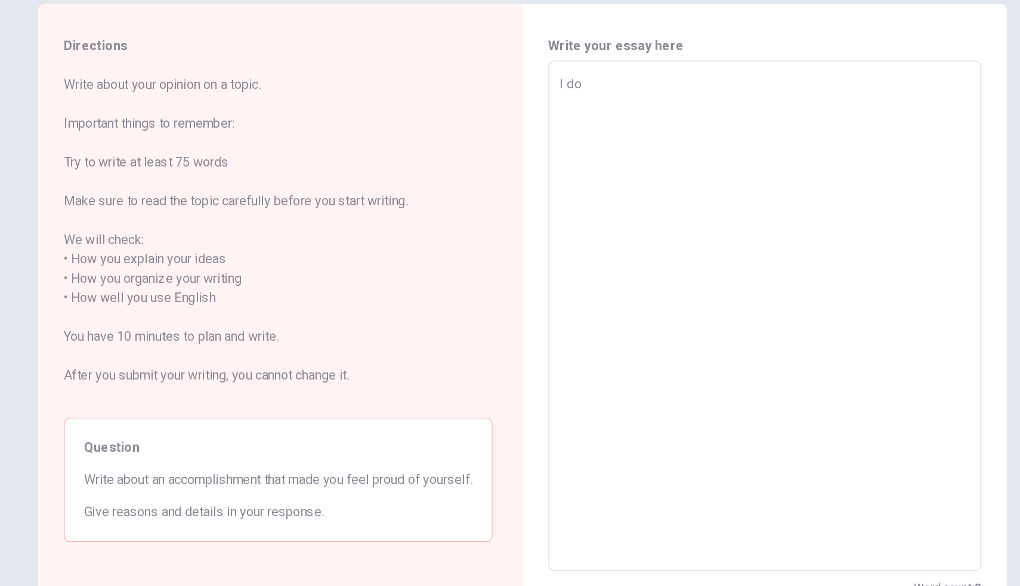
type textarea "x"
type textarea "I do"
type textarea "x"
type textarea "I do h"
type textarea "x"
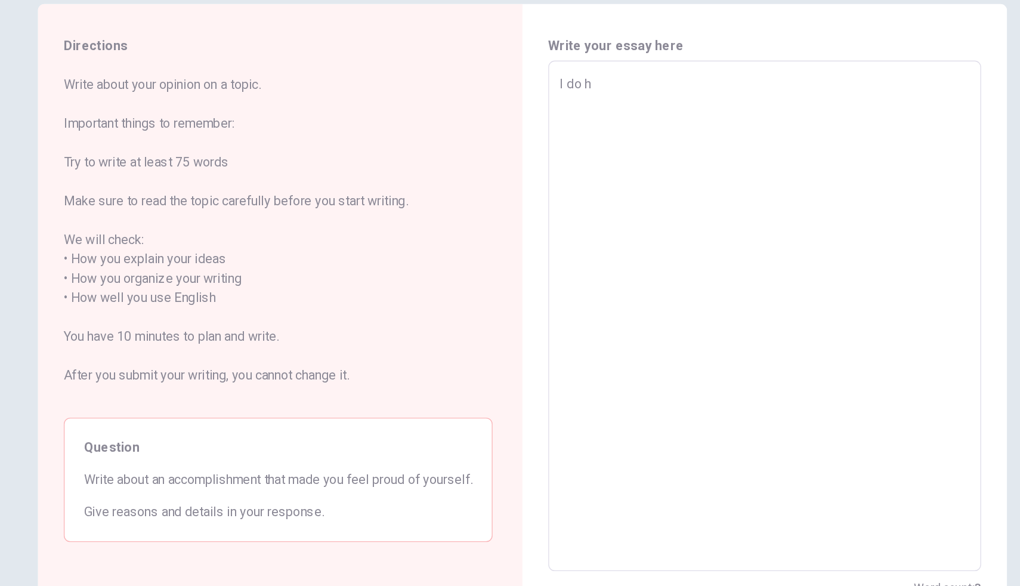
type textarea "I do ha"
type textarea "x"
type textarea "I do hav"
type textarea "x"
type textarea "I do have"
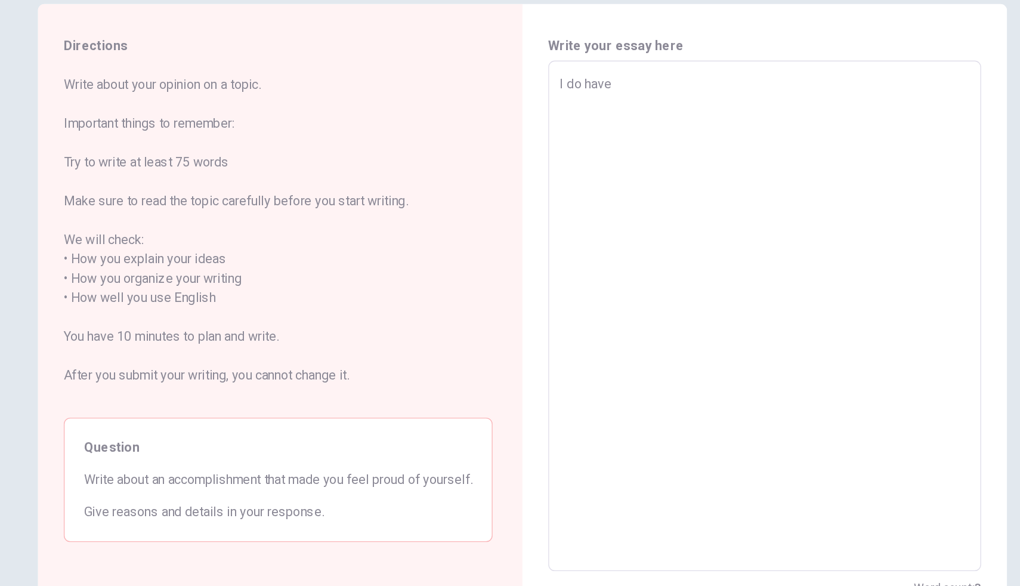
type textarea "x"
type textarea "I do have"
type textarea "x"
type textarea "I do have o"
type textarea "x"
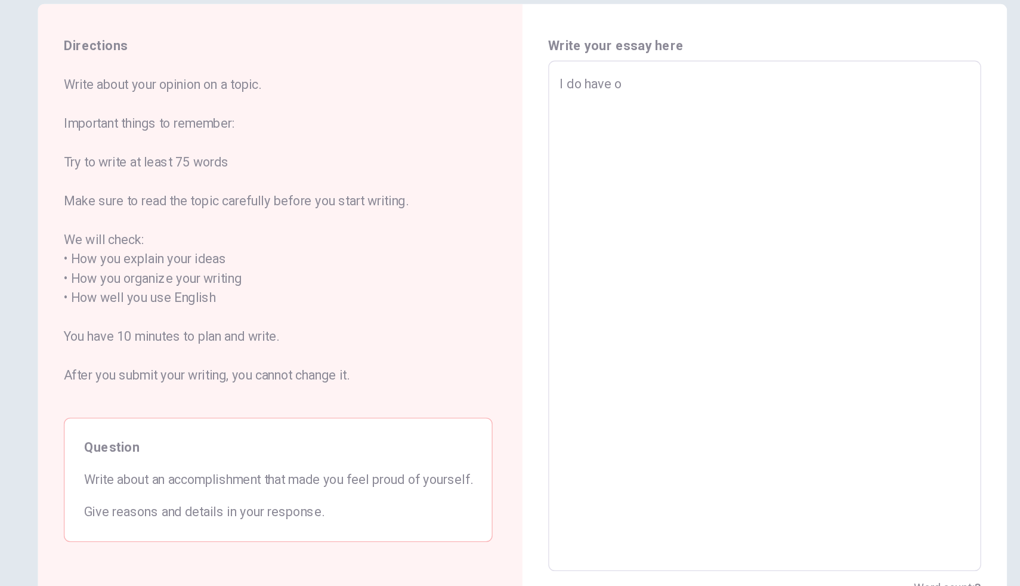
type textarea "I do have on"
type textarea "x"
type textarea "I do have one"
type textarea "x"
type textarea "I do have one"
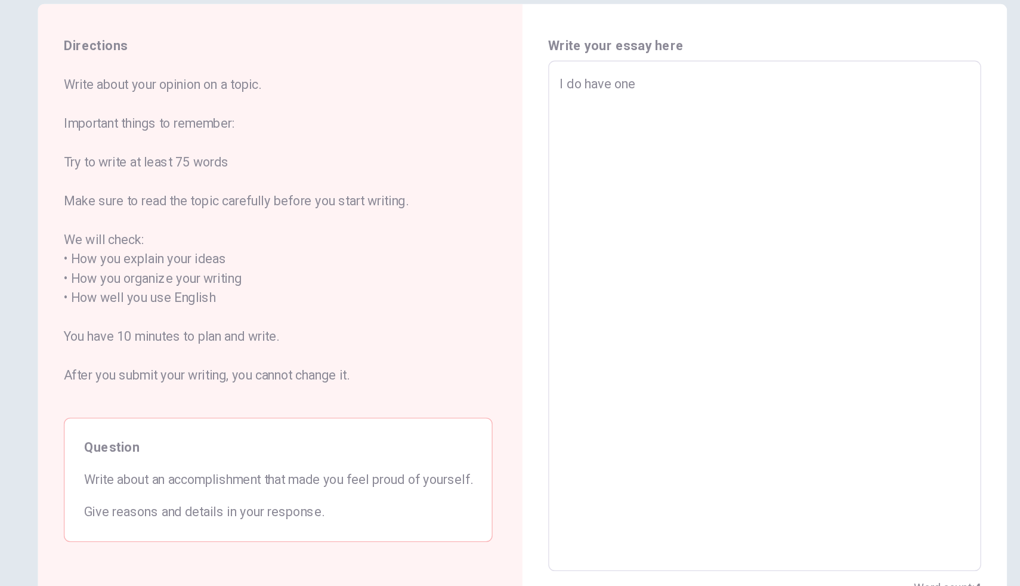
type textarea "x"
type textarea "I do have one a"
type textarea "x"
type textarea "I do have one ac"
type textarea "x"
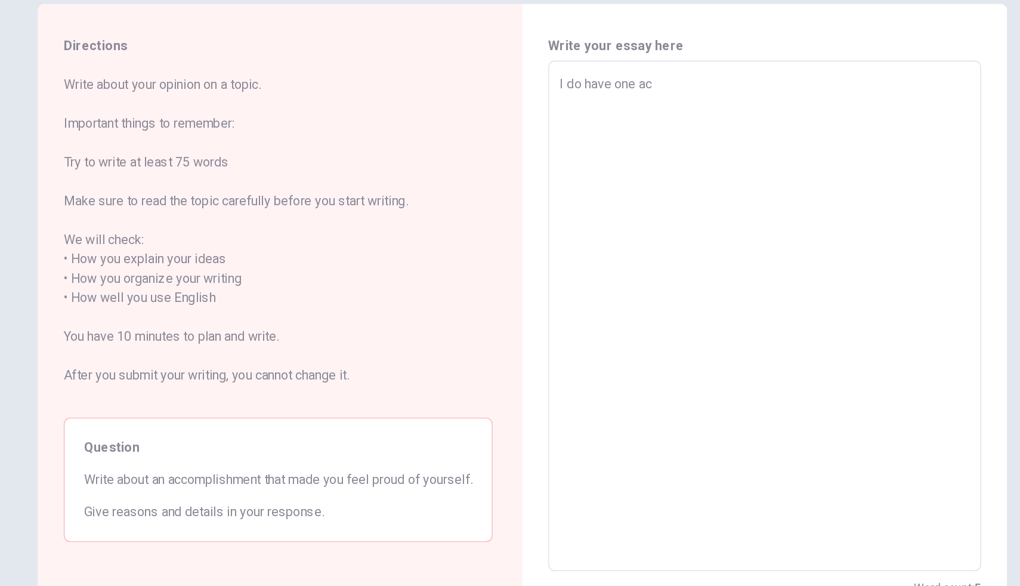
type textarea "I do have one acc"
type textarea "x"
type textarea "I do have one acco"
type textarea "x"
type textarea "I do have one accom"
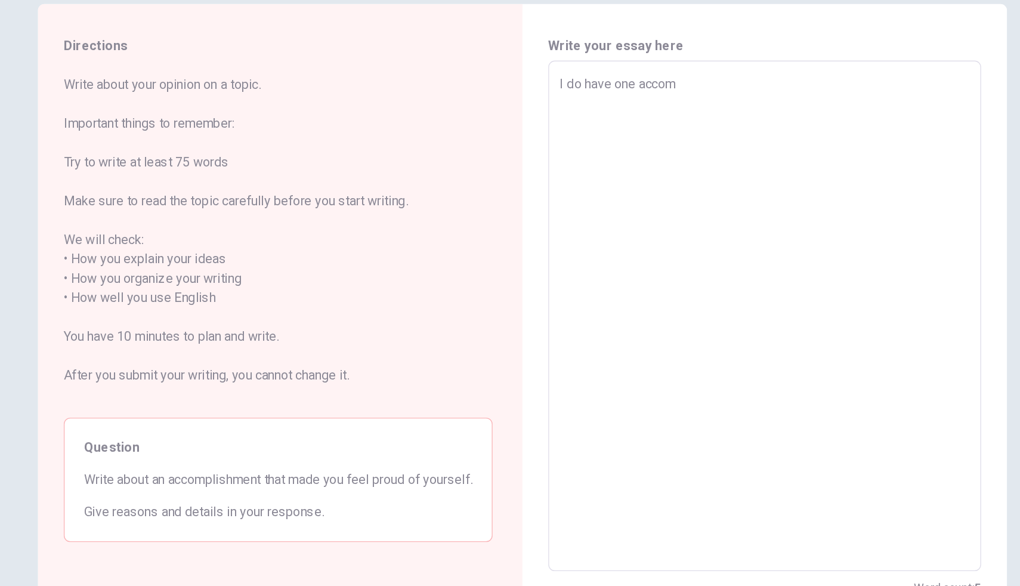
type textarea "x"
type textarea "I do have one accomp"
type textarea "x"
type textarea "I do have one accompl"
type textarea "x"
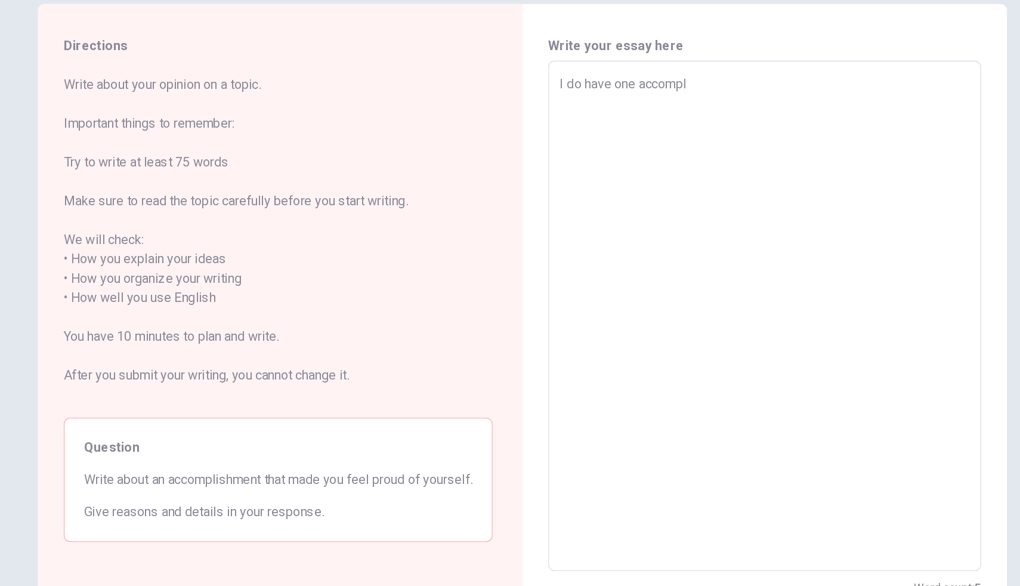
type textarea "I do have one accompli"
type textarea "x"
type textarea "I do have one accomplis"
type textarea "x"
type textarea "I do have one accomplish"
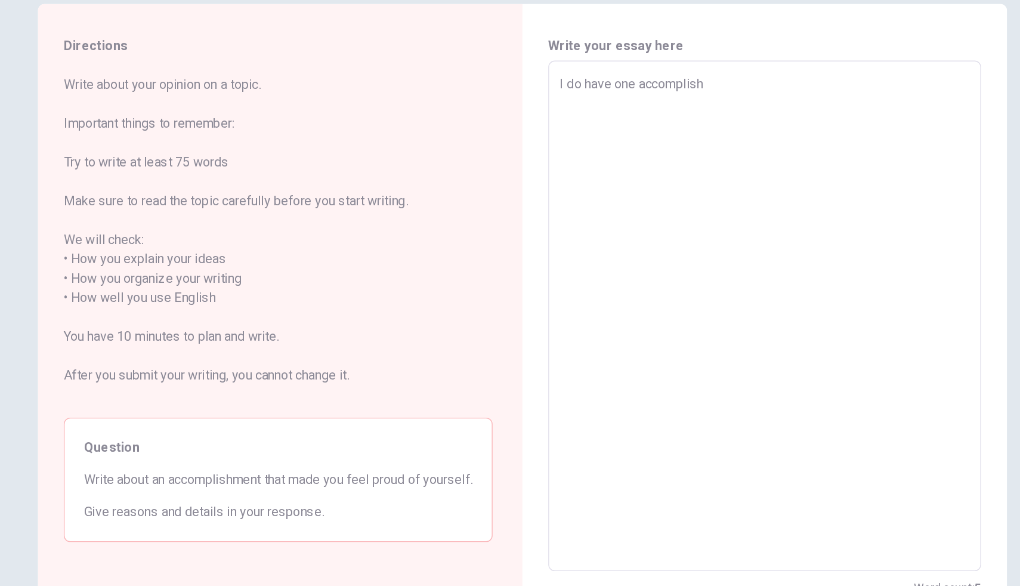
type textarea "x"
type textarea "I do have one accomplish"
type textarea "x"
type textarea "I do have one accomplish"
type textarea "x"
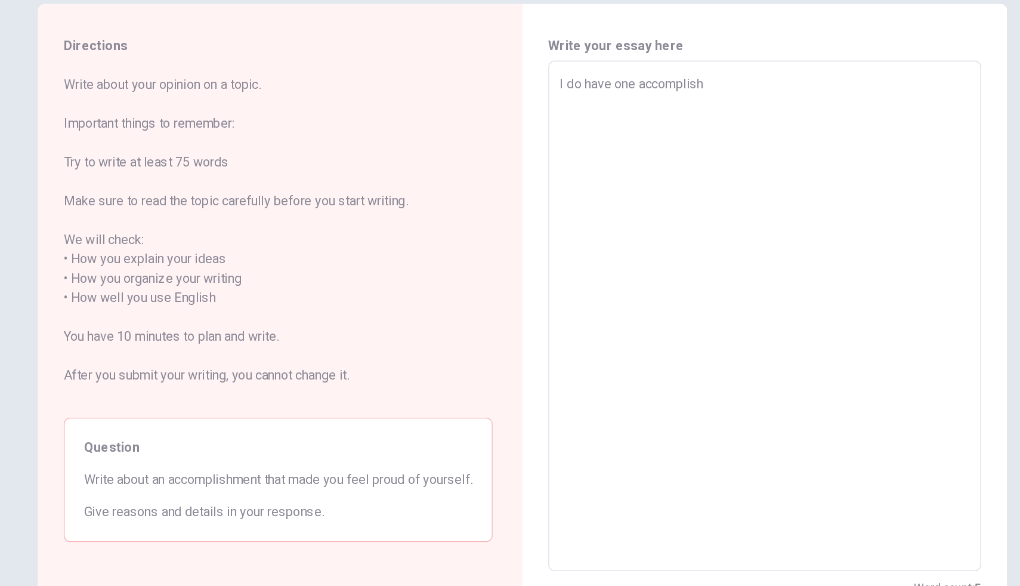
type textarea "I do have one accomplishm"
type textarea "x"
type textarea "I do have one accomplishme"
type textarea "x"
type textarea "I do have one accomplishmen"
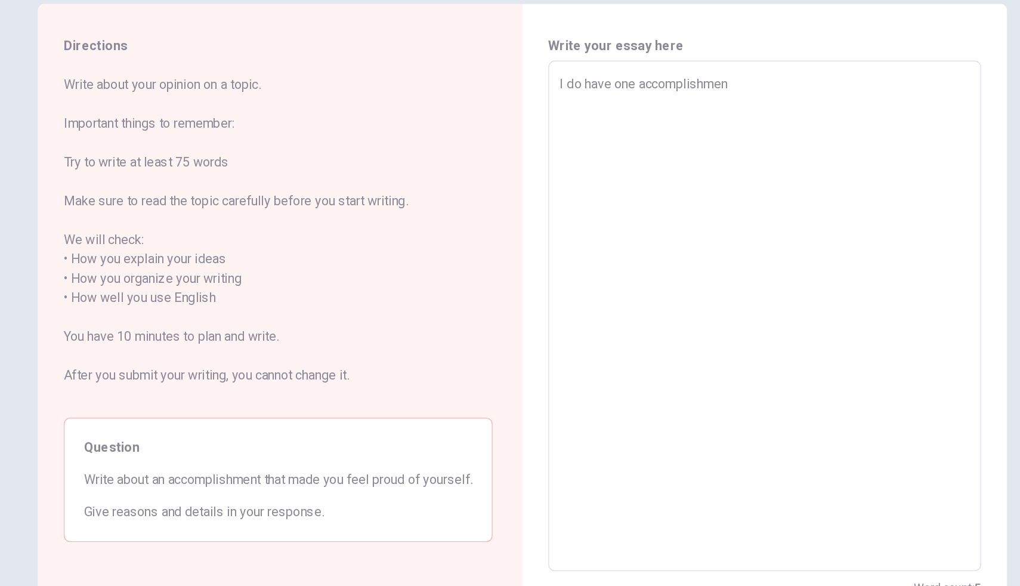
type textarea "x"
type textarea "I do have one accomplishment"
type textarea "x"
type textarea "I do have one accomplishment"
type textarea "x"
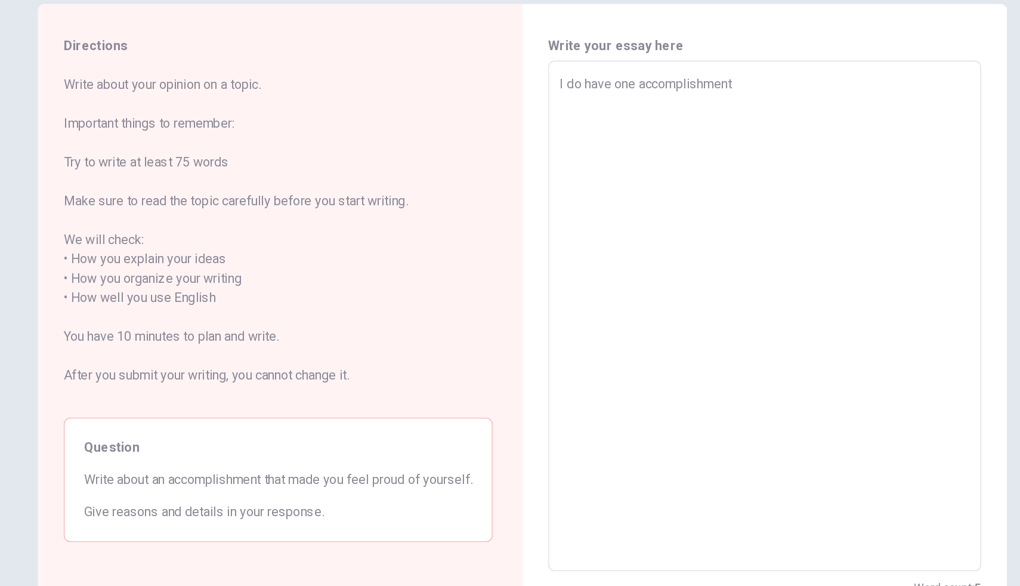
type textarea "I do have one accomplishment d"
type textarea "x"
type textarea "I do have one accomplishment"
type textarea "x"
type textarea "I do have one accomplishment s"
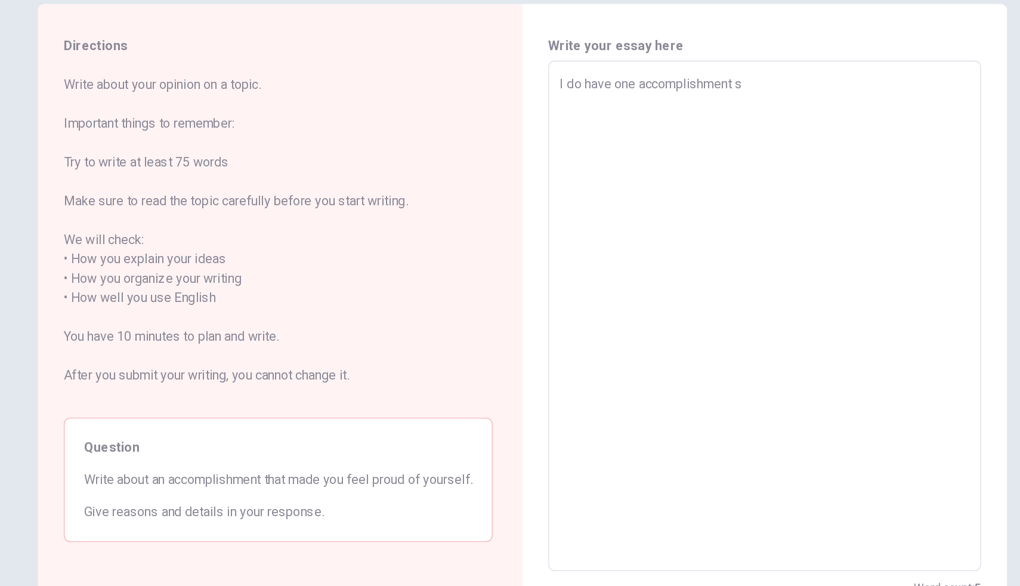
type textarea "x"
type textarea "I do have one accomplishment s"
type textarea "x"
type textarea "I do have one accomplishment s"
type textarea "x"
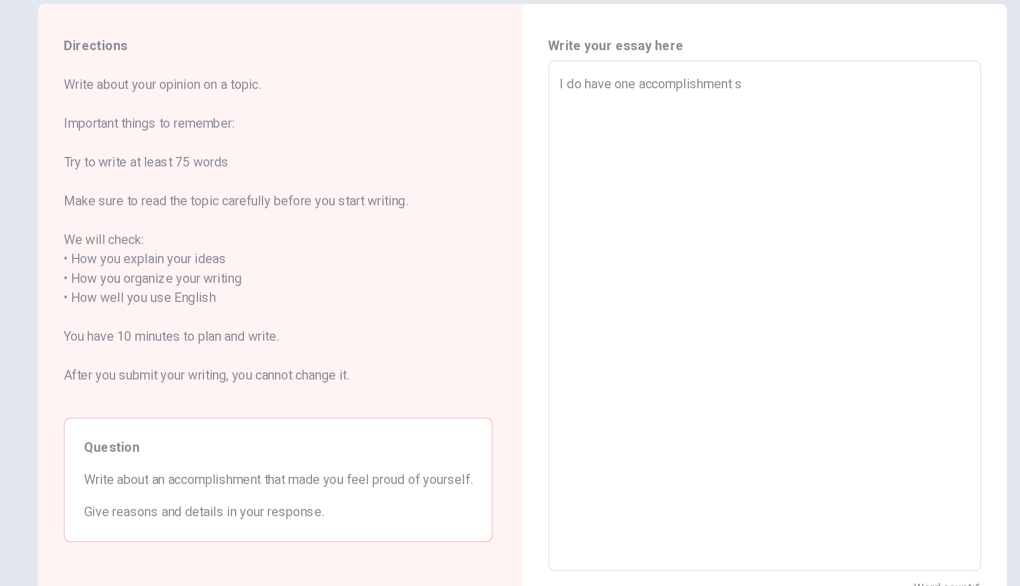
type textarea "I do have one accomplishment so"
type textarea "x"
type textarea "I do have one accomplishment so"
type textarea "x"
type textarea "I do have one accomplishment so f"
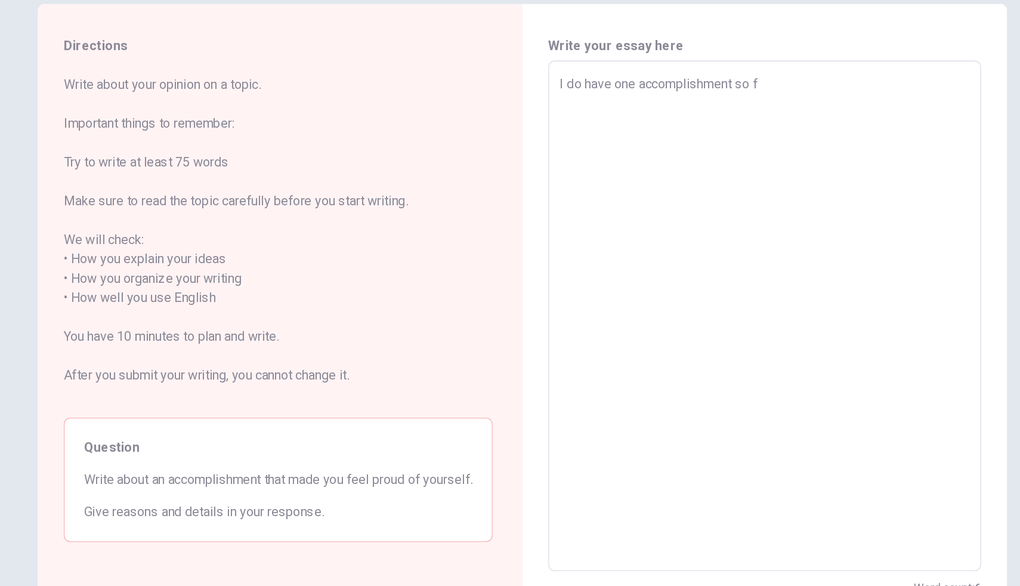
type textarea "x"
type textarea "I do have one accomplishment so fa"
type textarea "x"
type textarea "I do have one accomplishment so far"
type textarea "x"
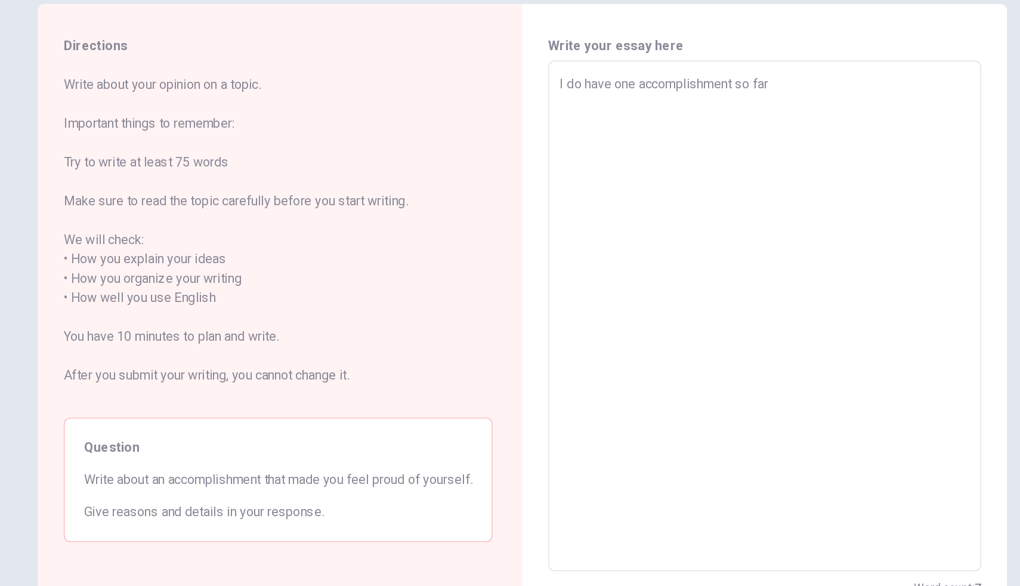
type textarea "I do have one accomplishment so far"
type textarea "x"
type textarea "I do have one accomplishment so far"
type textarea "x"
type textarea "I do have one accomplishment so fa"
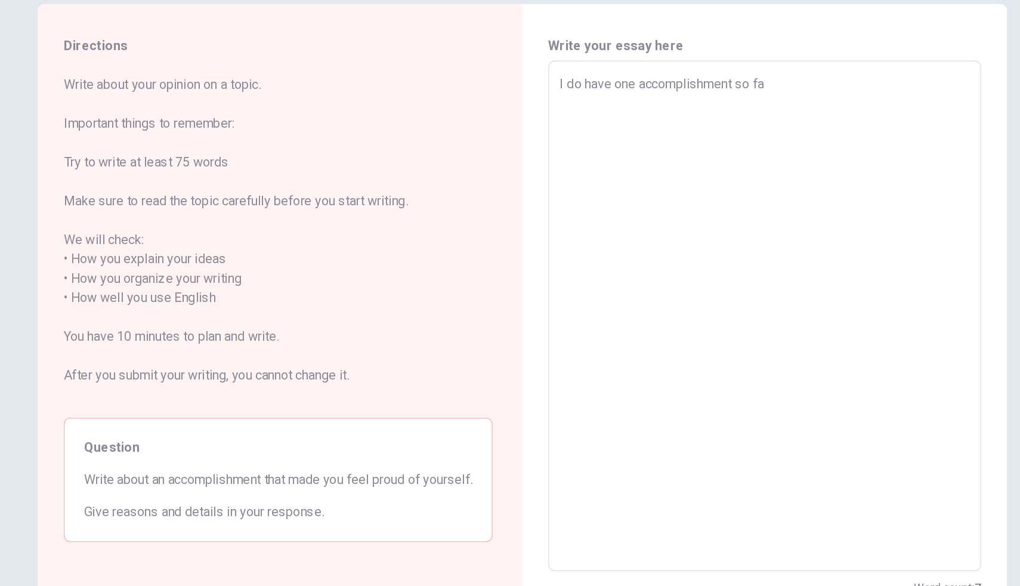
type textarea "x"
type textarea "I do have one accomplishment so f"
type textarea "x"
type textarea "I do have one accomplishment so"
type textarea "x"
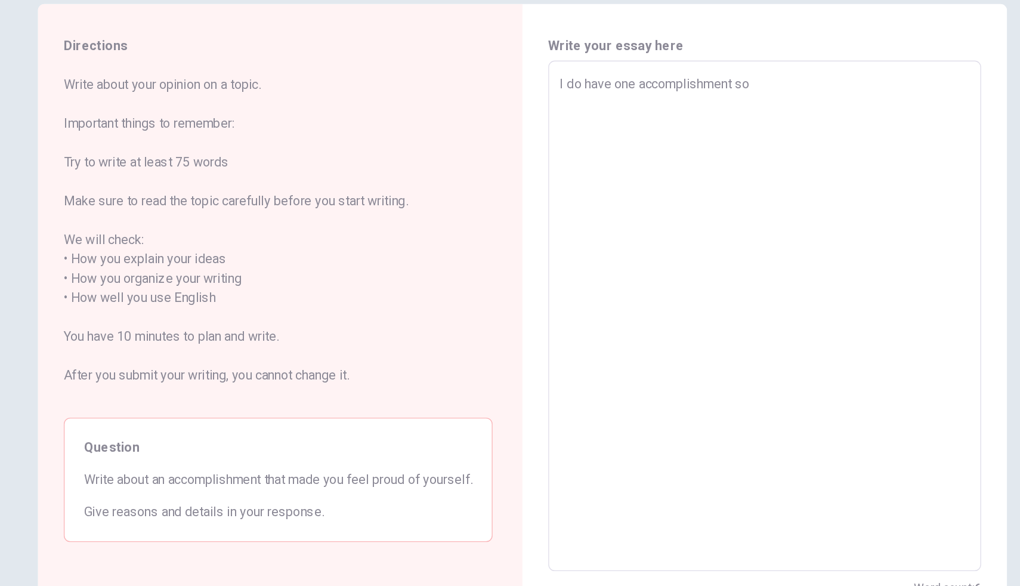
type textarea "I do have one accomplishment so"
type textarea "x"
type textarea "I do have one accomplishment s"
type textarea "x"
type textarea "I do have one accomplishment"
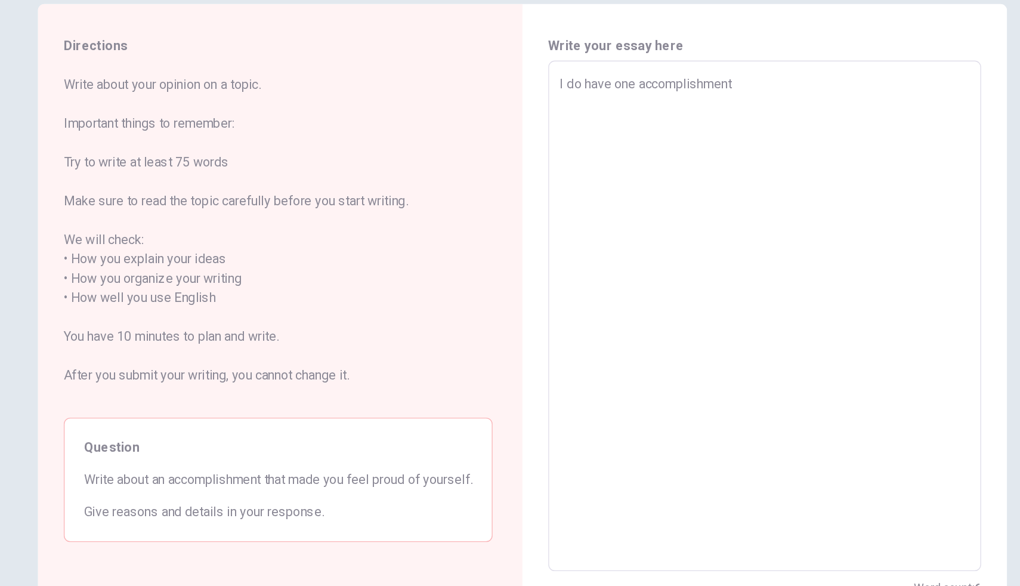
type textarea "x"
type textarea "I do have one accomplishment"
type textarea "x"
type textarea "I do have one accomplishment"
type textarea "x"
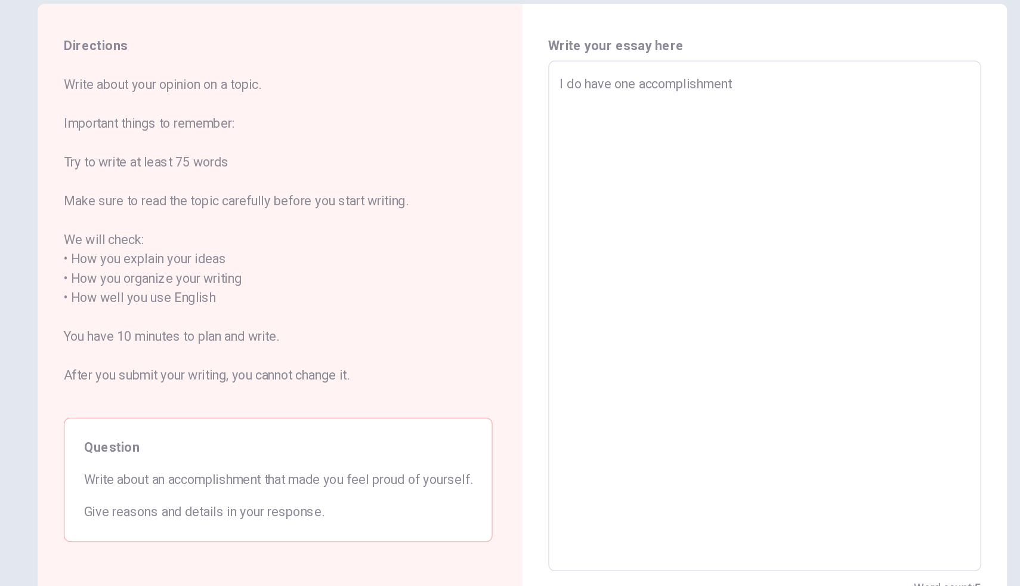
type textarea "I do have one accomplishment e"
type textarea "x"
type textarea "I do have one accomplishment eh"
type textarea "x"
type textarea "I do have one accomplishment ehi"
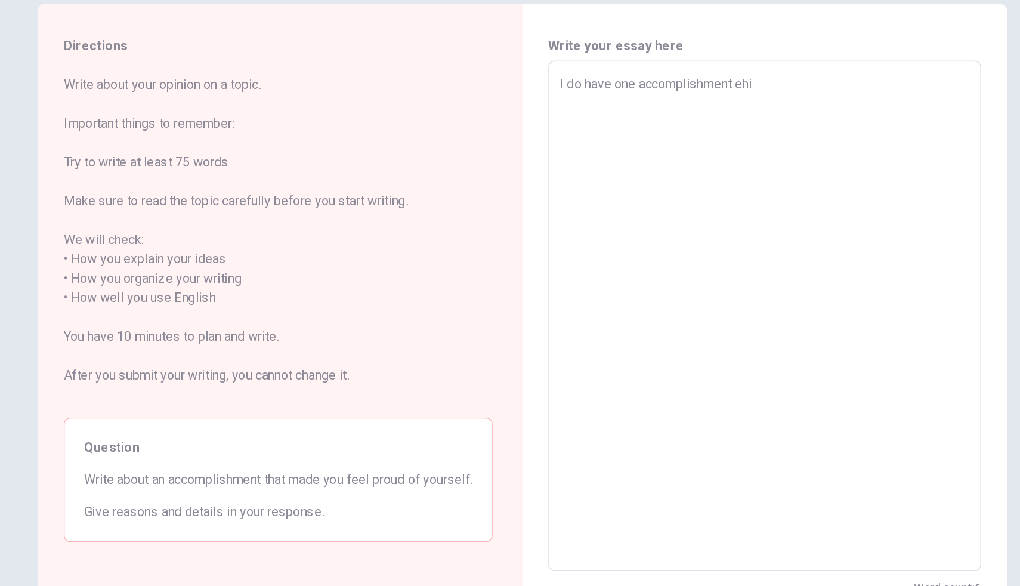
type textarea "x"
type textarea "I do have one accomplishment ehic"
type textarea "x"
type textarea "I do have one accomplishment ehich"
type textarea "x"
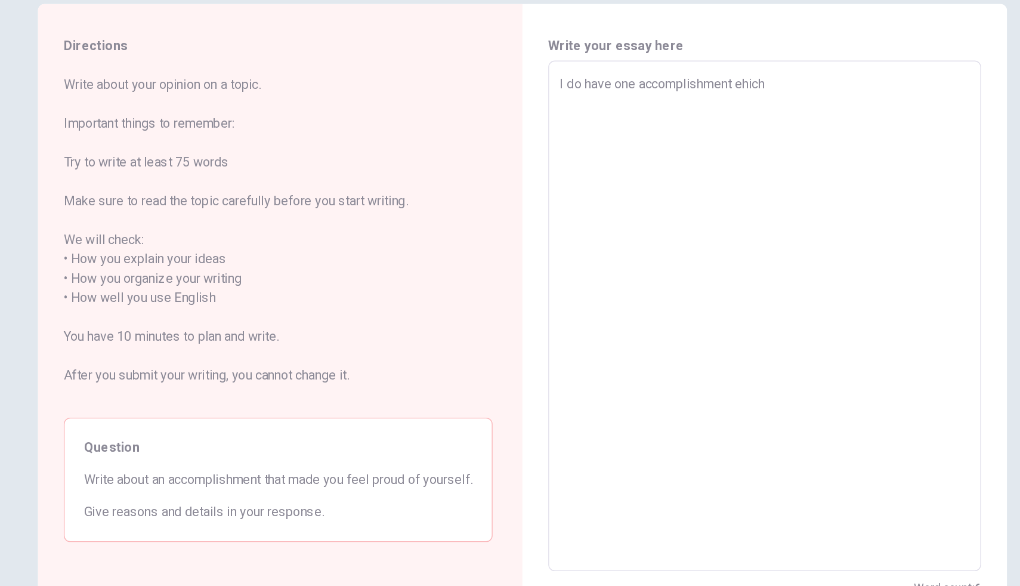
type textarea "I do have one accomplishment ehich"
type textarea "x"
type textarea "I do have one accomplishment ehich m"
type textarea "x"
type textarea "I do have one accomplishment ehich ma"
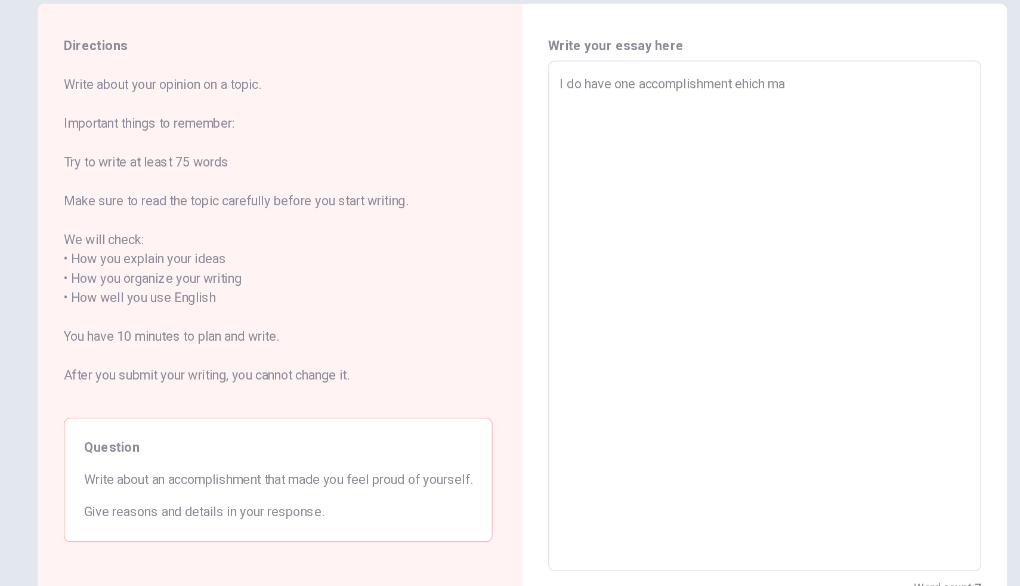
type textarea "x"
type textarea "I do have one accomplishment ehich mad"
type textarea "x"
type textarea "I do have one accomplishment ehich made"
type textarea "x"
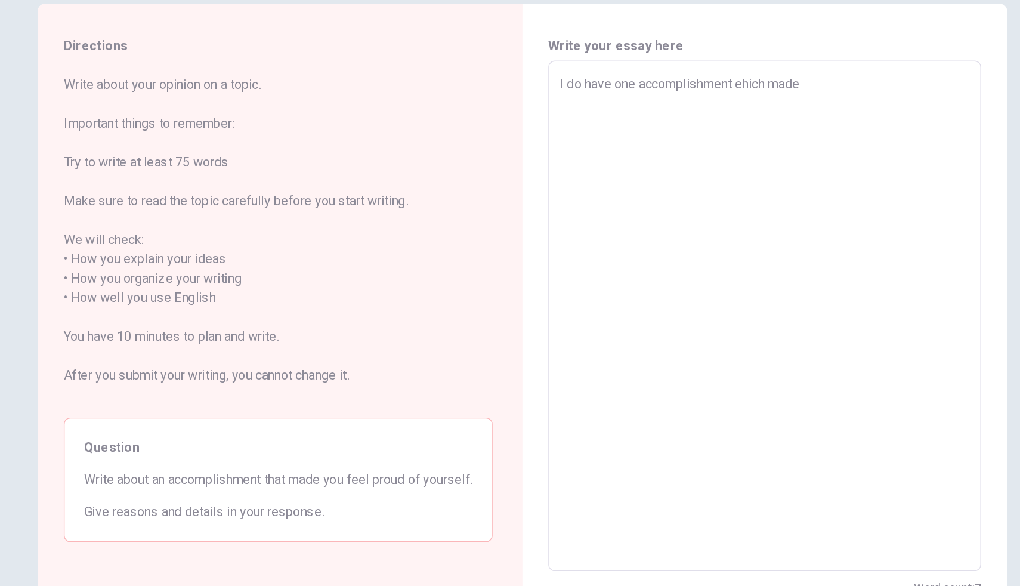
type textarea "I do have one accomplishment ehich made"
type textarea "x"
type textarea "I do have one accomplishment [PERSON_NAME] made m"
type textarea "x"
type textarea "I do have one accomplishment ehich made me"
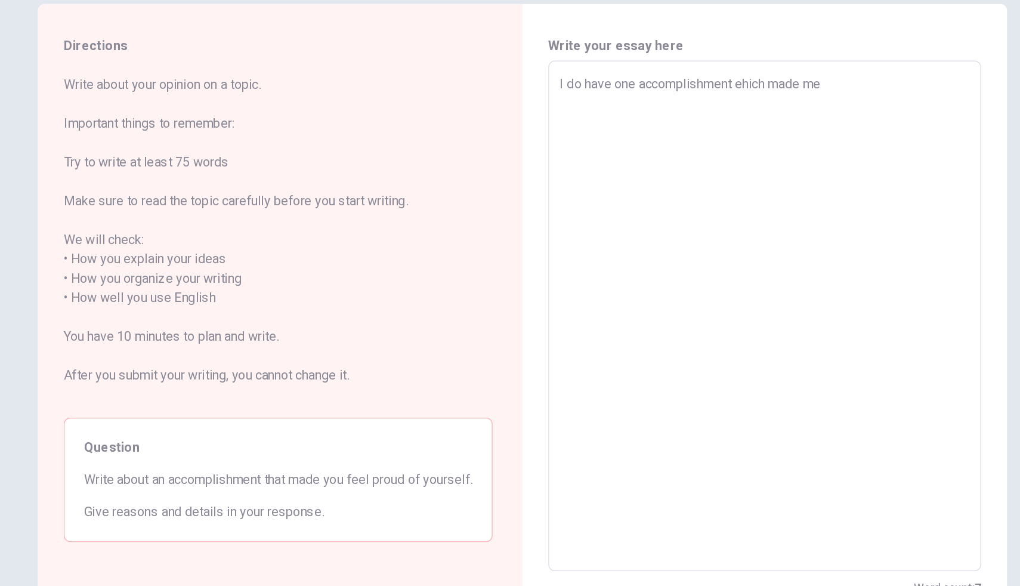
type textarea "x"
type textarea "I do have one accomplishment ehich made me"
type textarea "x"
type textarea "I do have one accomplishment ehich made me f"
type textarea "x"
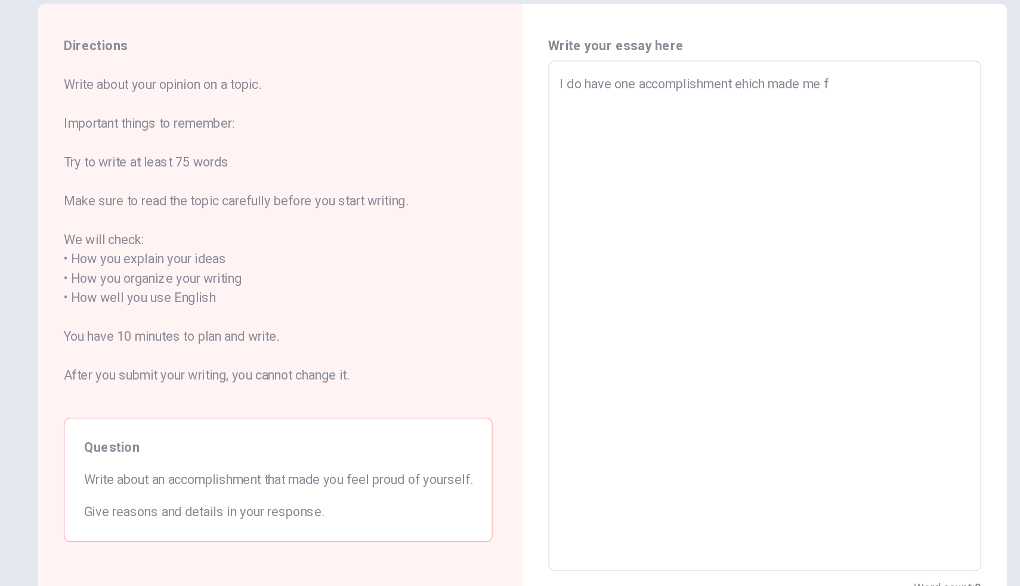
type textarea "I do have one accomplishment [PERSON_NAME] made me fe"
type textarea "x"
type textarea "I do have one accomplishment ehich made me fek"
type textarea "x"
type textarea "I do have one accomplishment [PERSON_NAME] made me fekk"
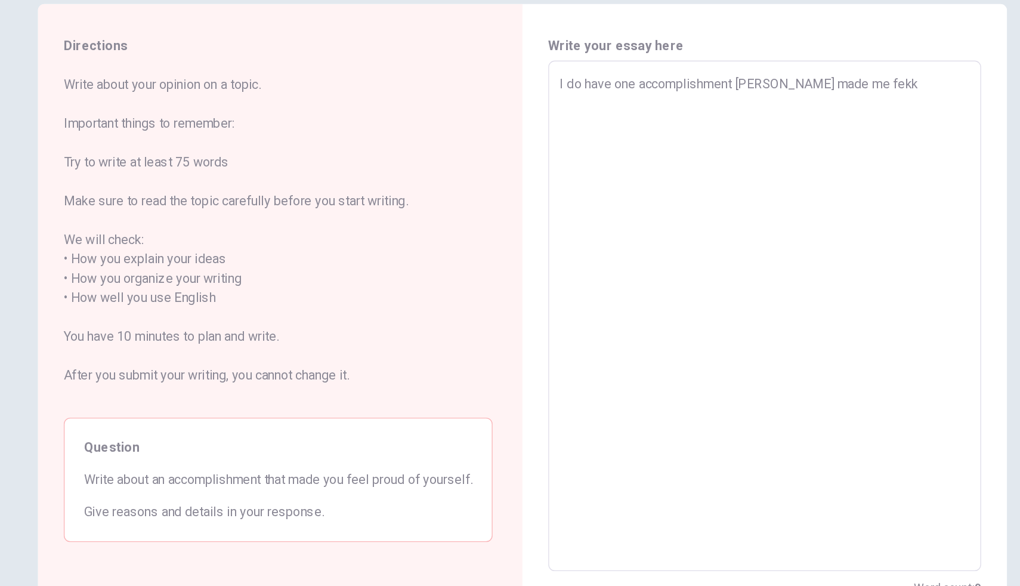
type textarea "x"
type textarea "I do have one accomplishment [PERSON_NAME] made me fekk"
type textarea "x"
type textarea "I do have one accomplishment [PERSON_NAME] made me fekk p"
type textarea "x"
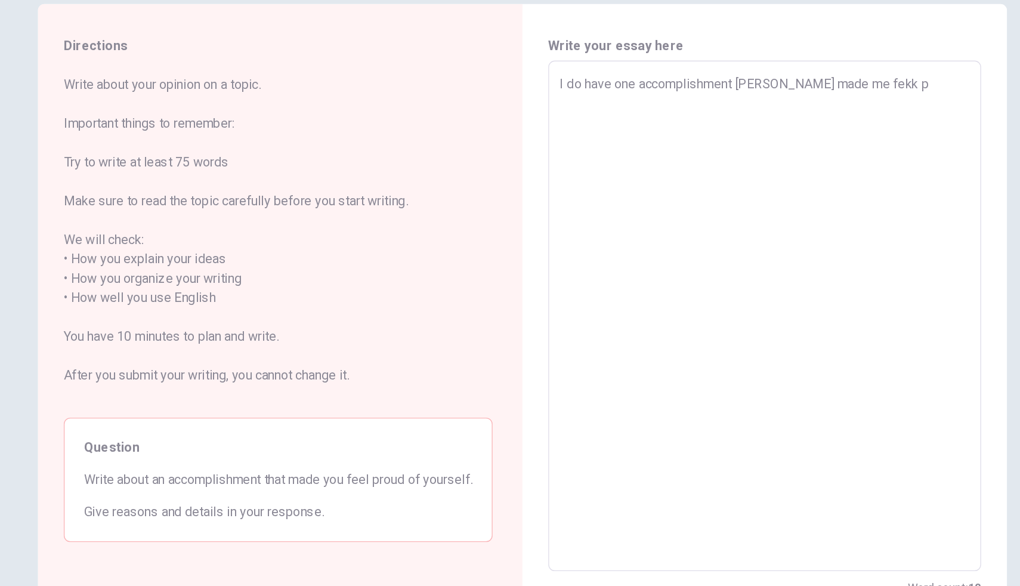
type textarea "I do have one accomplishment [PERSON_NAME] made me fekk pr"
type textarea "x"
type textarea "I do have one accomplishment [PERSON_NAME] made me fekk pro"
type textarea "x"
type textarea "I do have one accomplishment [PERSON_NAME] made me fekk prou"
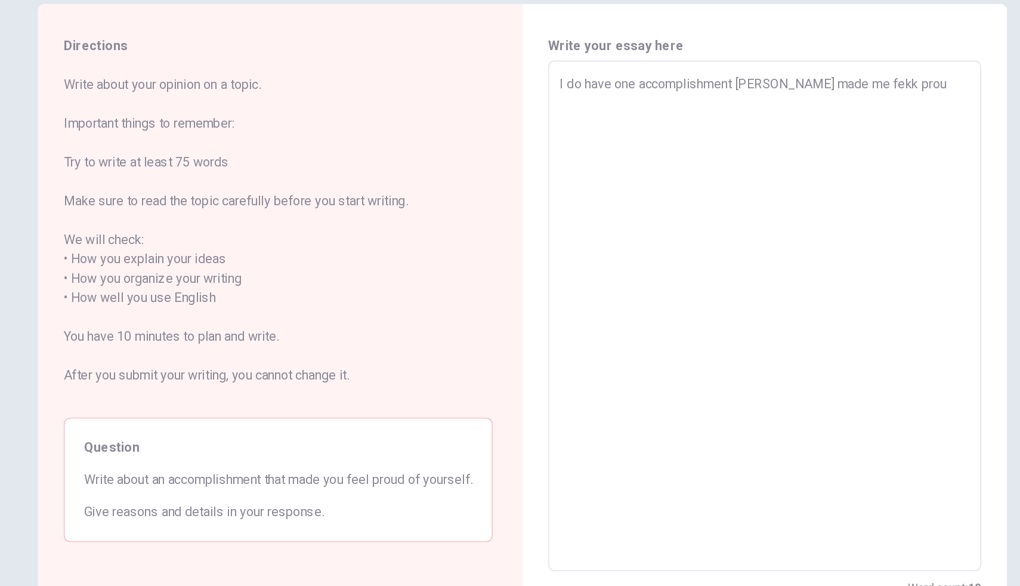
type textarea "x"
type textarea "I do have one accomplishment [PERSON_NAME] made me fekk proud"
type textarea "x"
type textarea "I do have one accomplishment [PERSON_NAME] made me fekk proud"
type textarea "x"
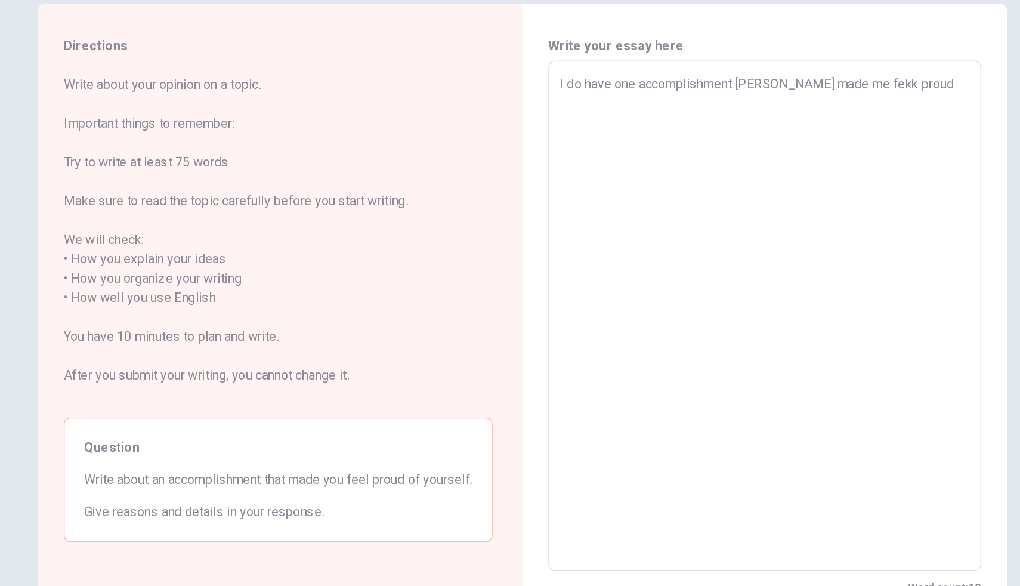
type textarea "I do have one accomplishment [PERSON_NAME] made me fekk proud o"
type textarea "x"
type textarea "I do have one accomplishment [PERSON_NAME] made me fekk proud of"
type textarea "x"
type textarea "I do have one accomplishment [PERSON_NAME] made me fekk proud of"
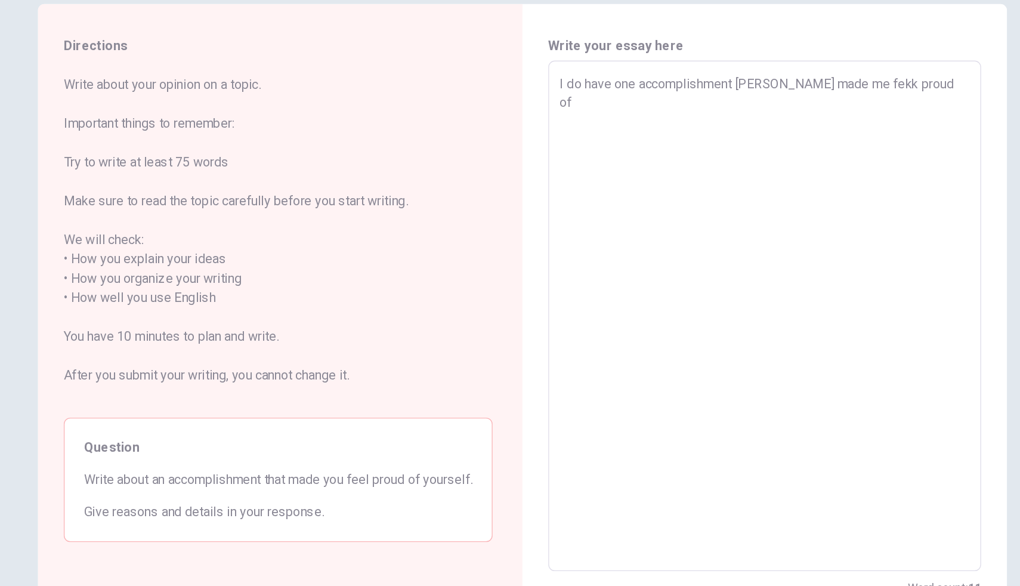
type textarea "x"
type textarea "I do have one accomplishment [PERSON_NAME] made me fekk proud of m"
type textarea "x"
type textarea "I do have one accomplishment [PERSON_NAME] made me fekk proud of my"
type textarea "x"
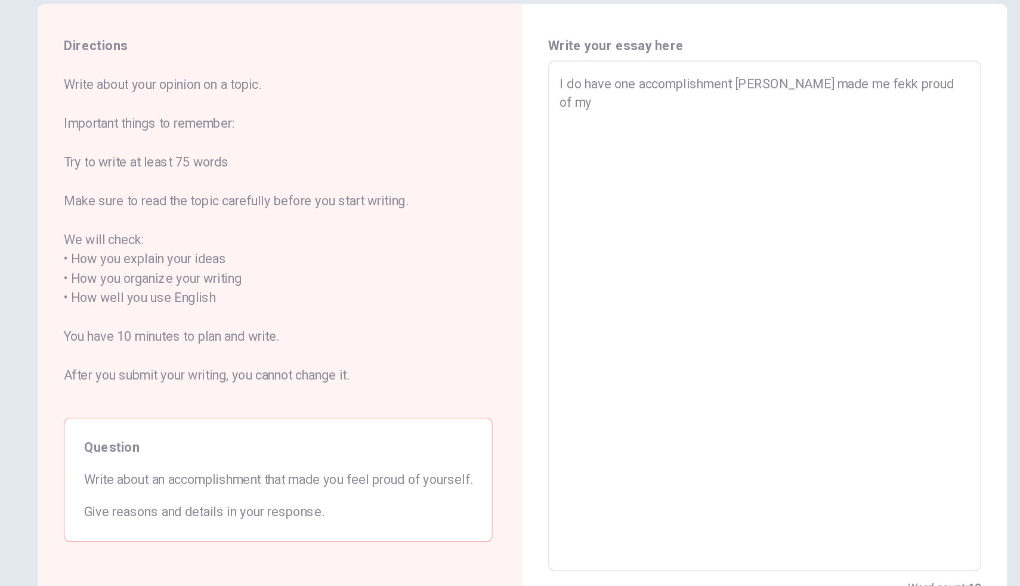
type textarea "I do have one accomplishment [PERSON_NAME] made me fekk proud of my"
type textarea "x"
type textarea "I do have one accomplishment [PERSON_NAME] made me fekk proud of my."
type textarea "x"
type textarea "I do have one accomplishment [PERSON_NAME] made me fekk proud of my. s"
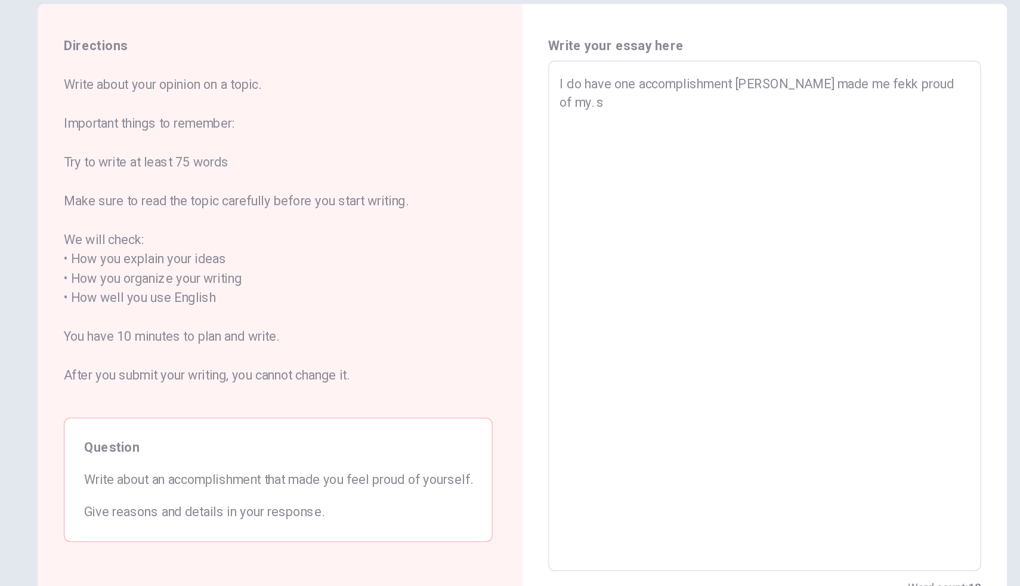
type textarea "x"
type textarea "I do have one accomplishment [PERSON_NAME] made me fekk proud of my. se"
type textarea "x"
type textarea "I do have one accomplishment [PERSON_NAME] made me fekk proud of my. sel"
type textarea "x"
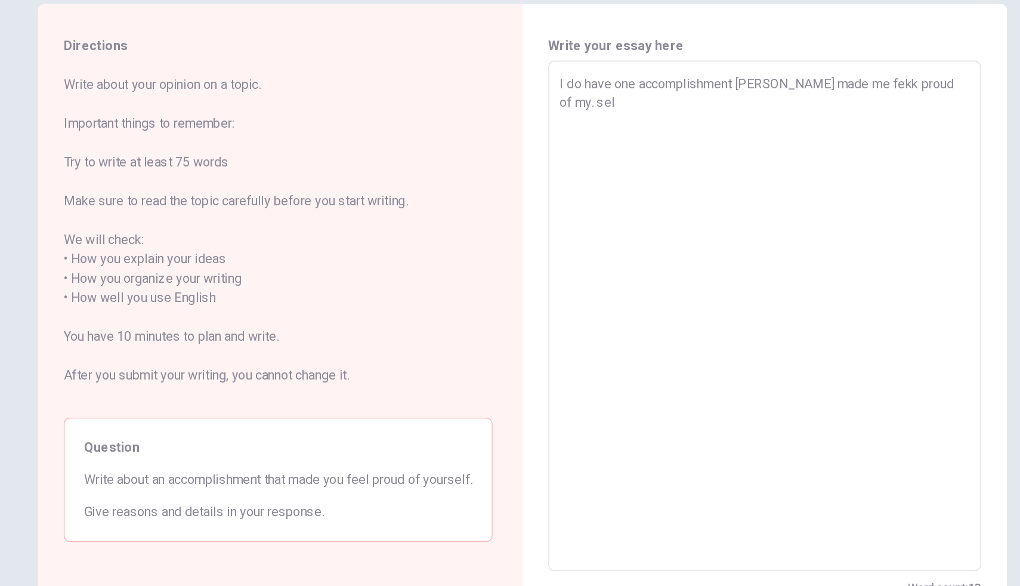
type textarea "I do have one accomplishment [PERSON_NAME] made me fekk proud of my. self"
type textarea "x"
type textarea "I do have one accomplishment [PERSON_NAME] made me fekk proud of my. sel"
type textarea "x"
type textarea "I do have one accomplishment [PERSON_NAME] made me fekk proud of my. se"
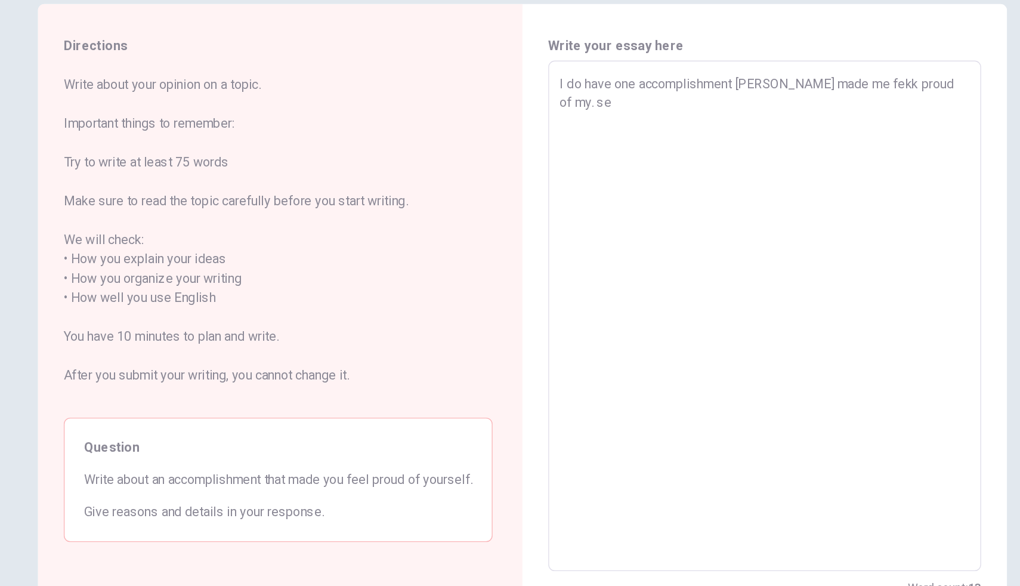
type textarea "x"
type textarea "I do have one accomplishment [PERSON_NAME] made me fekk proud of my. s"
type textarea "x"
type textarea "I do have one accomplishment [PERSON_NAME] made me fekk proud of my."
type textarea "x"
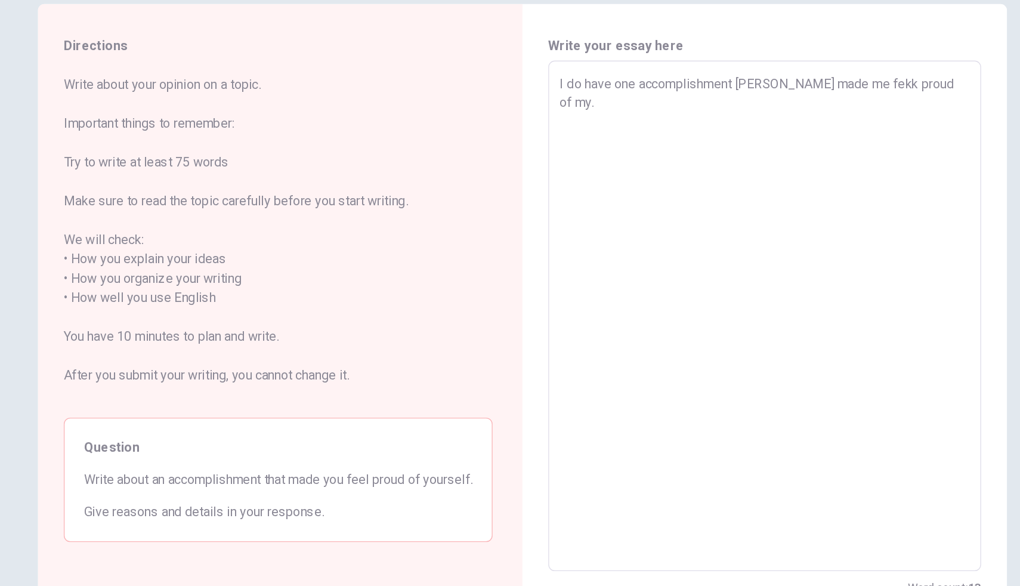
type textarea "I do have one accomplishment [PERSON_NAME] made me fekk proud of my."
type textarea "x"
type textarea "I do have one accomplishment [PERSON_NAME] made me fekk proud of my.s"
click at [673, 121] on textarea "I do have one accomplishment [PERSON_NAME] made me fekk proud of myself." at bounding box center [688, 292] width 303 height 357
click at [755, 123] on textarea "I do have one accomplishment which made me fekk proud of myself." at bounding box center [688, 292] width 303 height 357
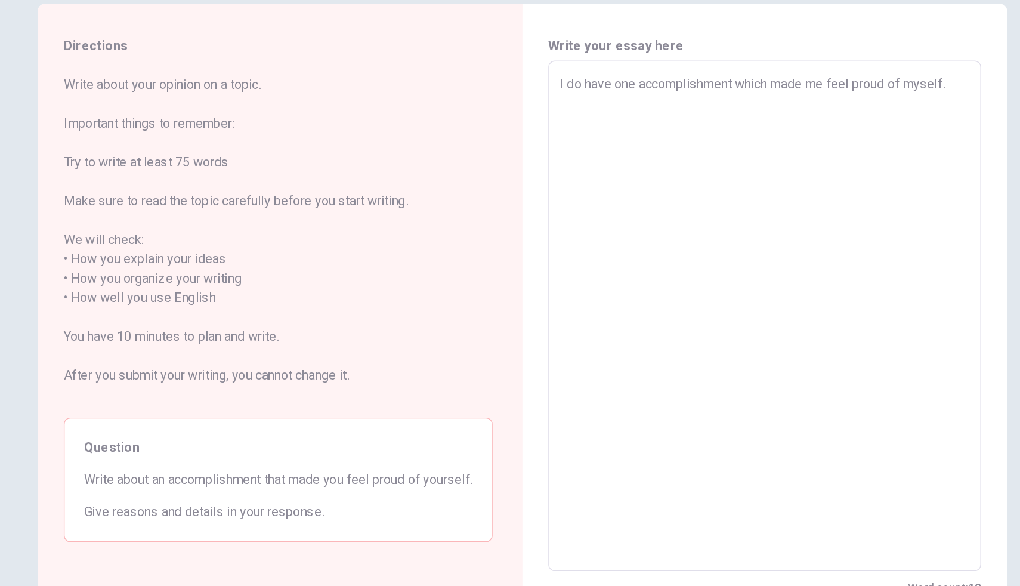
click at [832, 119] on textarea "I do have one accomplishment which made me feel proud of myself." at bounding box center [688, 292] width 303 height 357
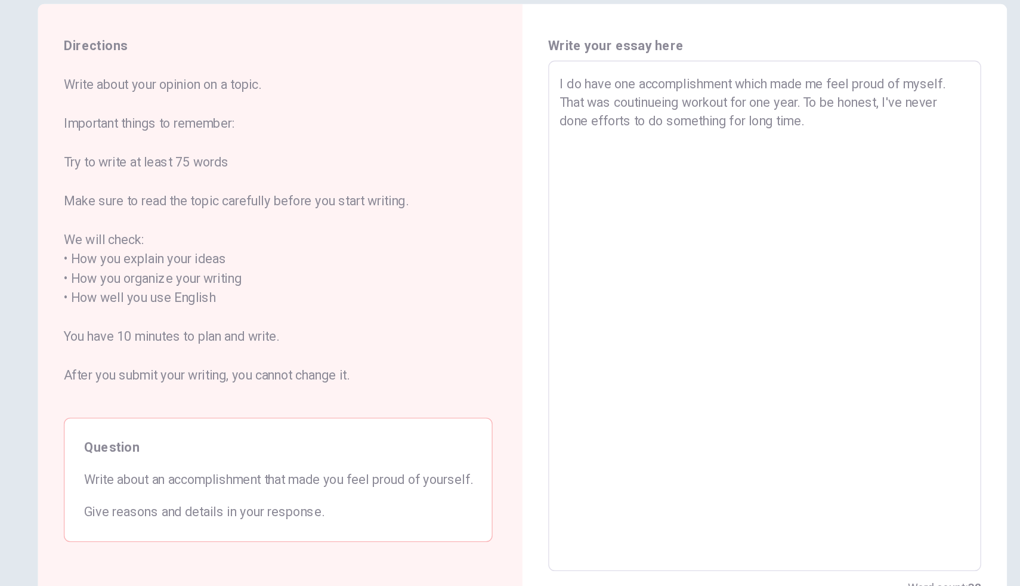
click at [660, 150] on textarea "I do have one accomplishment which made me feel proud of myself. That was couti…" at bounding box center [688, 292] width 303 height 357
drag, startPoint x: 659, startPoint y: 150, endPoint x: 612, endPoint y: 150, distance: 47.1
click at [612, 150] on textarea "I do have one accomplishment which made me feel proud of myself. That was couti…" at bounding box center [688, 292] width 303 height 357
click at [660, 149] on textarea "I do have one accomplishment which made me feel proud of myself. That was couti…" at bounding box center [688, 292] width 303 height 357
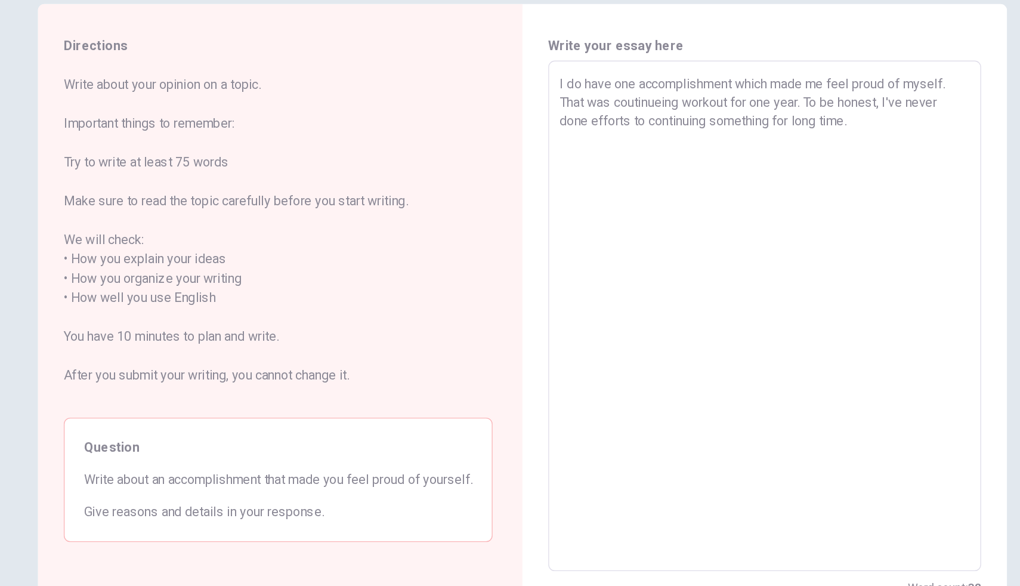
click at [749, 147] on textarea "I do have one accomplishment which made me feel proud of myself. That was couti…" at bounding box center [688, 292] width 303 height 357
click at [818, 149] on textarea "I do have one accomplishment which made me feel proud of myself. That was couti…" at bounding box center [688, 292] width 303 height 357
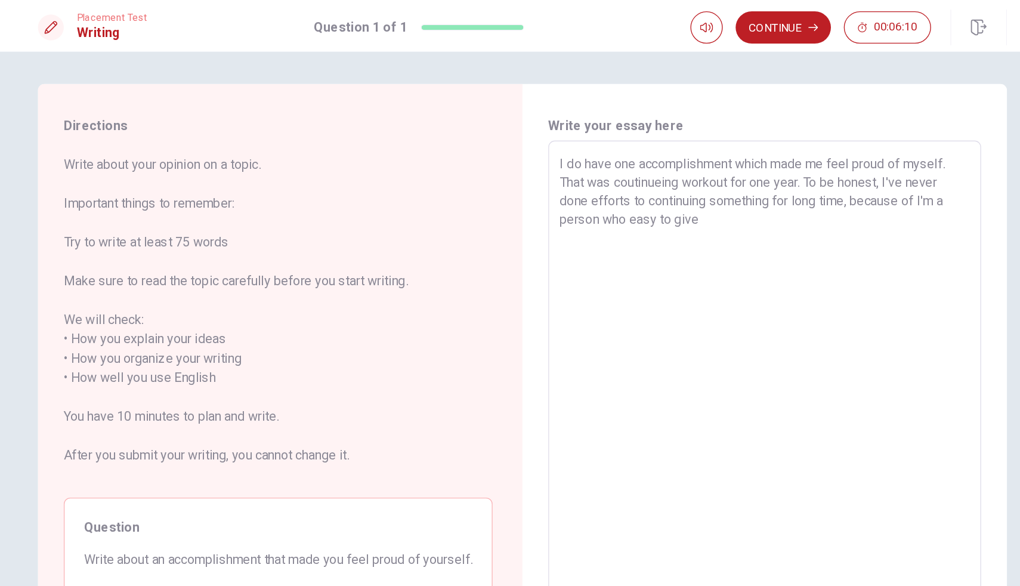
click at [651, 161] on textarea "I do have one accomplishment which made me feel proud of myself. That was couti…" at bounding box center [688, 292] width 303 height 357
click at [722, 134] on textarea "I do have one accomplishment which made me feel proud of myself. That was couti…" at bounding box center [688, 292] width 303 height 357
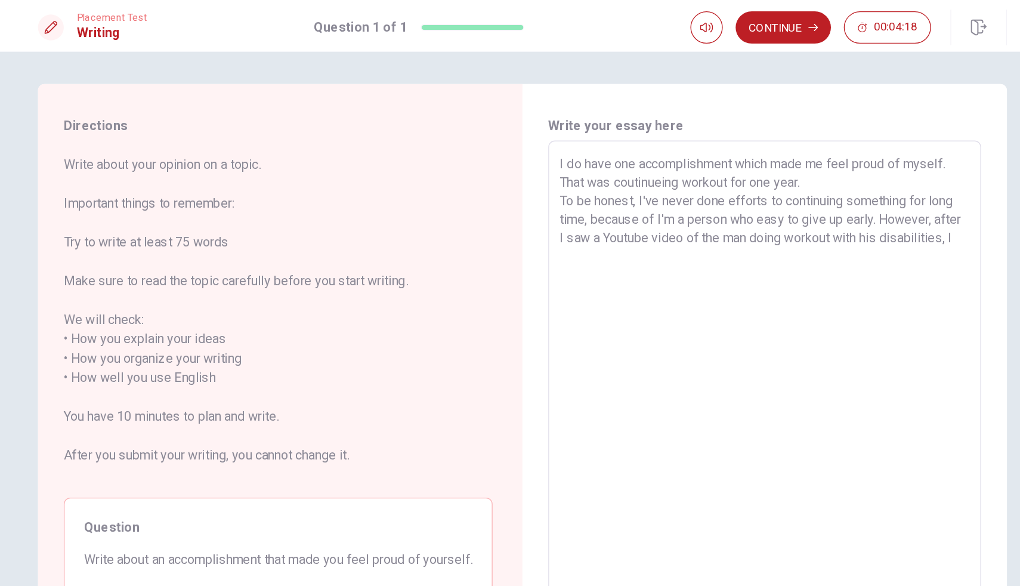
click at [831, 177] on textarea "I do have one accomplishment which made me feel proud of myself. That was couti…" at bounding box center [688, 292] width 303 height 357
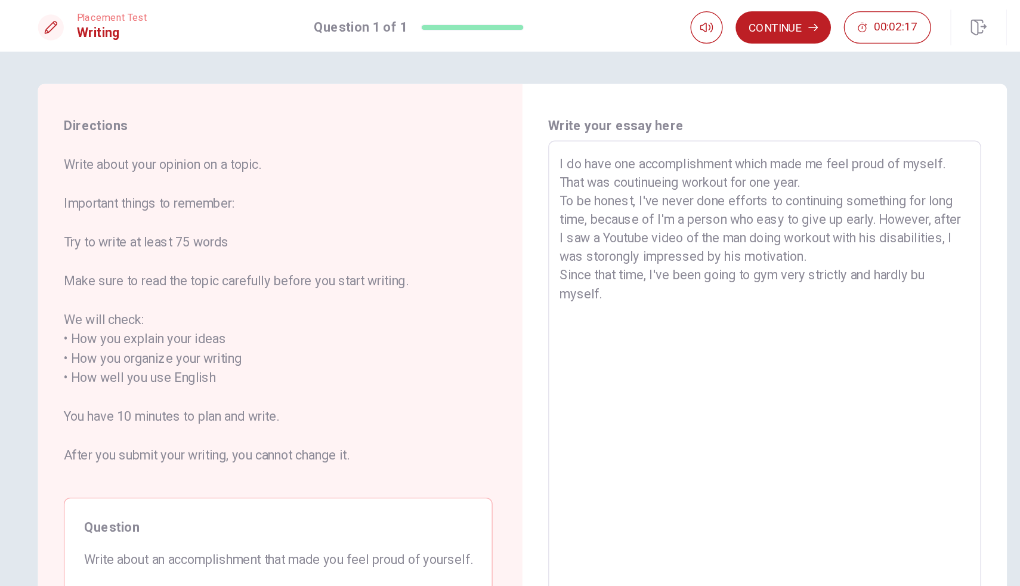
click at [811, 200] on textarea "I do have one accomplishment which made me feel proud of myself. That was couti…" at bounding box center [688, 292] width 303 height 357
click at [790, 218] on textarea "I do have one accomplishment which made me feel proud of myself. That was couti…" at bounding box center [688, 292] width 303 height 357
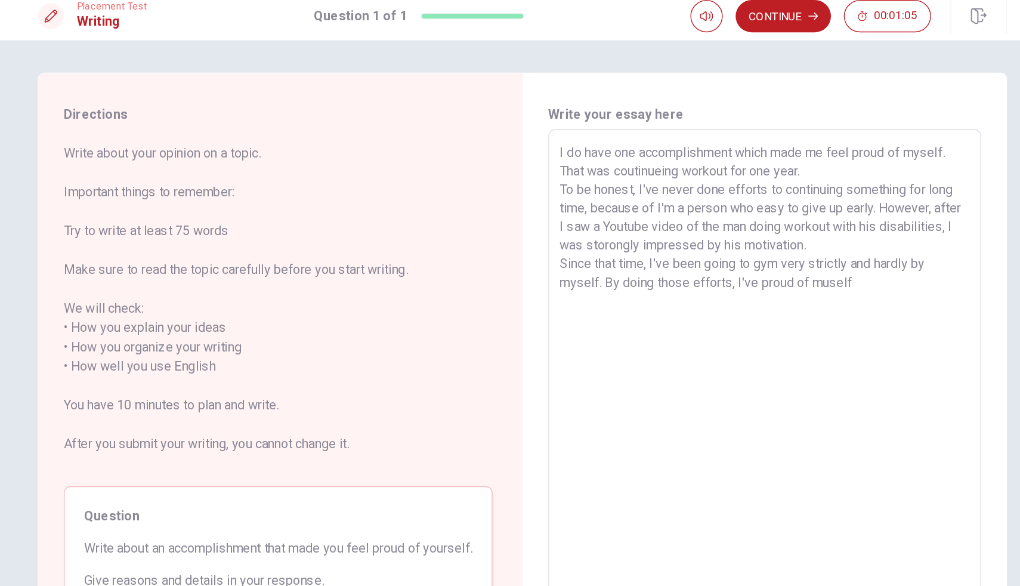
click at [685, 215] on textarea "I do have one accomplishment which made me feel proud of myself. That was couti…" at bounding box center [688, 292] width 303 height 357
click at [687, 218] on textarea "I do have one accomplishment which made me feel proud of myself. That was couti…" at bounding box center [688, 292] width 303 height 357
click at [692, 231] on textarea "I do have one accomplishment which made me feel proud of myself. That was couti…" at bounding box center [688, 292] width 303 height 357
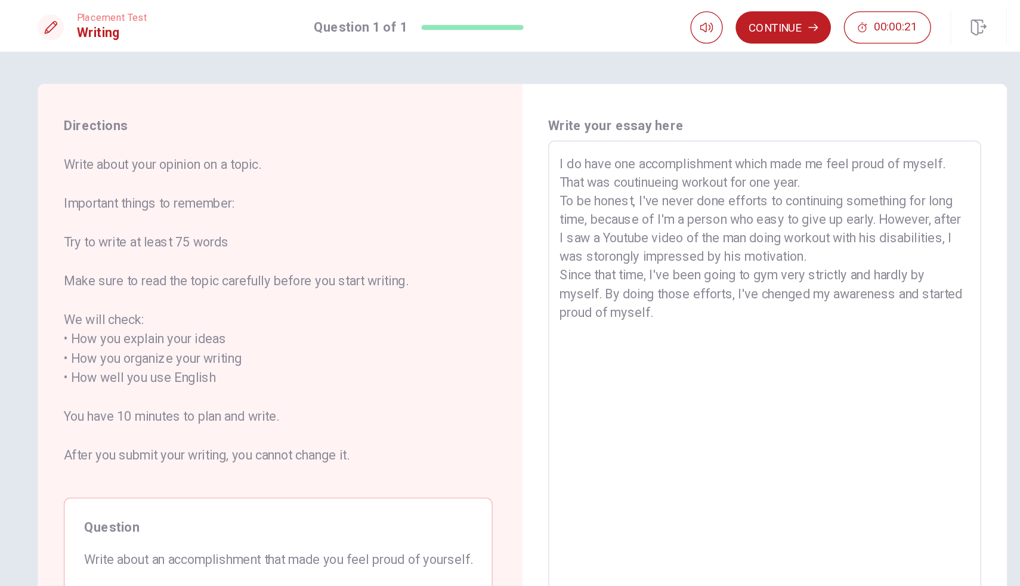
click at [719, 134] on textarea "I do have one accomplishment which made me feel proud of myself. That was couti…" at bounding box center [688, 292] width 303 height 357
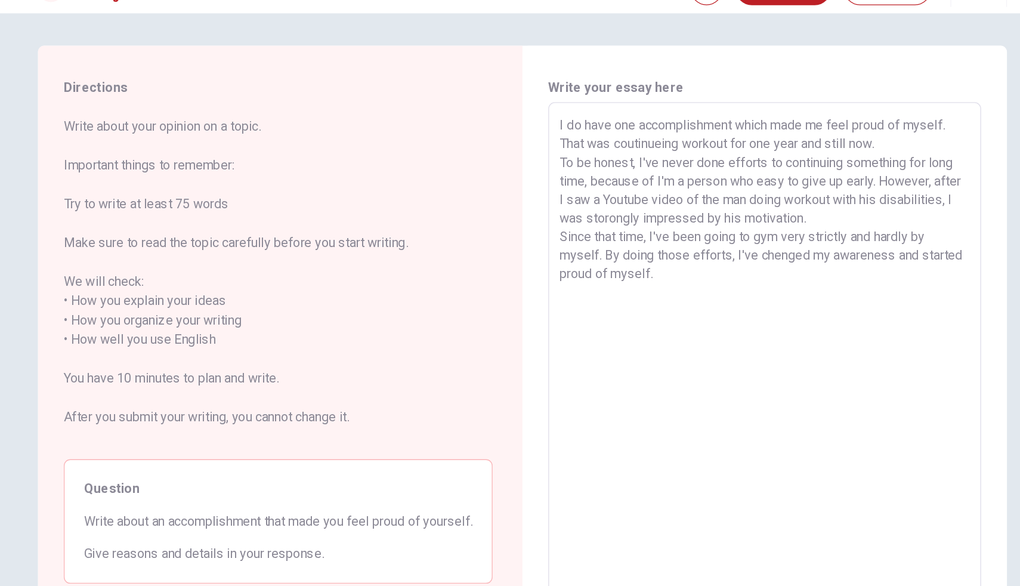
click at [607, 162] on textarea "I do have one accomplishment which made me feel proud of myself. That was couti…" at bounding box center [688, 292] width 303 height 357
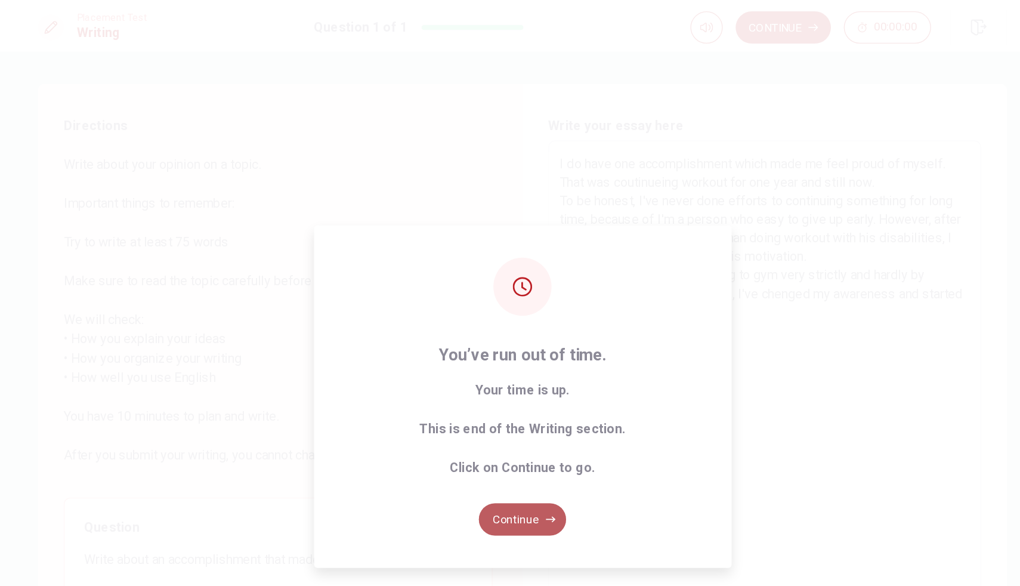
click at [509, 384] on button "Continue" at bounding box center [510, 384] width 64 height 24
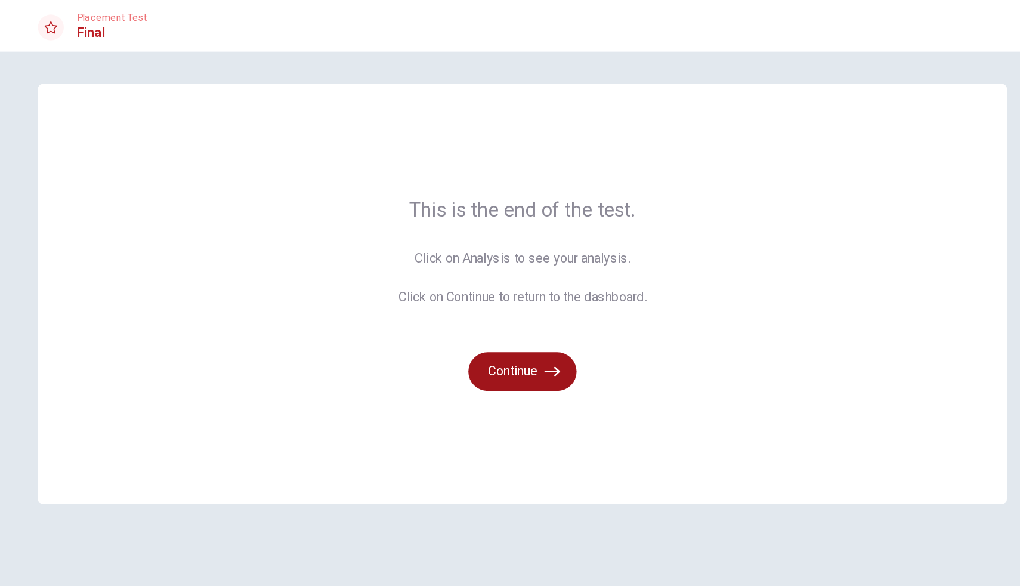
click at [534, 273] on icon "button" at bounding box center [532, 274] width 12 height 12
